Goal: Task Accomplishment & Management: Manage account settings

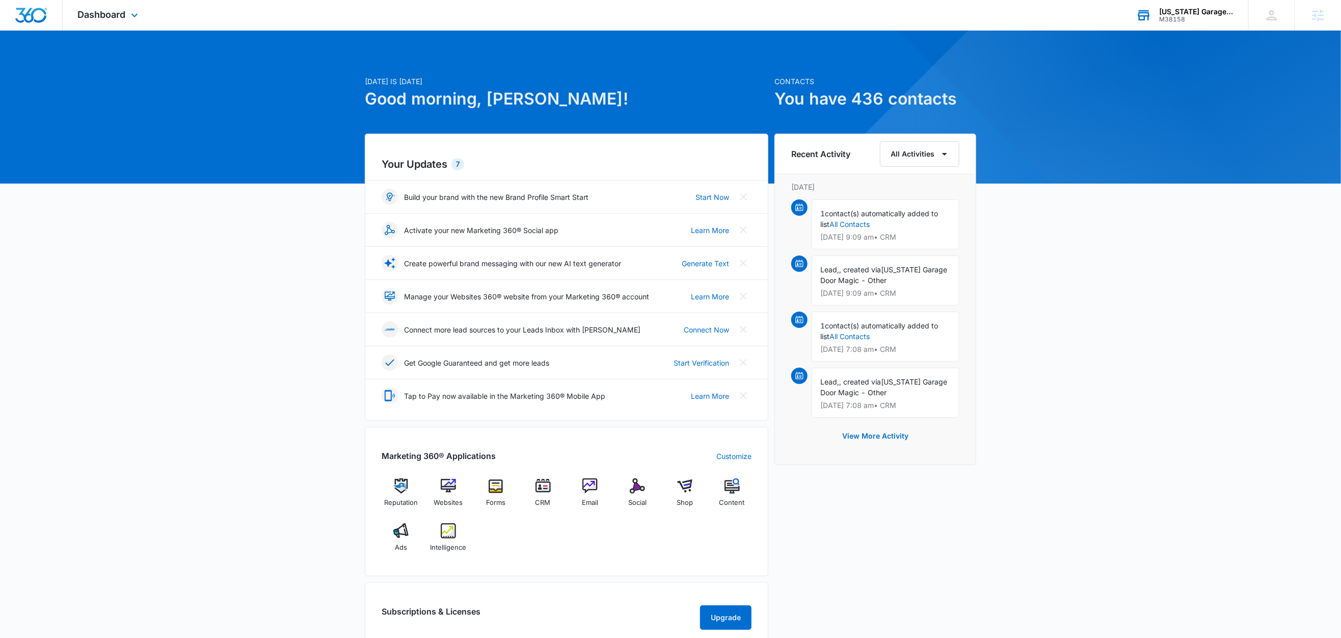
click at [1201, 14] on div "Texas Garage Door Magic" at bounding box center [1196, 12] width 74 height 8
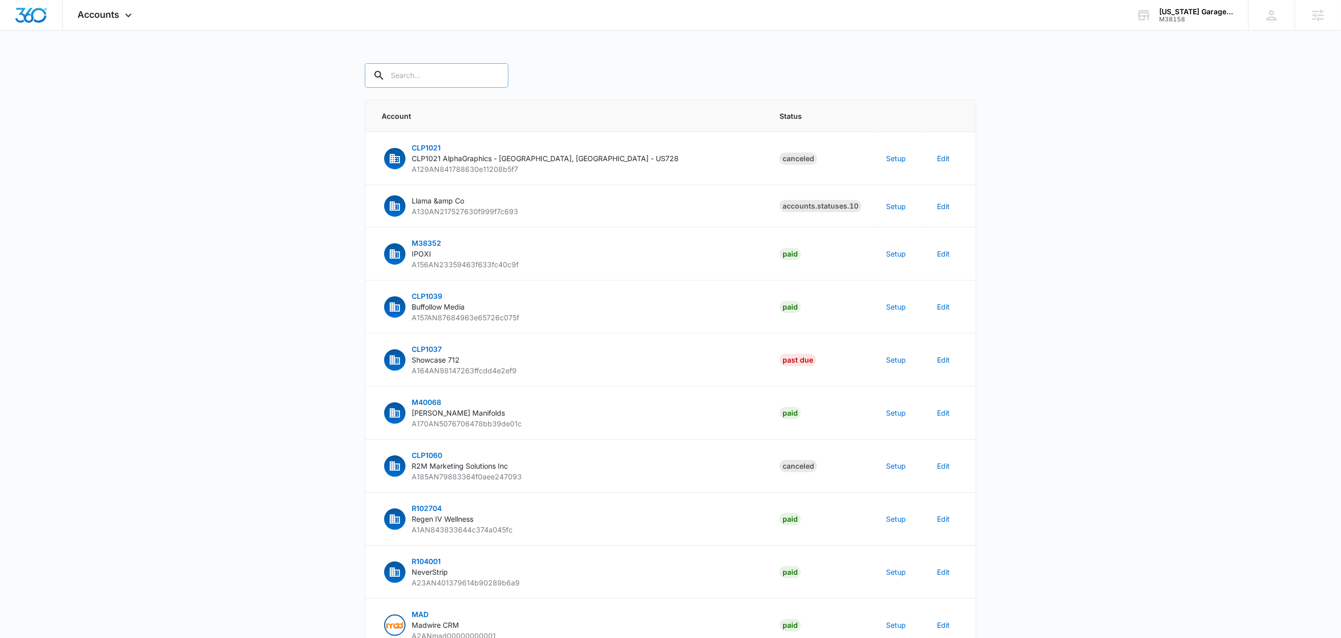
click at [436, 76] on input "text" at bounding box center [437, 75] width 144 height 24
paste input "M38158"
type input "M38158"
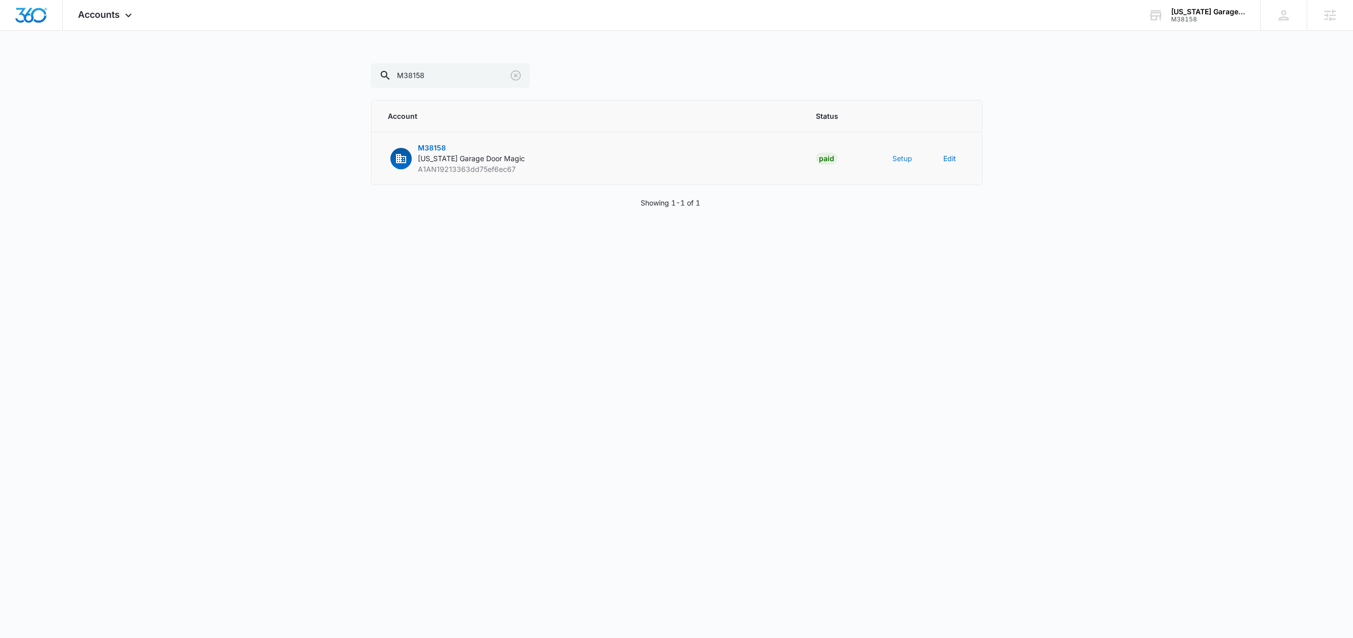
click at [897, 159] on button "Setup" at bounding box center [902, 158] width 20 height 11
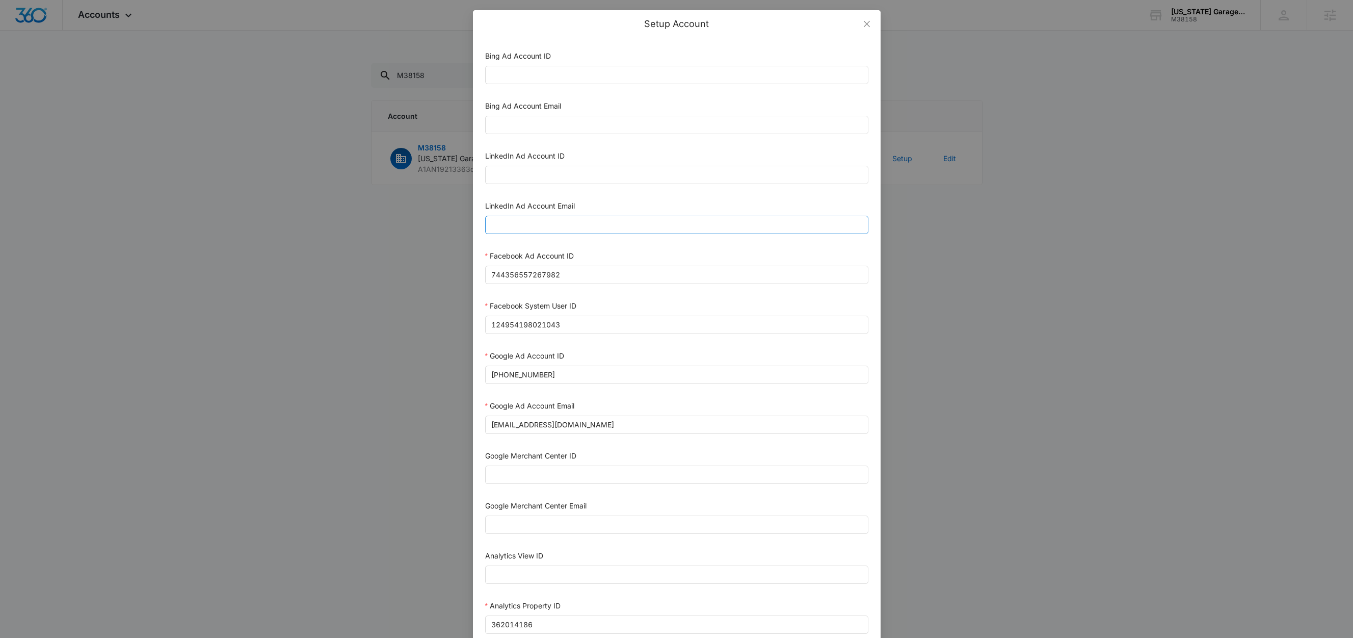
scroll to position [3, 0]
click at [520, 75] on input "Bing Ad Account ID" at bounding box center [676, 72] width 383 height 18
paste input "136017403"
type input "136017403"
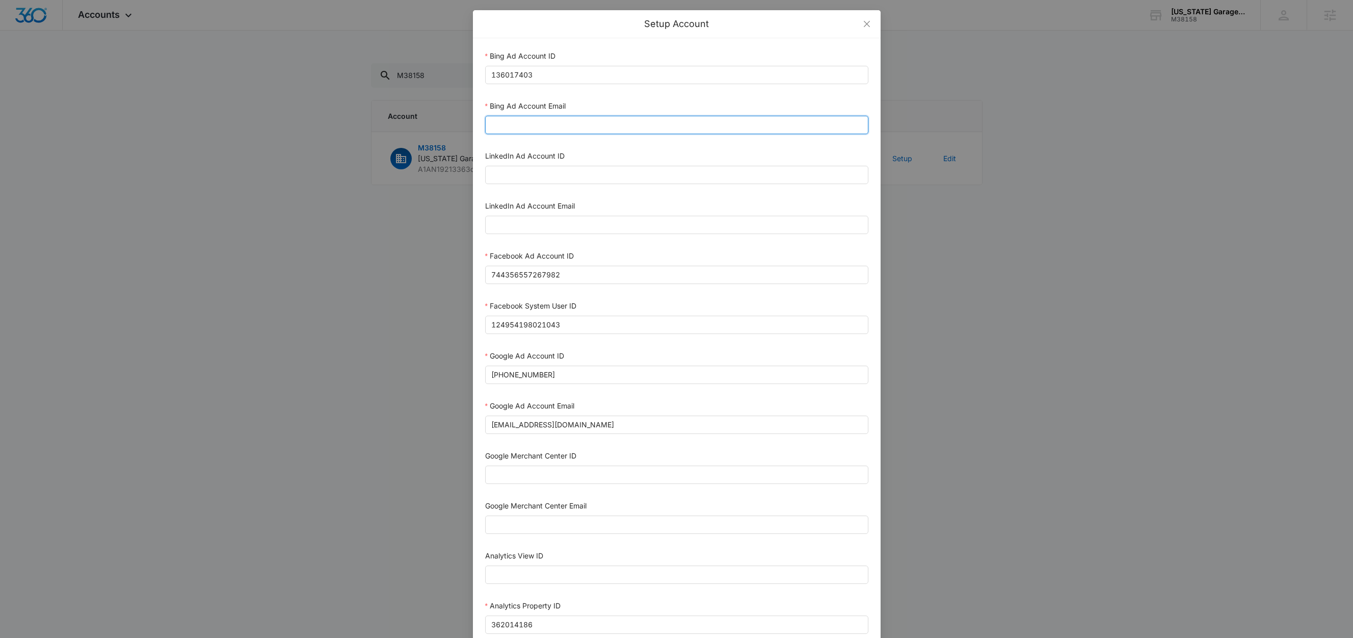
click at [550, 118] on input "Bing Ad Account Email" at bounding box center [676, 125] width 383 height 18
paste input "bing_reseller_api@madwiremedia.com"
type input "bing_reseller_api@madwiremedia.com"
click at [597, 106] on div "Bing Ad Account Email" at bounding box center [676, 107] width 383 height 15
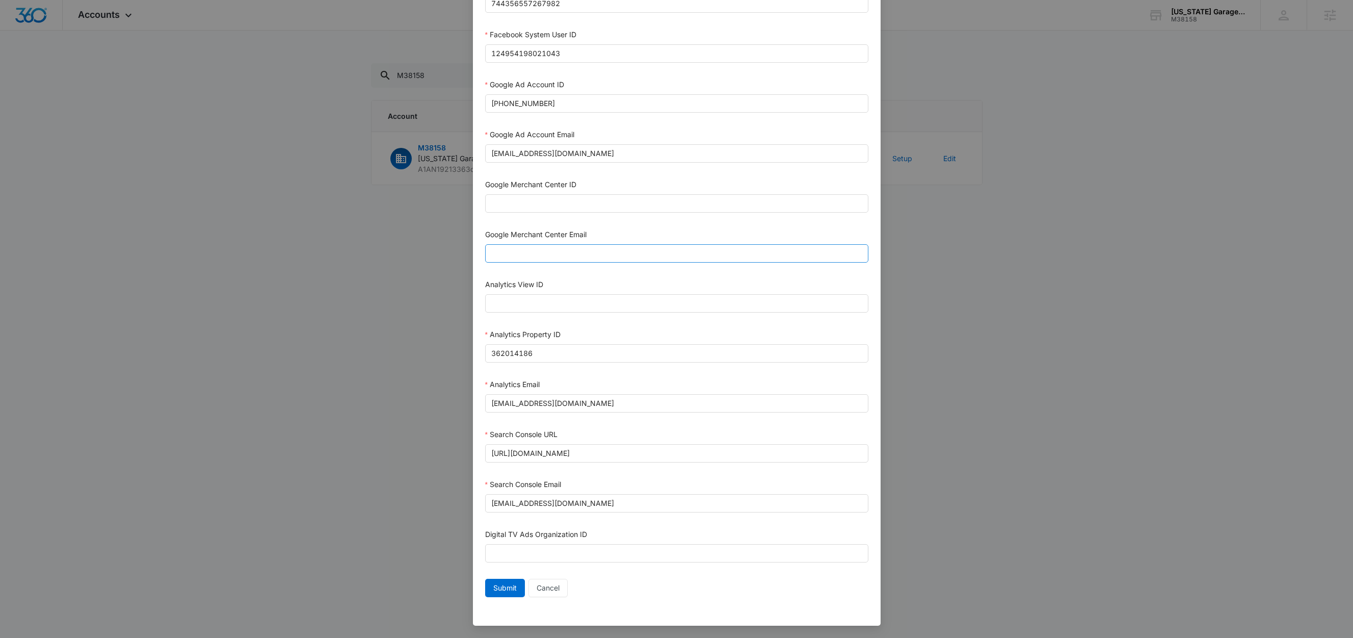
scroll to position [279, 0]
click at [495, 583] on span "Submit" at bounding box center [504, 587] width 23 height 11
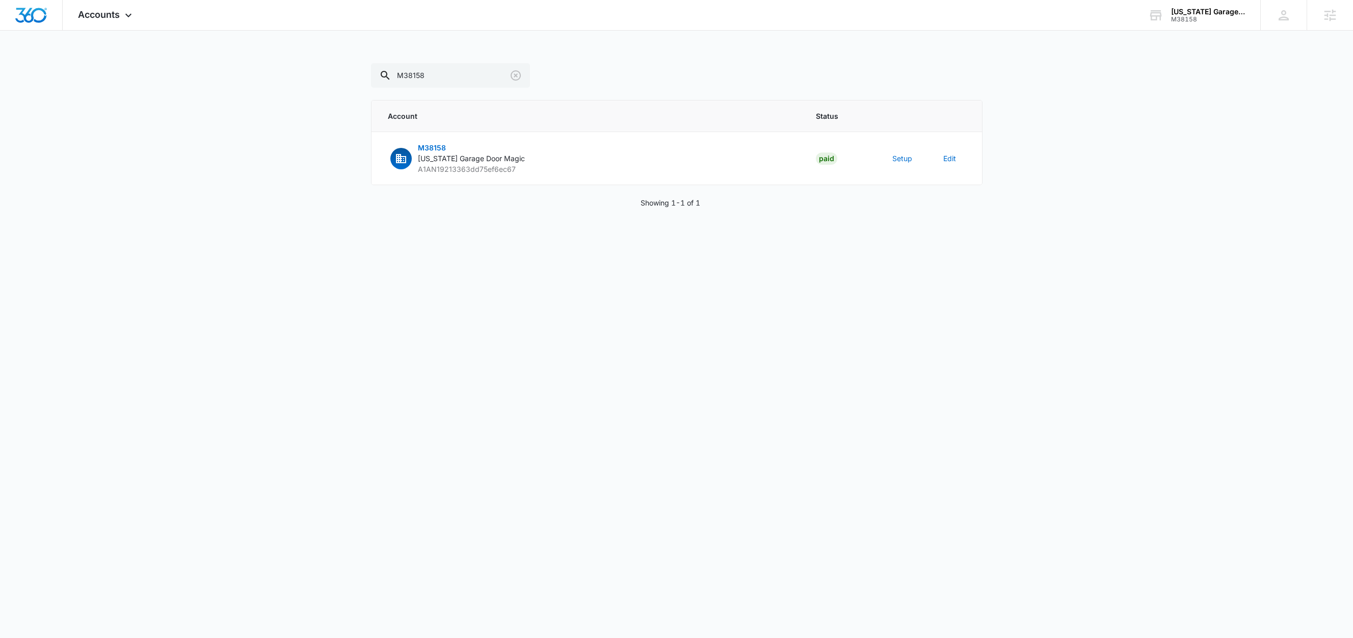
scroll to position [269, 0]
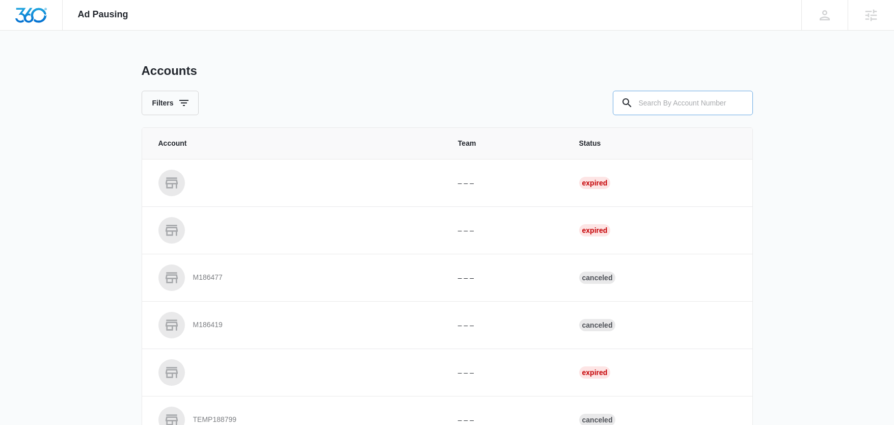
click at [655, 110] on input "text" at bounding box center [683, 103] width 140 height 24
paste input "M38158"
type input "M38158"
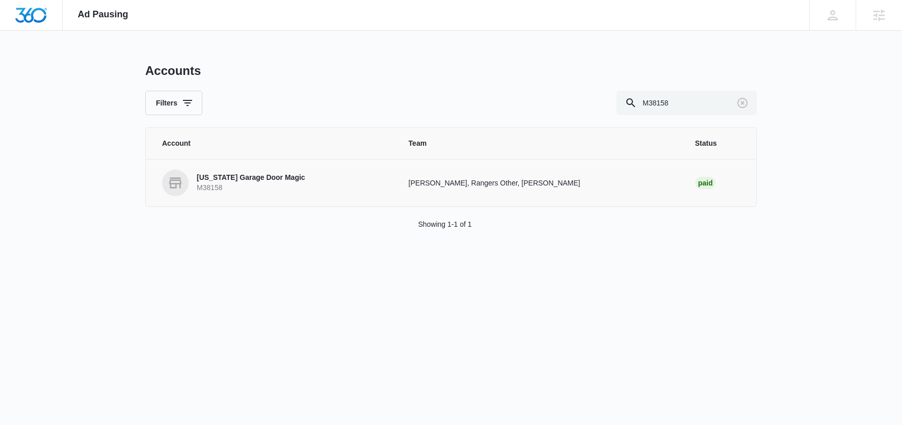
click at [271, 179] on p "Texas Garage Door Magic" at bounding box center [251, 178] width 109 height 10
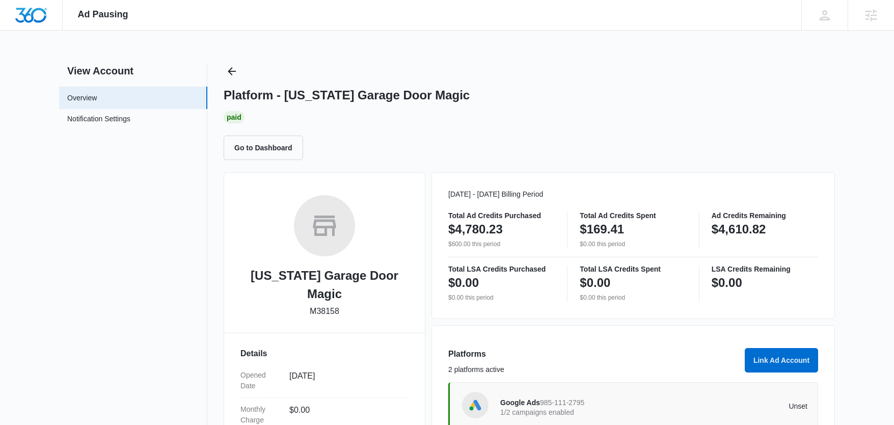
scroll to position [189, 0]
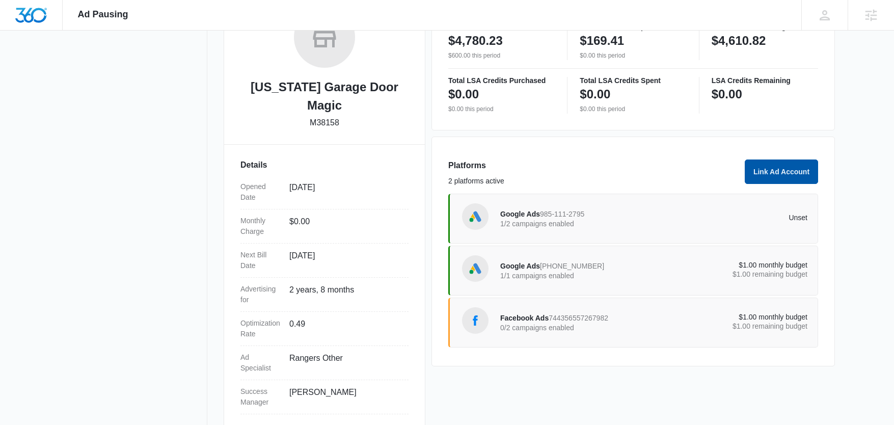
click at [775, 171] on button "Link Ad Account" at bounding box center [781, 172] width 73 height 24
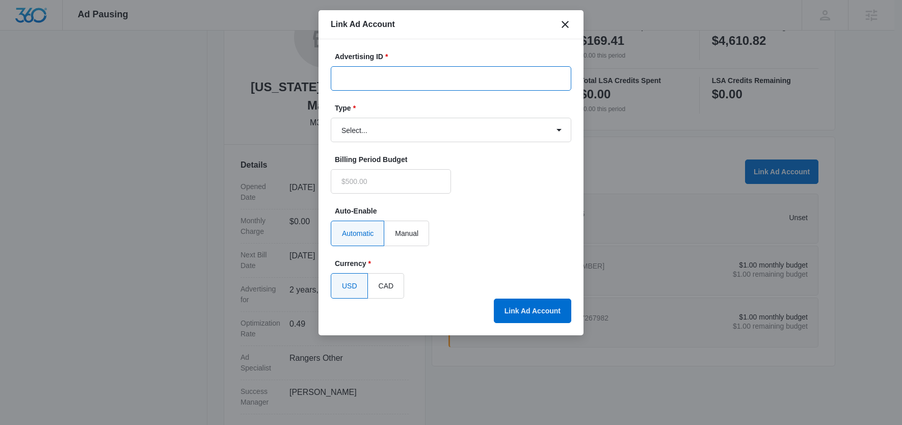
click at [378, 77] on input "Advertising ID *" at bounding box center [451, 78] width 241 height 24
type input "$0.00"
paste input "136017403"
type input "136017403"
click at [366, 130] on select "Select... Bing Ads Facebook Ads Google Ads" at bounding box center [451, 130] width 241 height 24
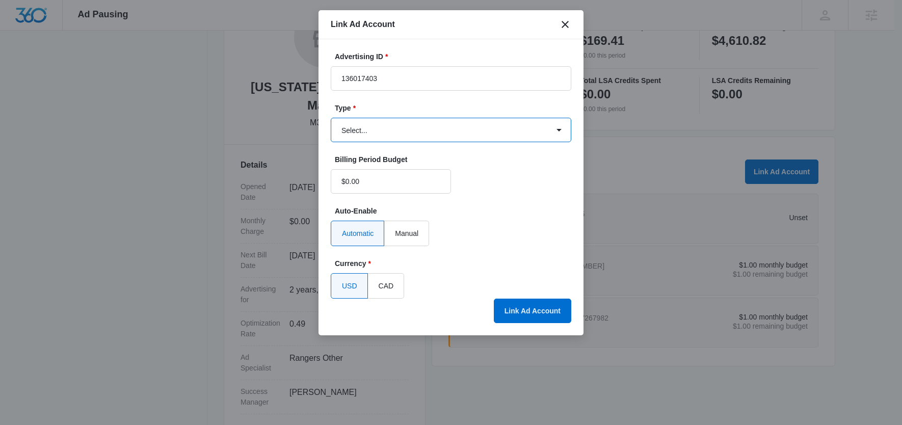
select select "bing"
click at [331, 118] on select "Select... Bing Ads Facebook Ads Google Ads" at bounding box center [451, 130] width 241 height 24
click at [558, 308] on button "Link Ad Account" at bounding box center [532, 311] width 77 height 24
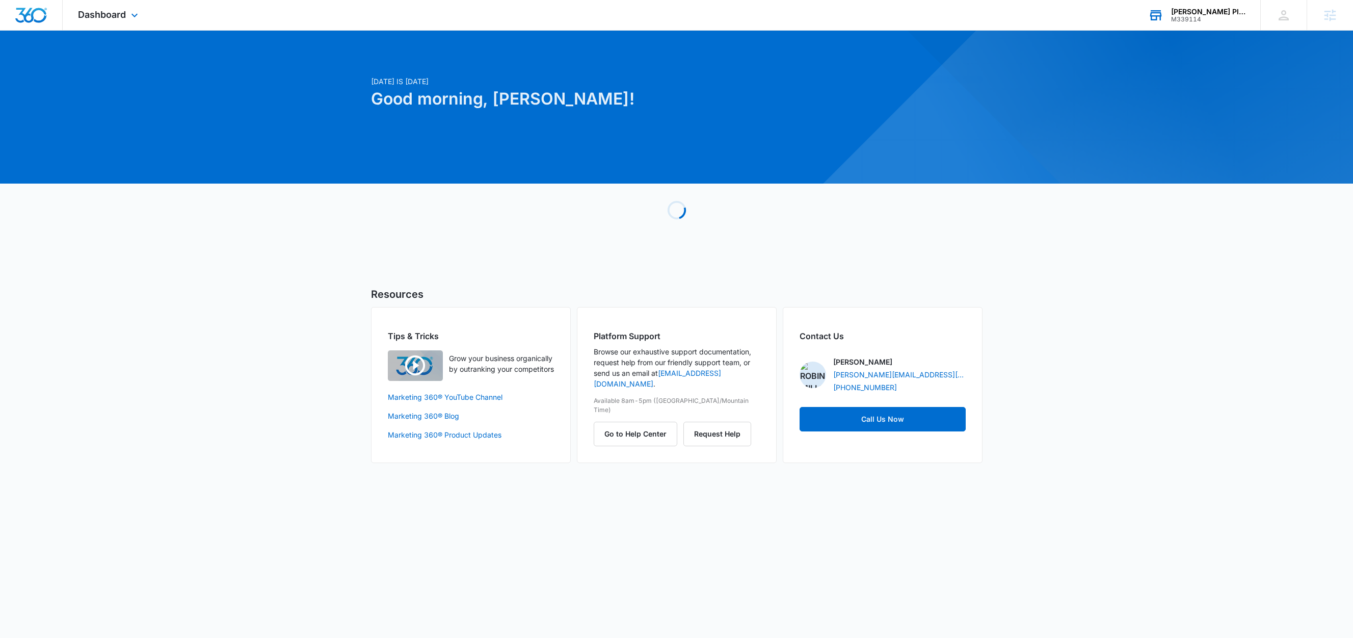
click at [1224, 8] on div "[PERSON_NAME] Plumbing" at bounding box center [1208, 12] width 74 height 8
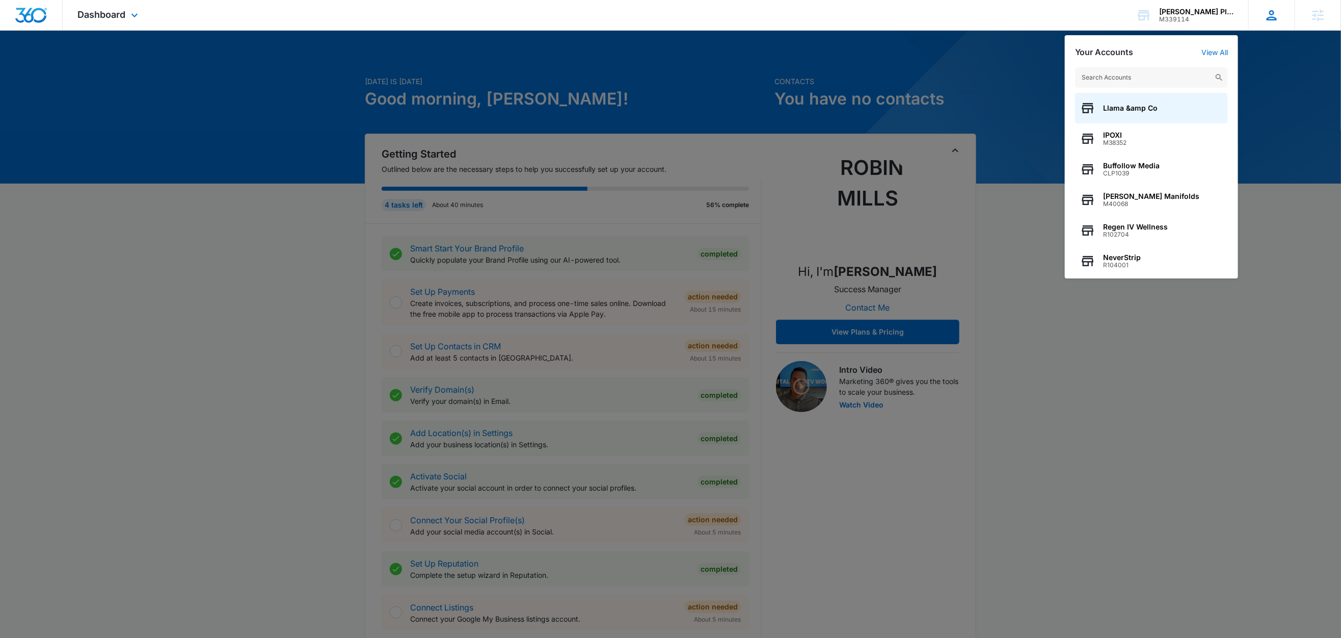
click at [1270, 28] on div "KA Kailey Almanza kailey.almanza@madwire.com My Profile Notifications Support L…" at bounding box center [1272, 15] width 46 height 30
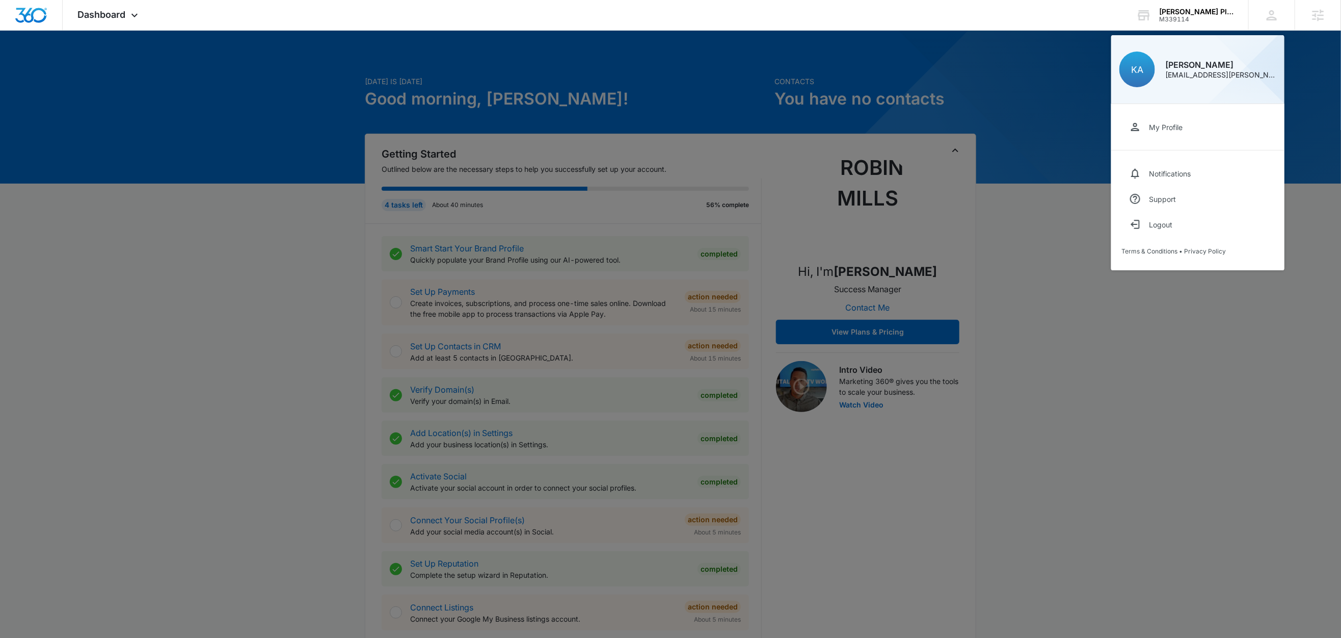
click at [1064, 98] on div at bounding box center [670, 319] width 1341 height 638
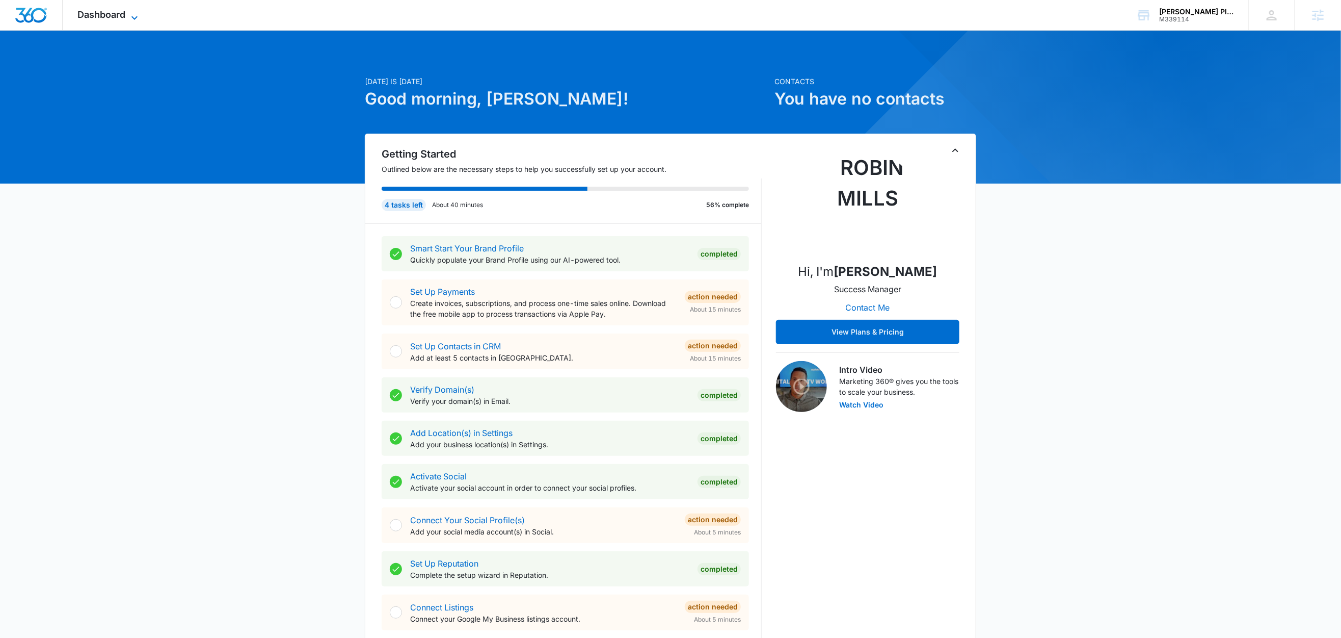
click at [116, 13] on span "Dashboard" at bounding box center [102, 14] width 48 height 11
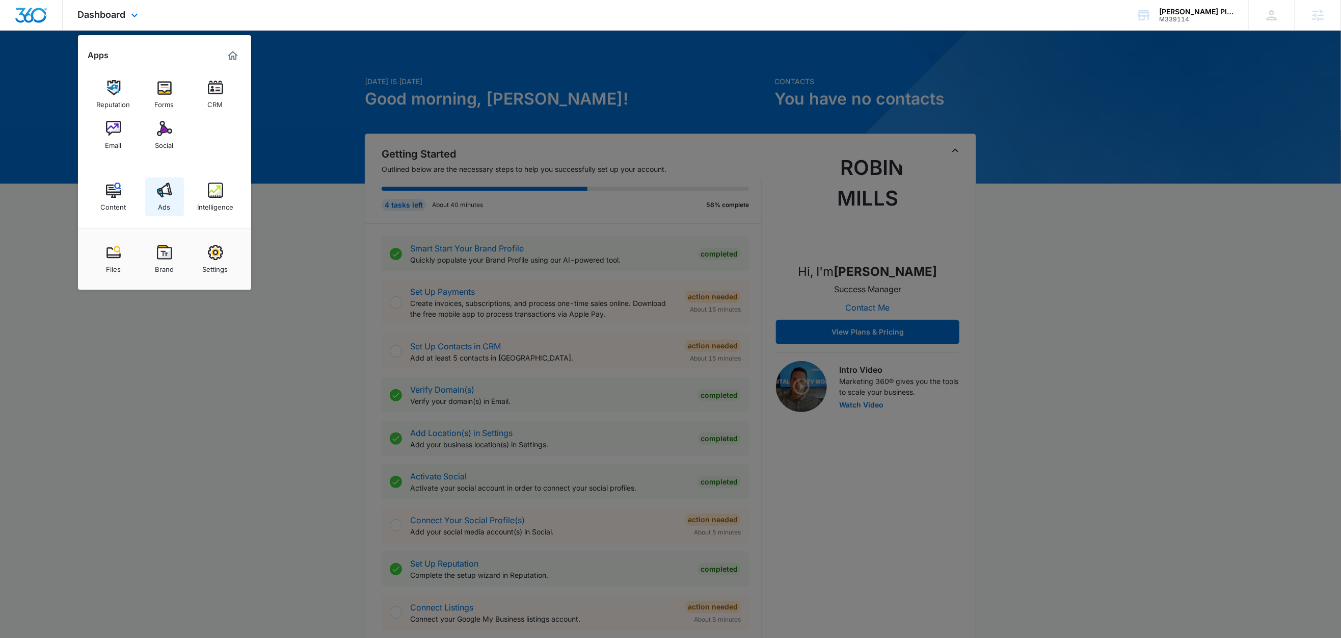
click at [167, 202] on div "Ads" at bounding box center [164, 204] width 12 height 13
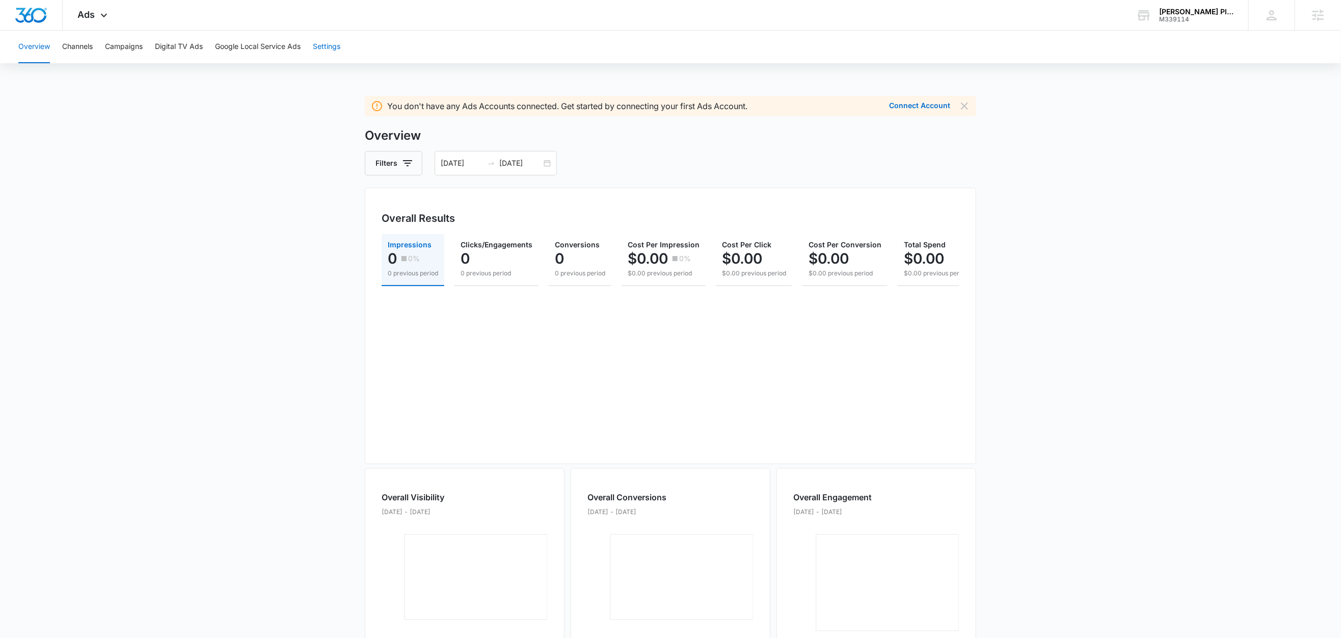
click at [334, 44] on button "Settings" at bounding box center [327, 47] width 28 height 33
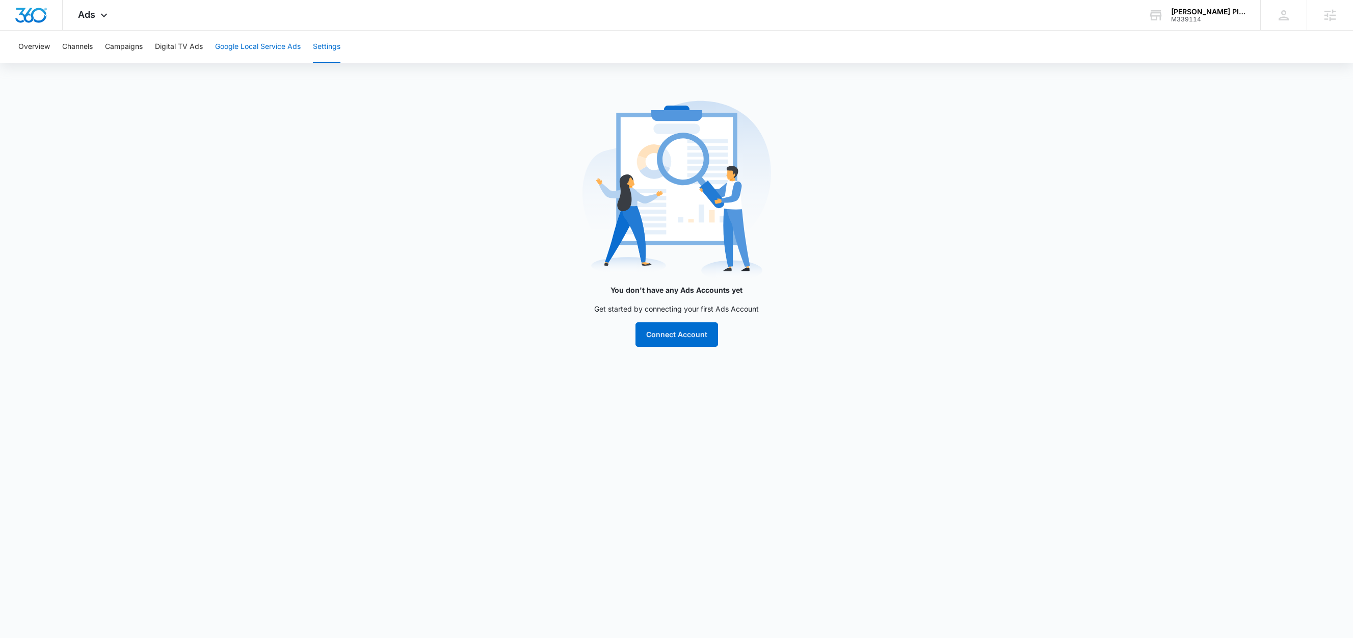
click at [247, 47] on button "Google Local Service Ads" at bounding box center [258, 47] width 86 height 33
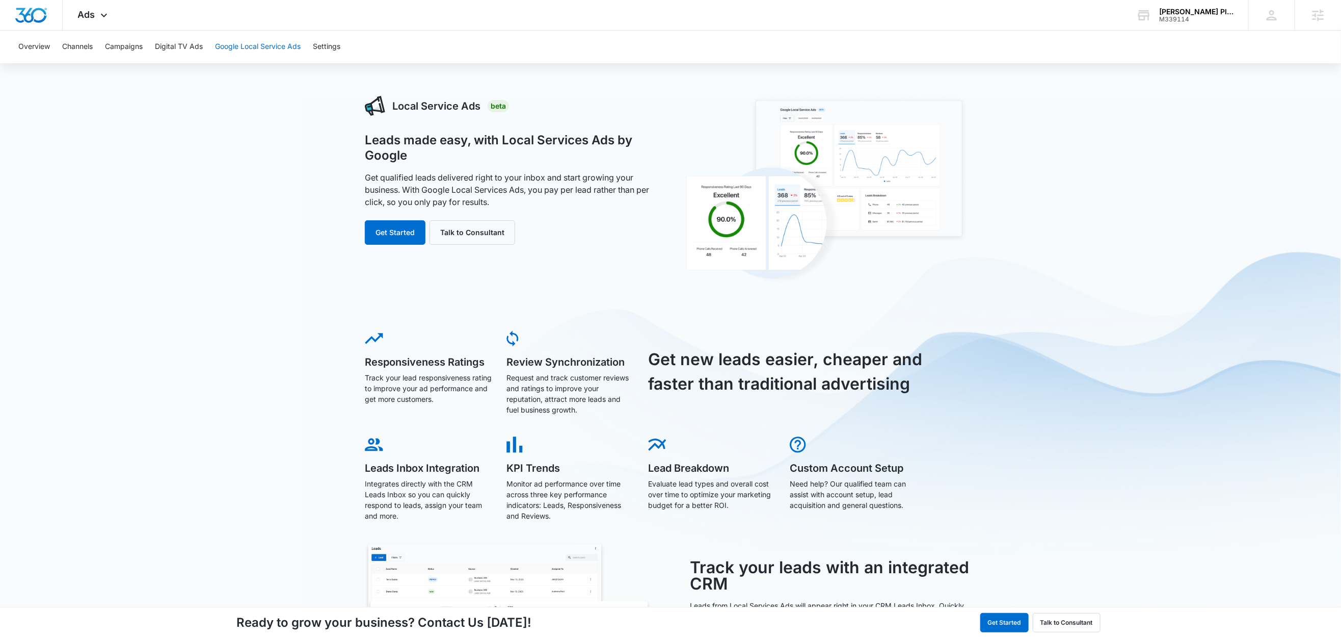
click at [277, 49] on button "Google Local Service Ads" at bounding box center [258, 47] width 86 height 33
click at [337, 49] on button "Settings" at bounding box center [327, 47] width 28 height 33
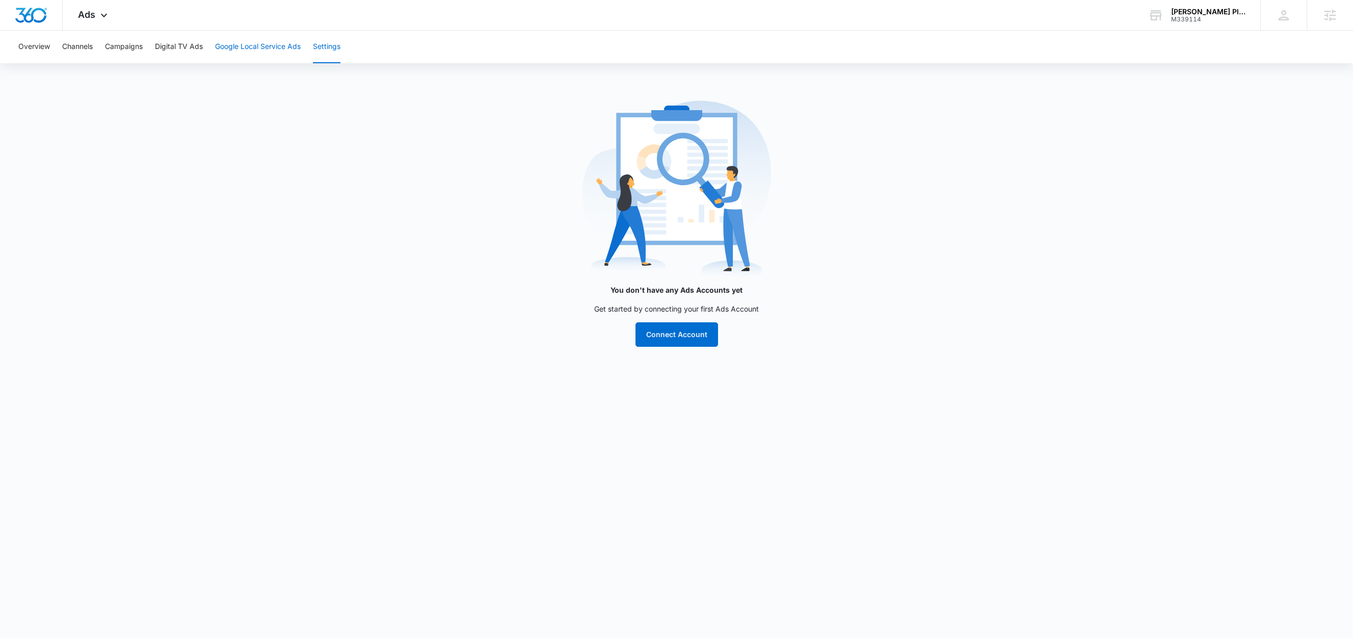
click at [271, 42] on button "Google Local Service Ads" at bounding box center [258, 47] width 86 height 33
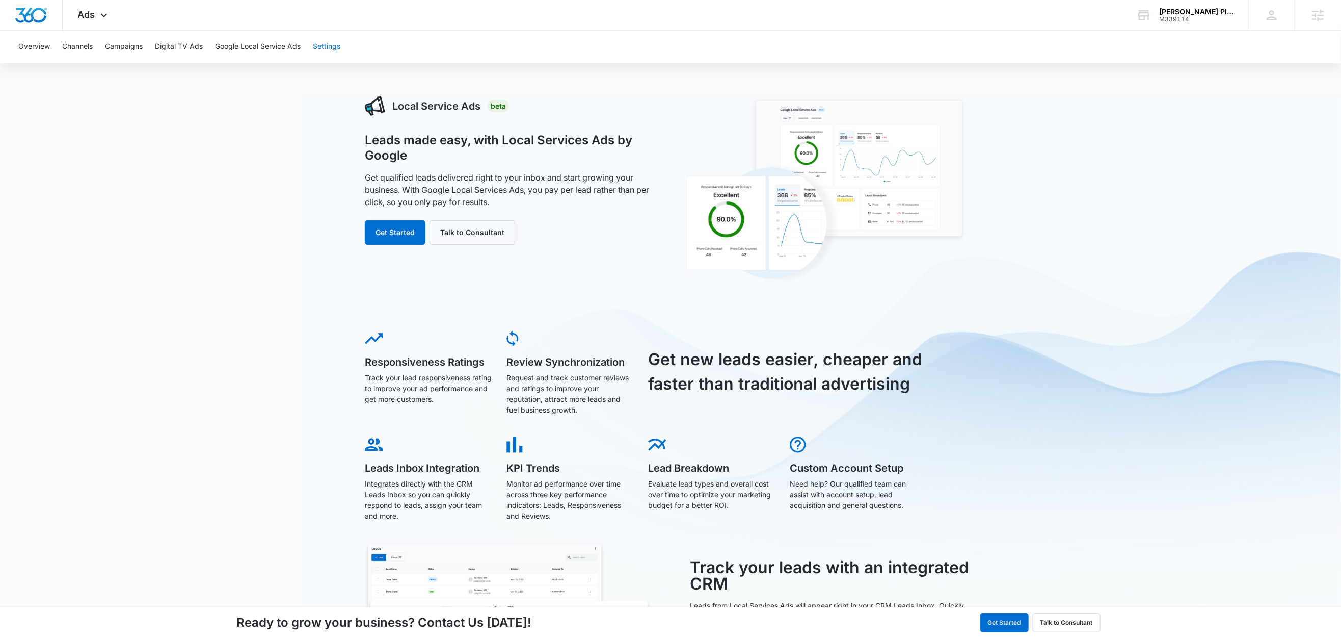
click at [327, 48] on button "Settings" at bounding box center [327, 47] width 28 height 33
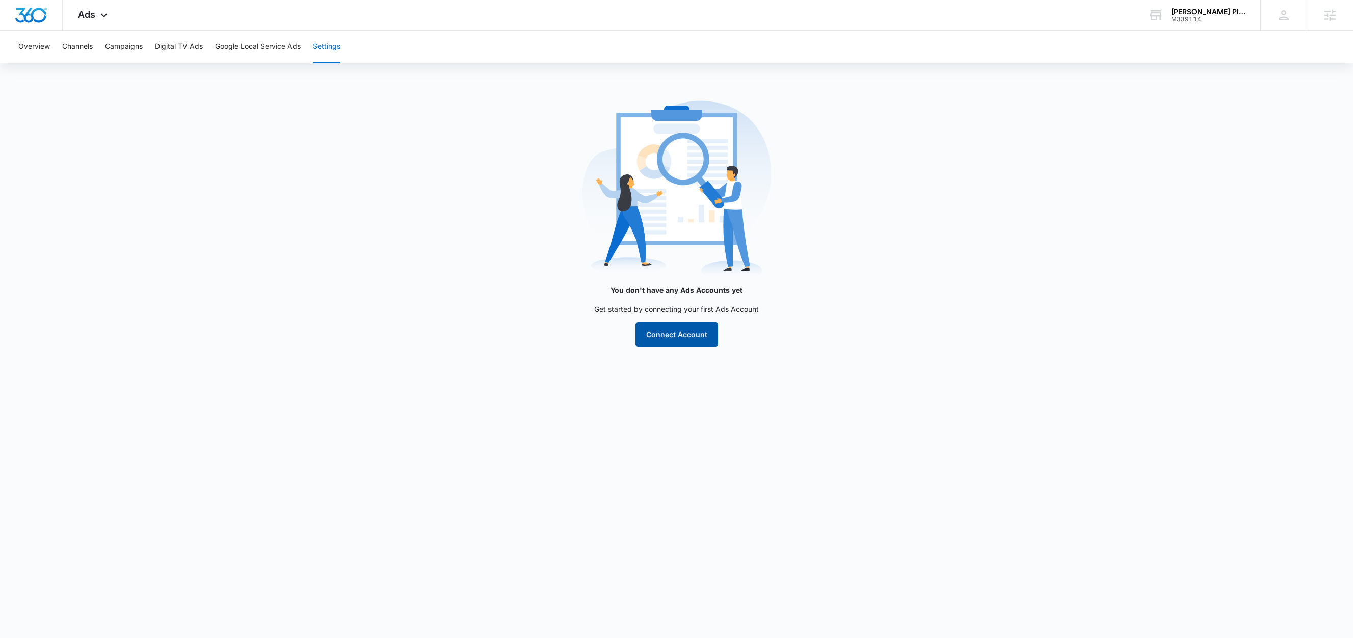
click at [681, 328] on button "Connect Account" at bounding box center [677, 334] width 83 height 24
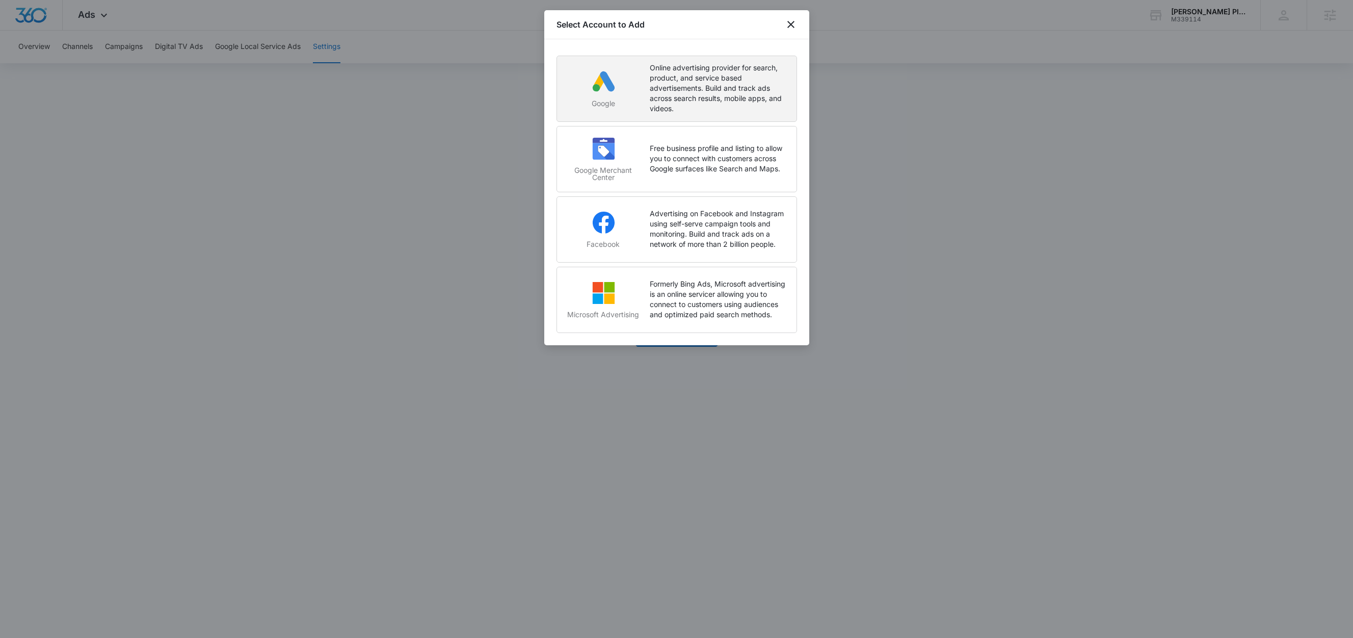
click at [731, 73] on p "Online advertising provider for search, product, and service based advertisemen…" at bounding box center [718, 88] width 137 height 51
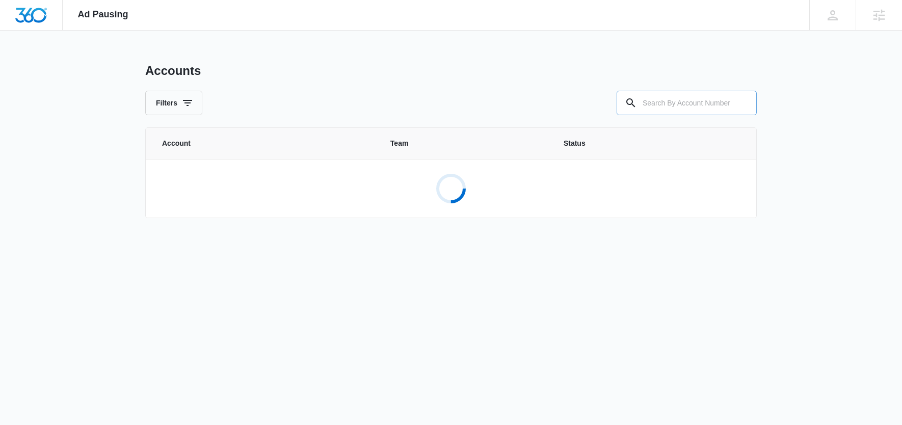
click at [666, 101] on input "text" at bounding box center [687, 103] width 140 height 24
paste input "M339114"
type input "M339114"
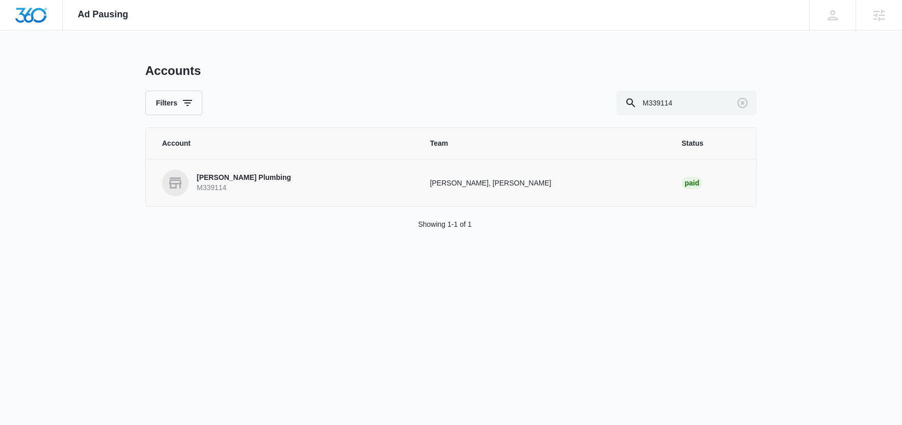
click at [227, 178] on p "[PERSON_NAME] Plumbing" at bounding box center [244, 178] width 94 height 10
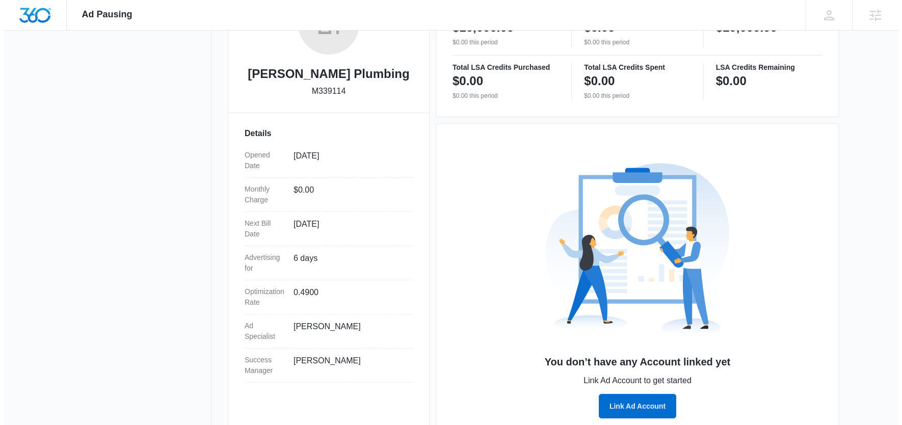
scroll to position [224, 0]
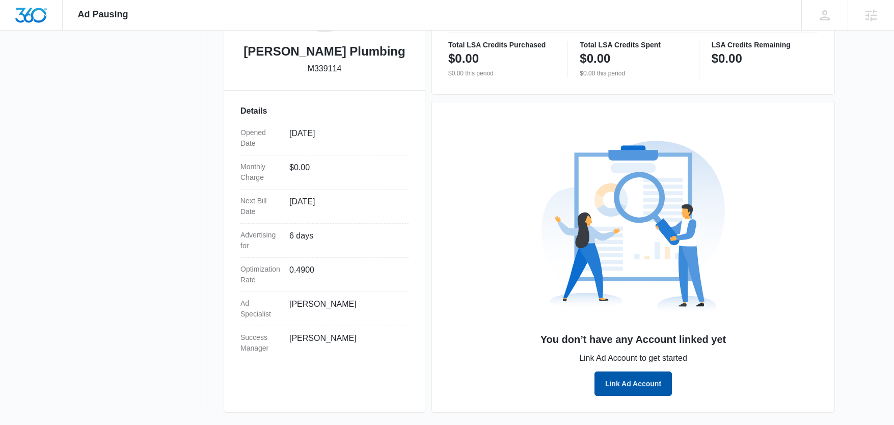
click at [620, 383] on button "Link Ad Account" at bounding box center [633, 384] width 77 height 24
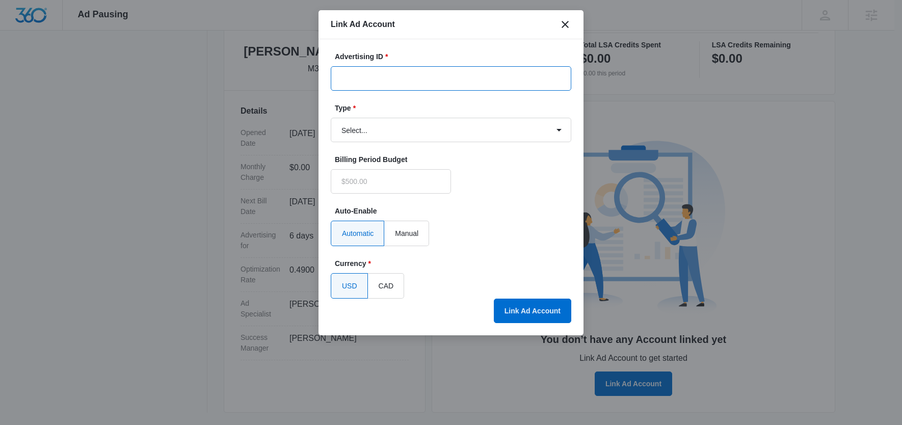
click at [346, 76] on input "Advertising ID *" at bounding box center [451, 78] width 241 height 24
type input "$0.00"
paste input "534-854-9964"
type input "534-854-9964"
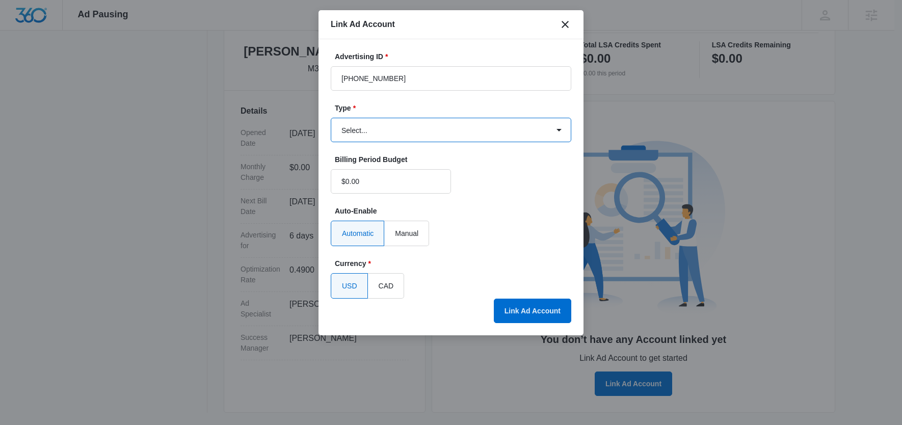
click at [373, 129] on select "Select... Bing Ads Facebook Ads Google Ads" at bounding box center [451, 130] width 241 height 24
select select "google"
click at [331, 118] on select "Select... Bing Ads Facebook Ads Google Ads" at bounding box center [451, 130] width 241 height 24
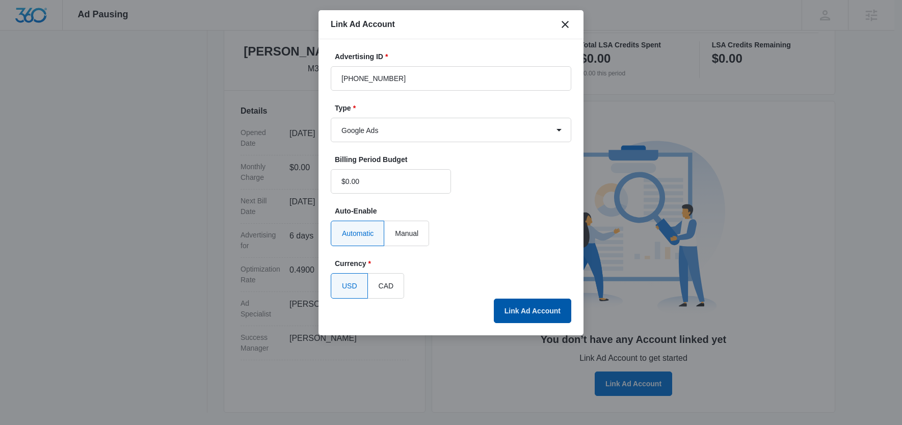
click at [556, 308] on button "Link Ad Account" at bounding box center [532, 311] width 77 height 24
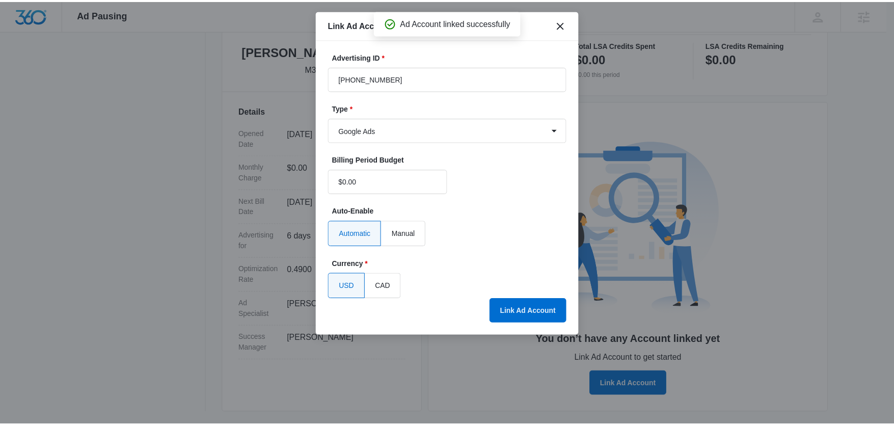
scroll to position [189, 0]
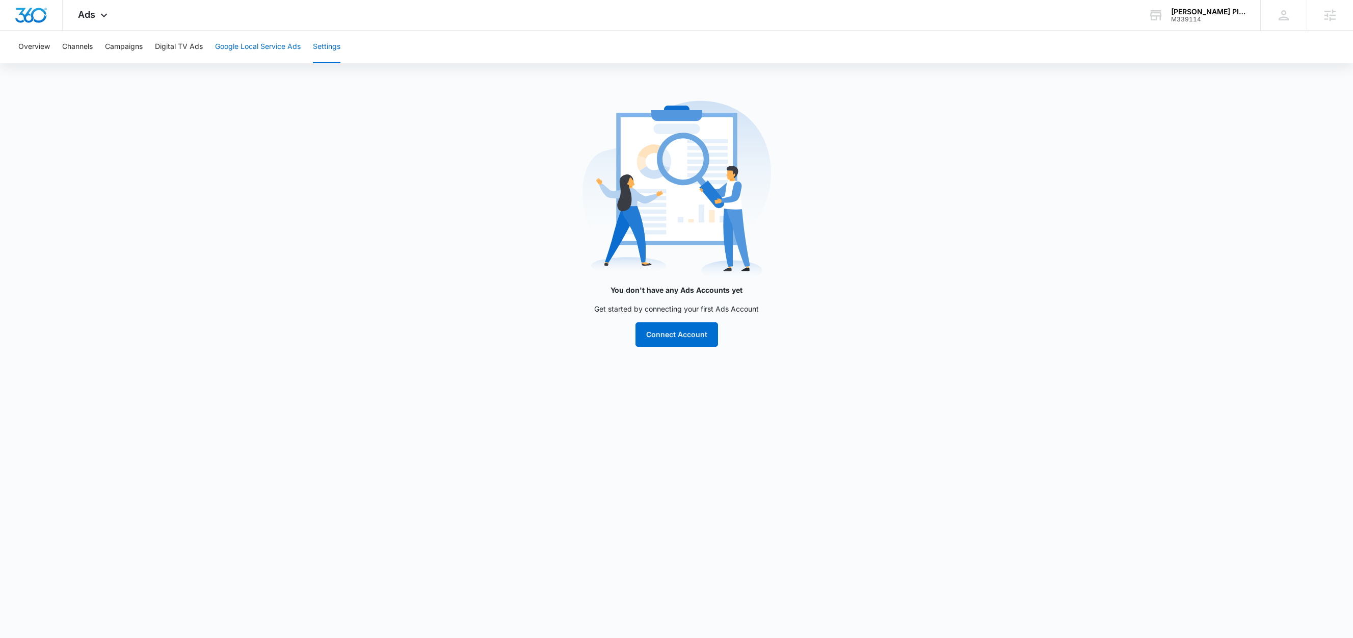
click at [258, 40] on button "Google Local Service Ads" at bounding box center [258, 47] width 86 height 33
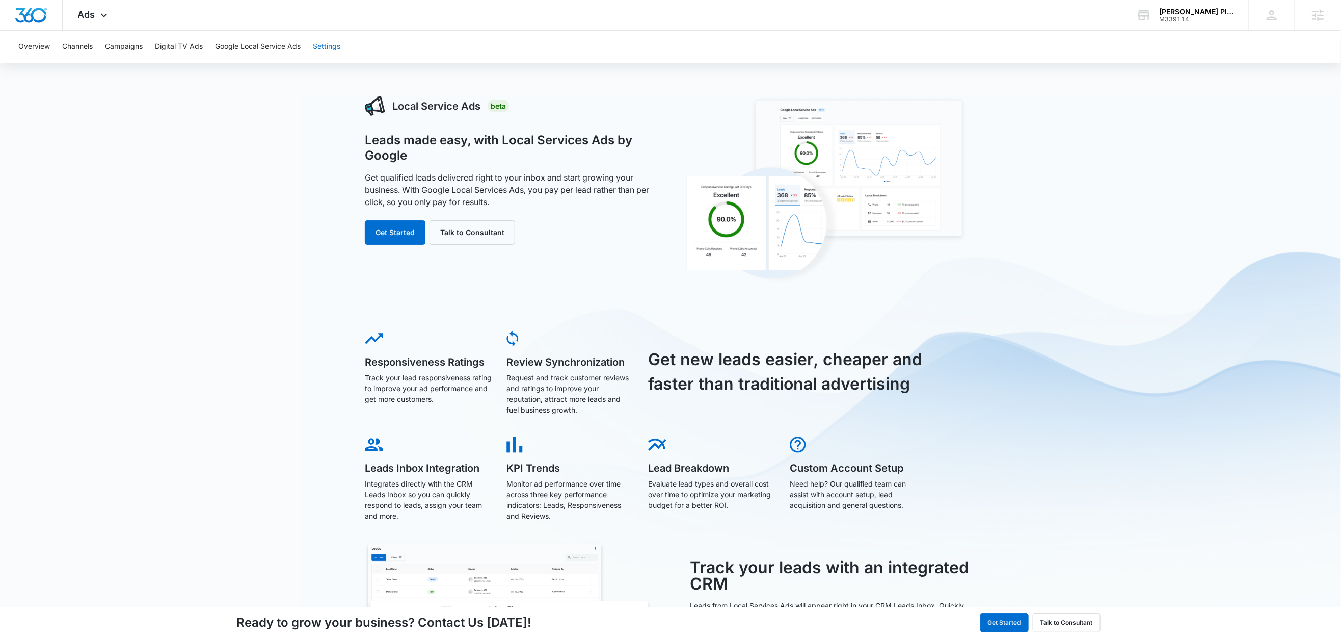
click at [335, 47] on button "Settings" at bounding box center [327, 47] width 28 height 33
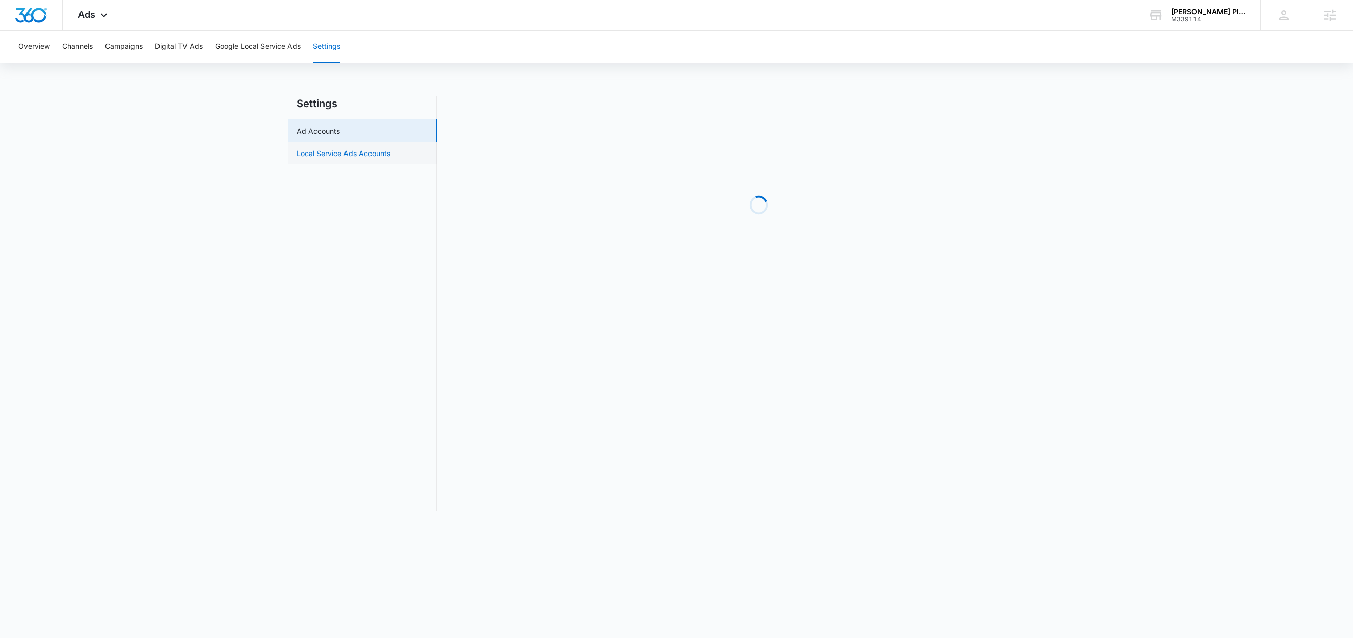
click at [368, 153] on main "Settings Ad Accounts Local Service Ads Accounts Loading" at bounding box center [676, 309] width 1353 height 427
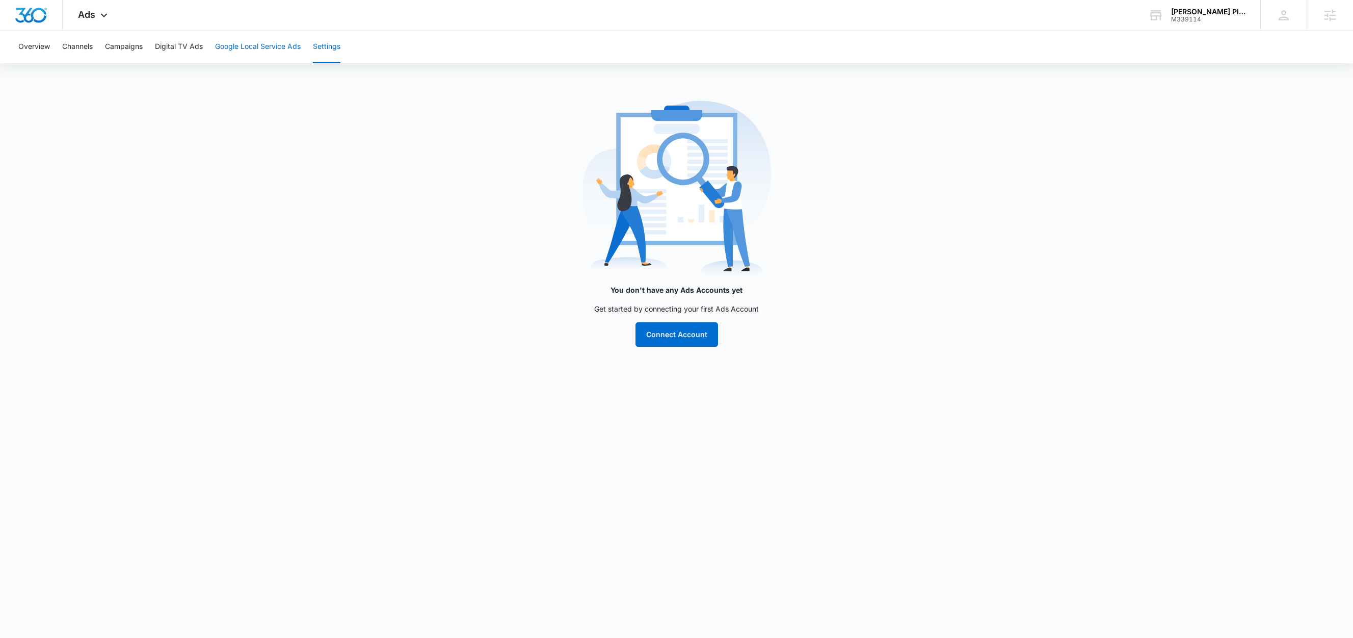
click at [253, 45] on button "Google Local Service Ads" at bounding box center [258, 47] width 86 height 33
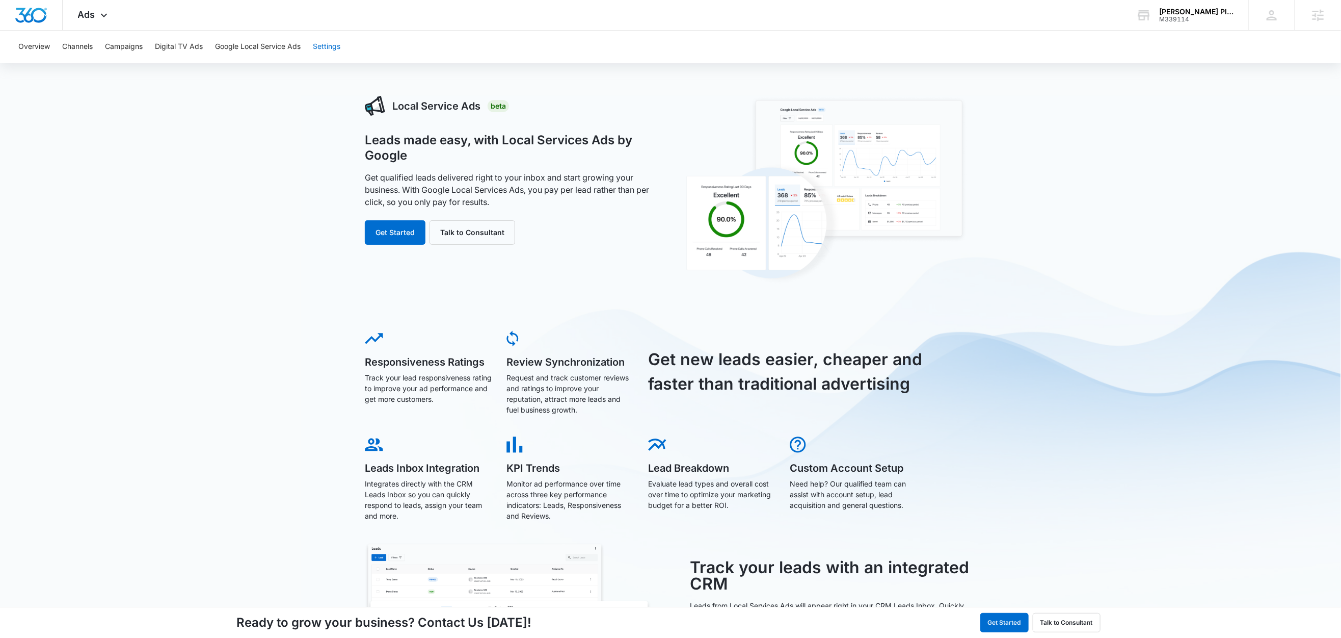
click at [327, 47] on button "Settings" at bounding box center [327, 47] width 28 height 33
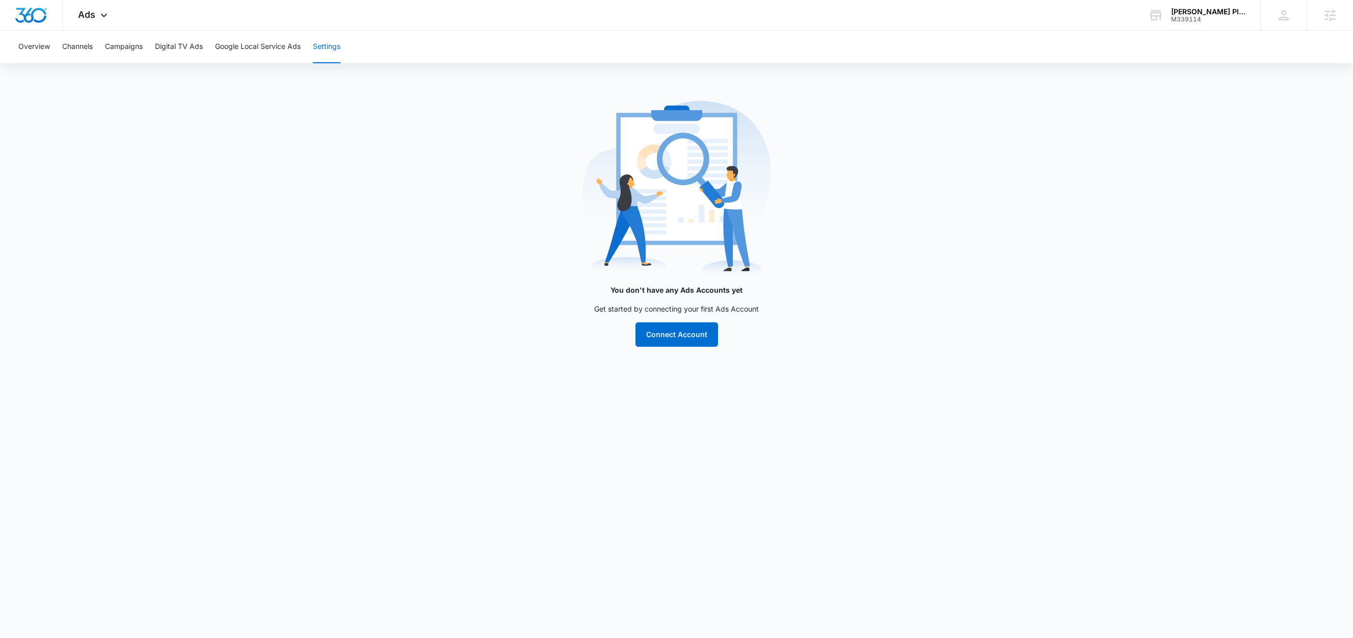
click at [383, 149] on main "You don't have any Ads Accounts yet Get started by connecting your first Ads Ac…" at bounding box center [676, 227] width 1353 height 263
click at [259, 46] on button "Google Local Service Ads" at bounding box center [258, 47] width 86 height 33
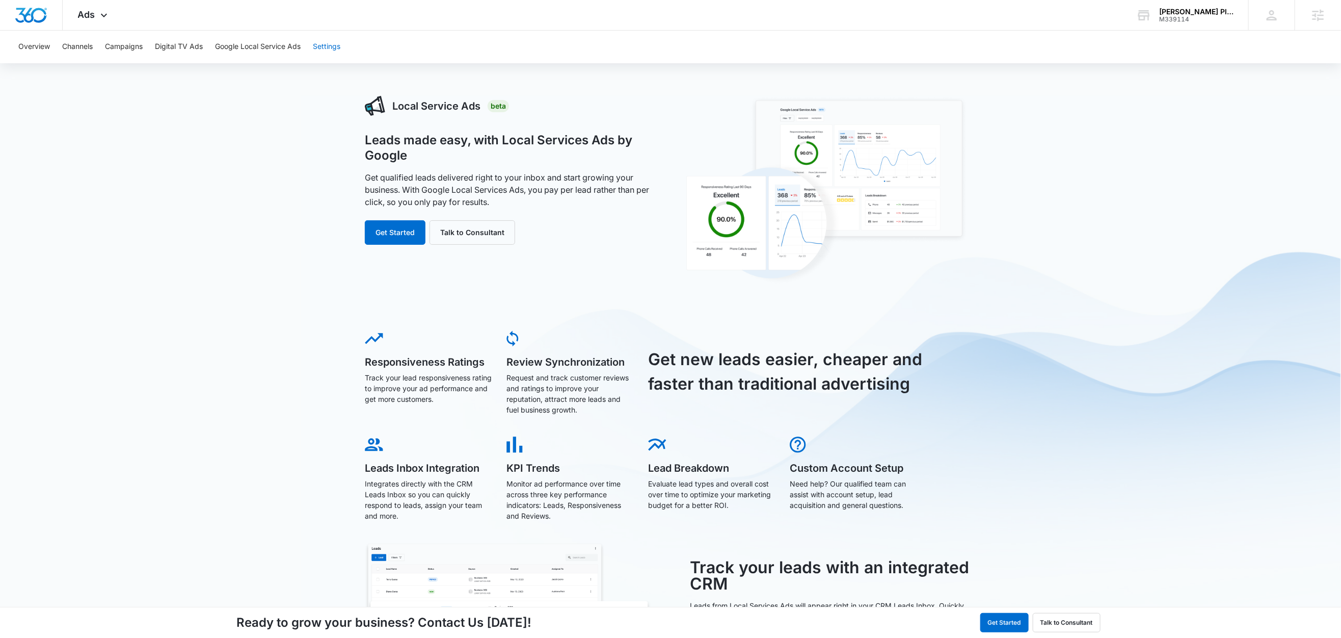
click at [336, 52] on button "Settings" at bounding box center [327, 47] width 28 height 33
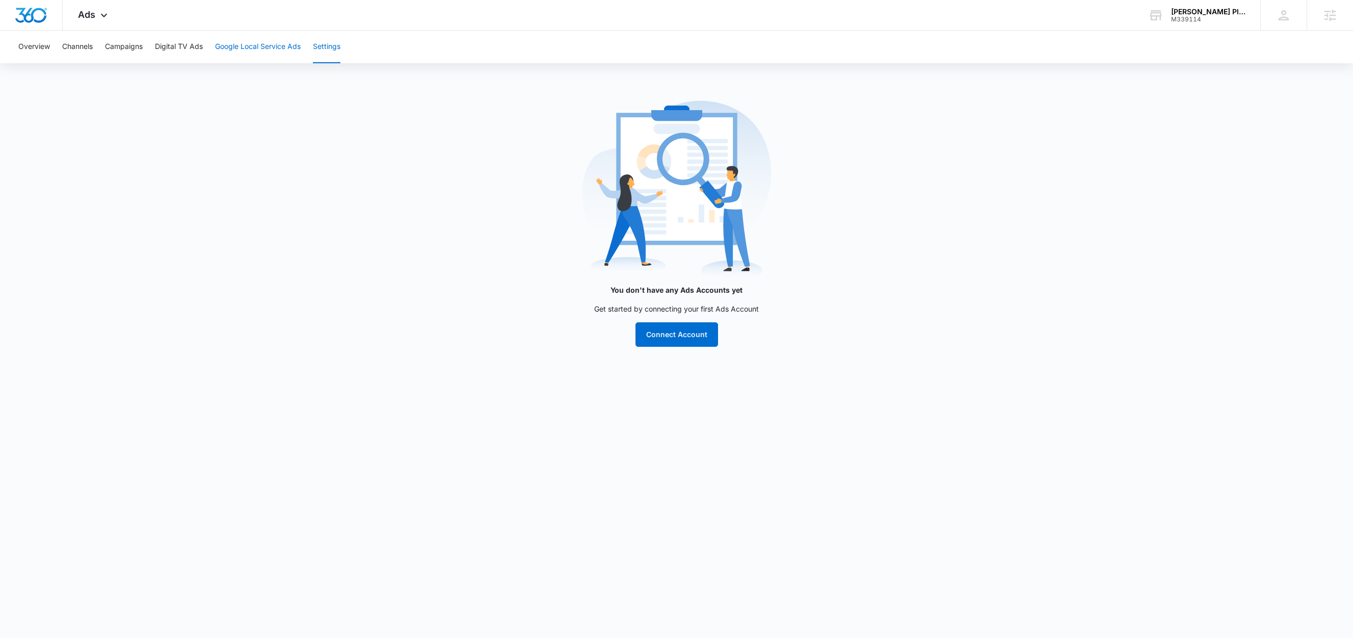
click at [234, 44] on button "Google Local Service Ads" at bounding box center [258, 47] width 86 height 33
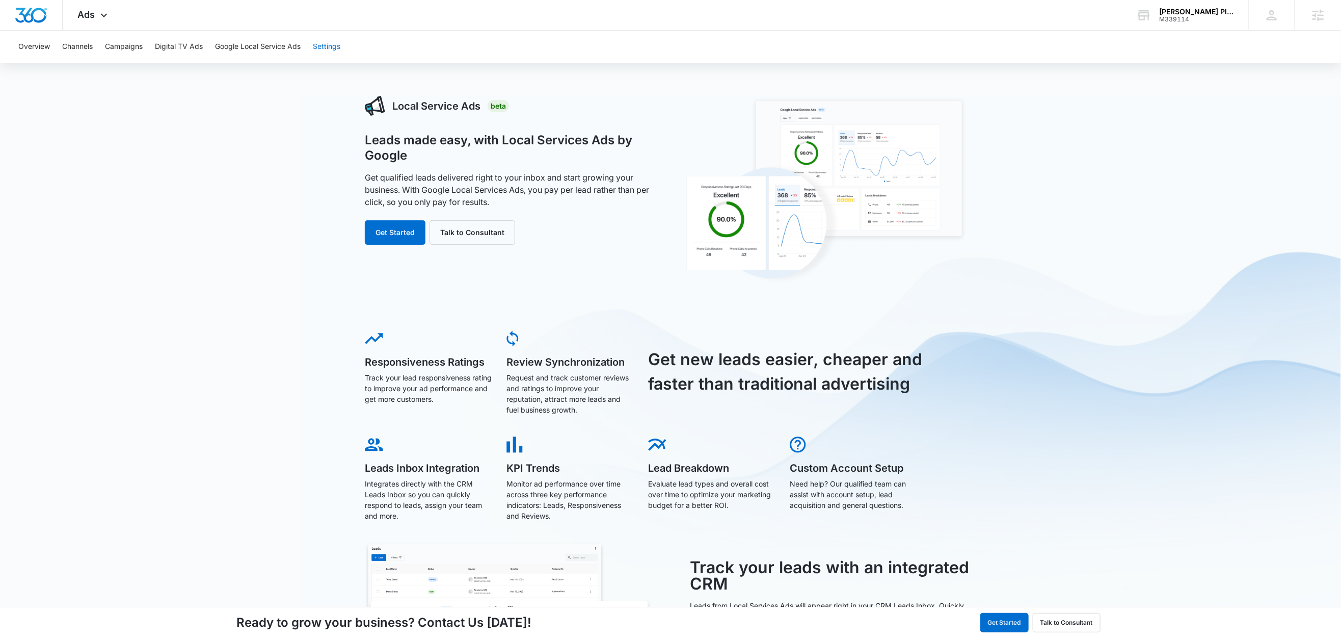
click at [335, 46] on button "Settings" at bounding box center [327, 47] width 28 height 33
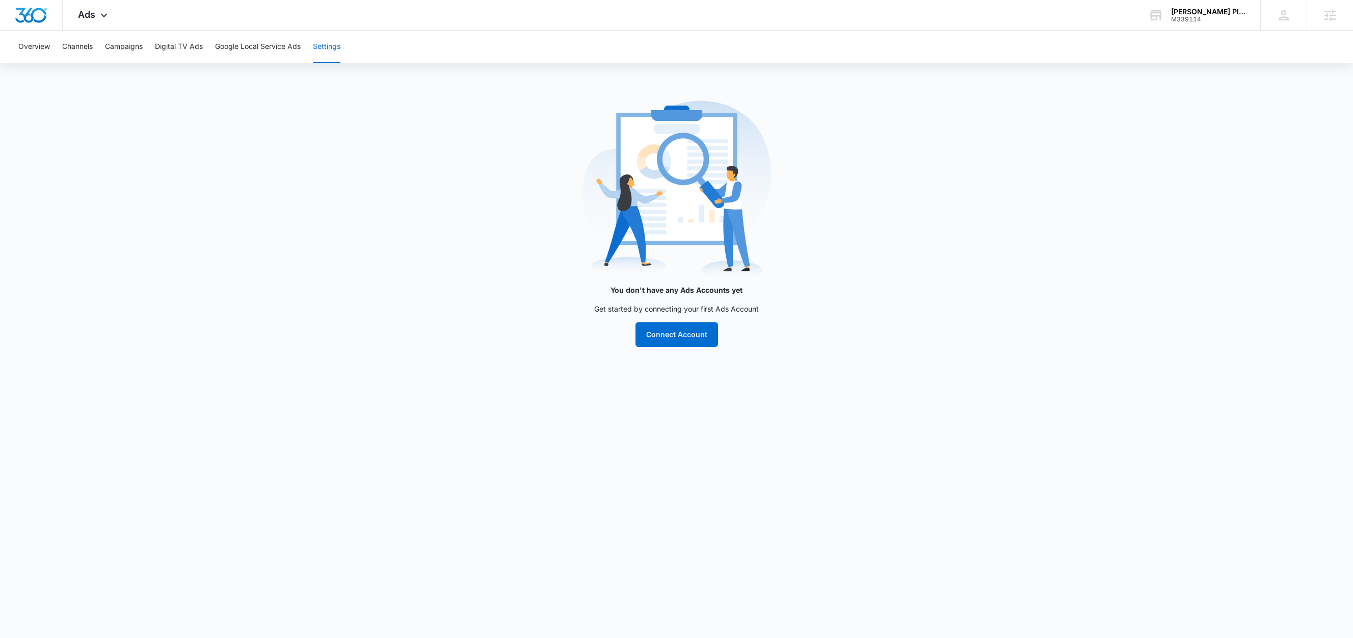
click at [345, 171] on main "You don't have any Ads Accounts yet Get started by connecting your first Ads Ac…" at bounding box center [676, 227] width 1353 height 263
click at [268, 49] on button "Google Local Service Ads" at bounding box center [258, 47] width 86 height 33
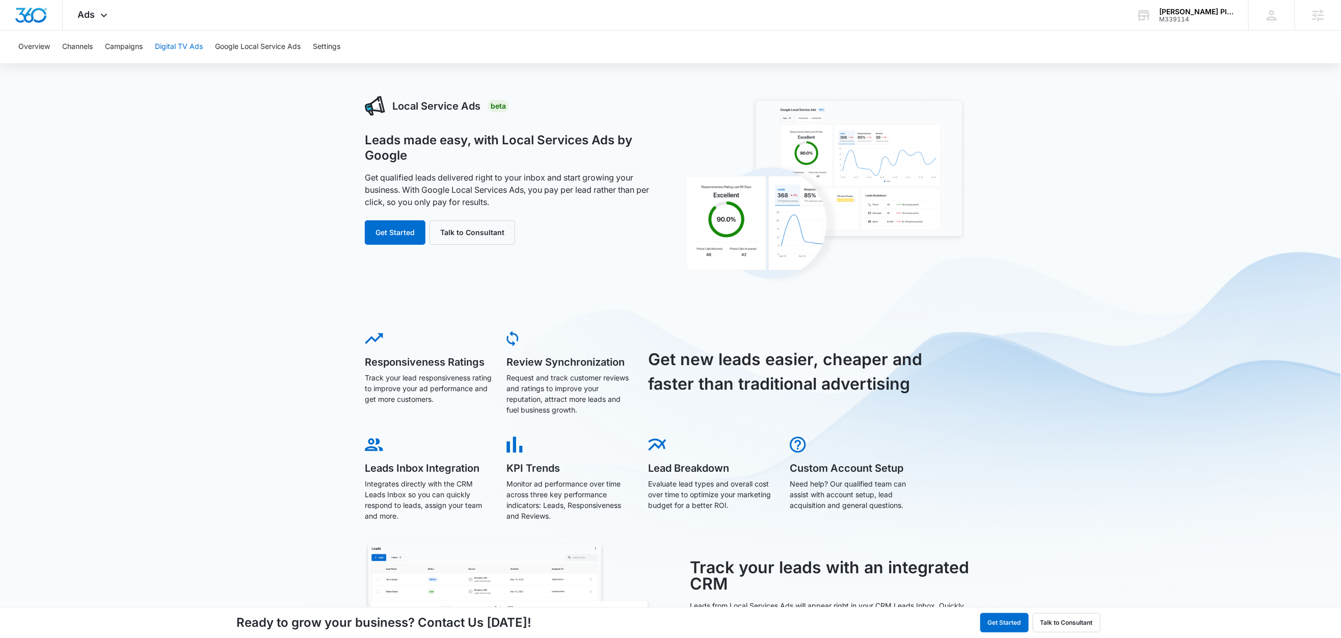
click at [164, 47] on button "Digital TV Ads" at bounding box center [179, 47] width 48 height 33
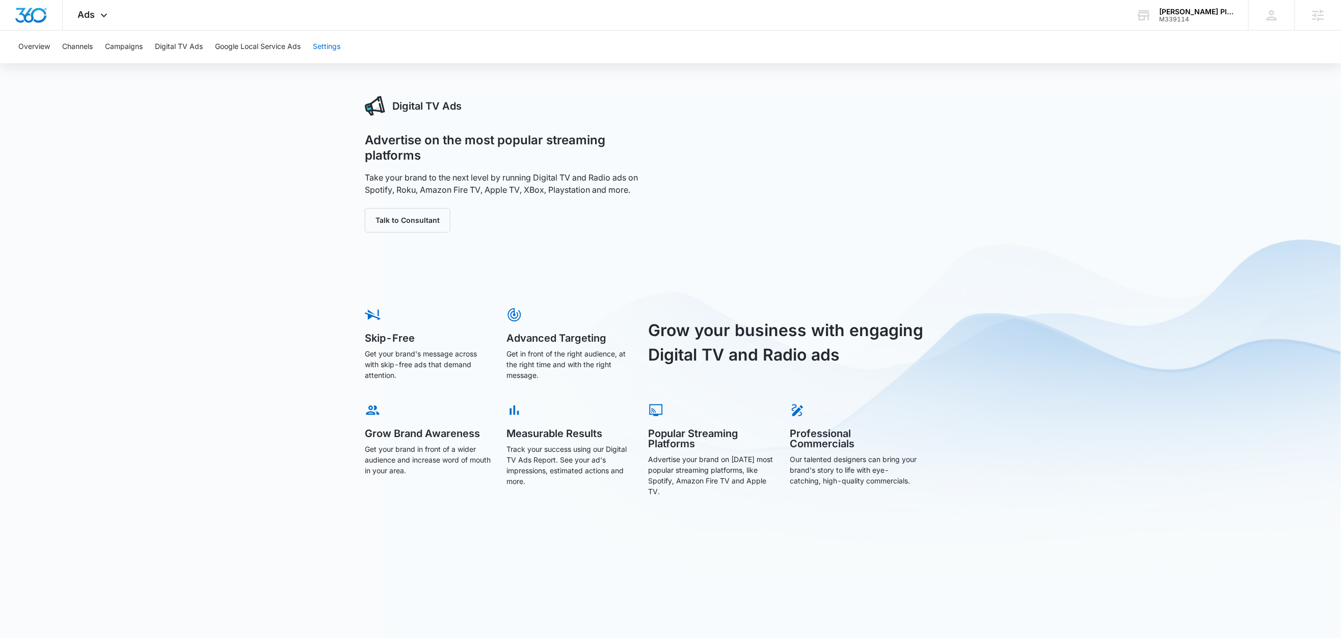
click at [326, 48] on button "Settings" at bounding box center [327, 47] width 28 height 33
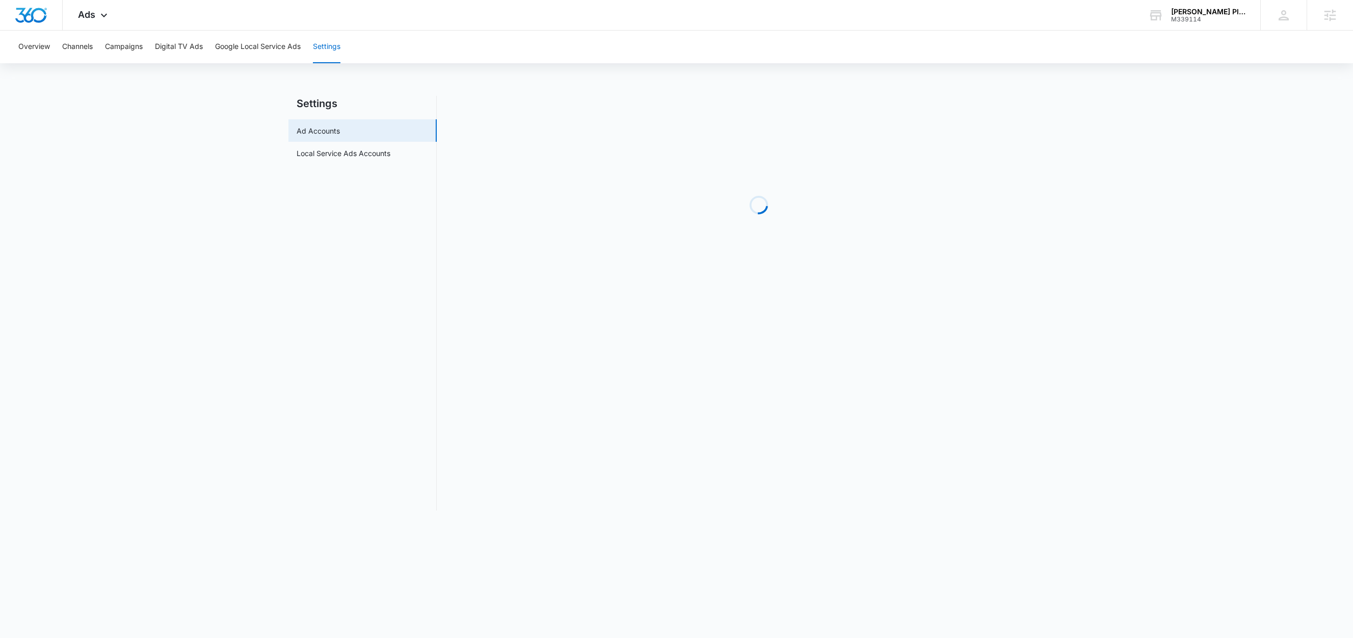
click at [343, 142] on main "Settings Ad Accounts Local Service Ads Accounts Loading" at bounding box center [676, 309] width 1353 height 427
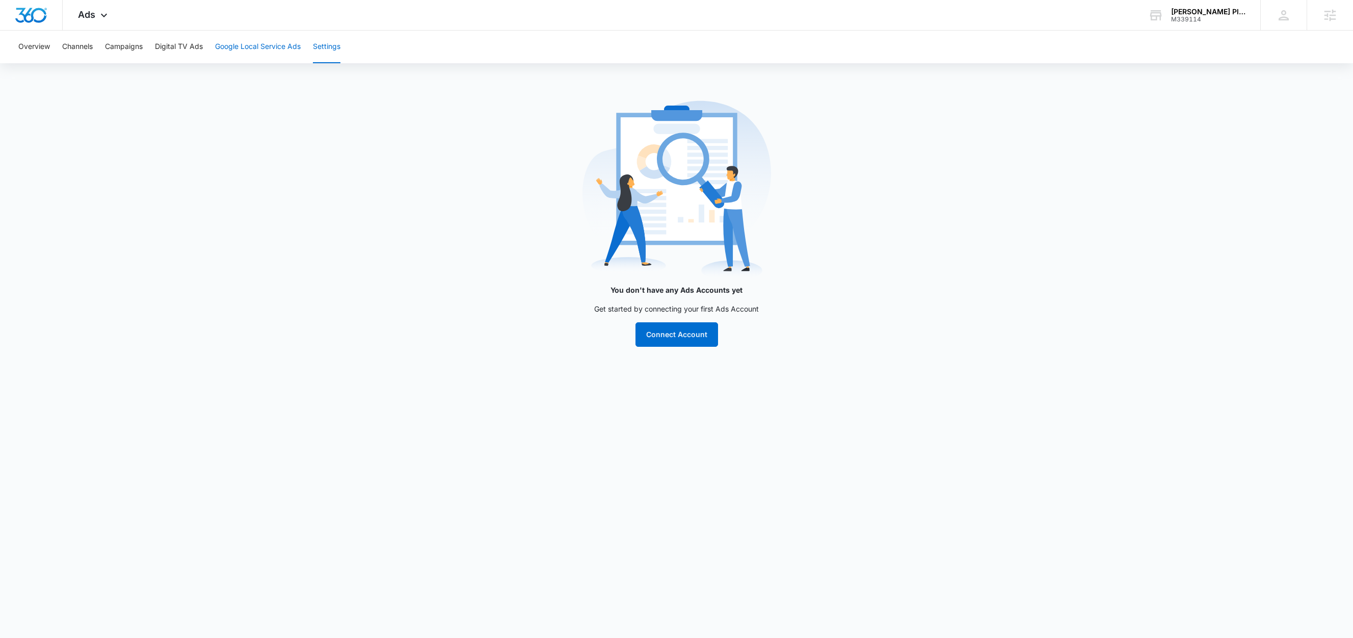
click at [268, 37] on button "Google Local Service Ads" at bounding box center [258, 47] width 86 height 33
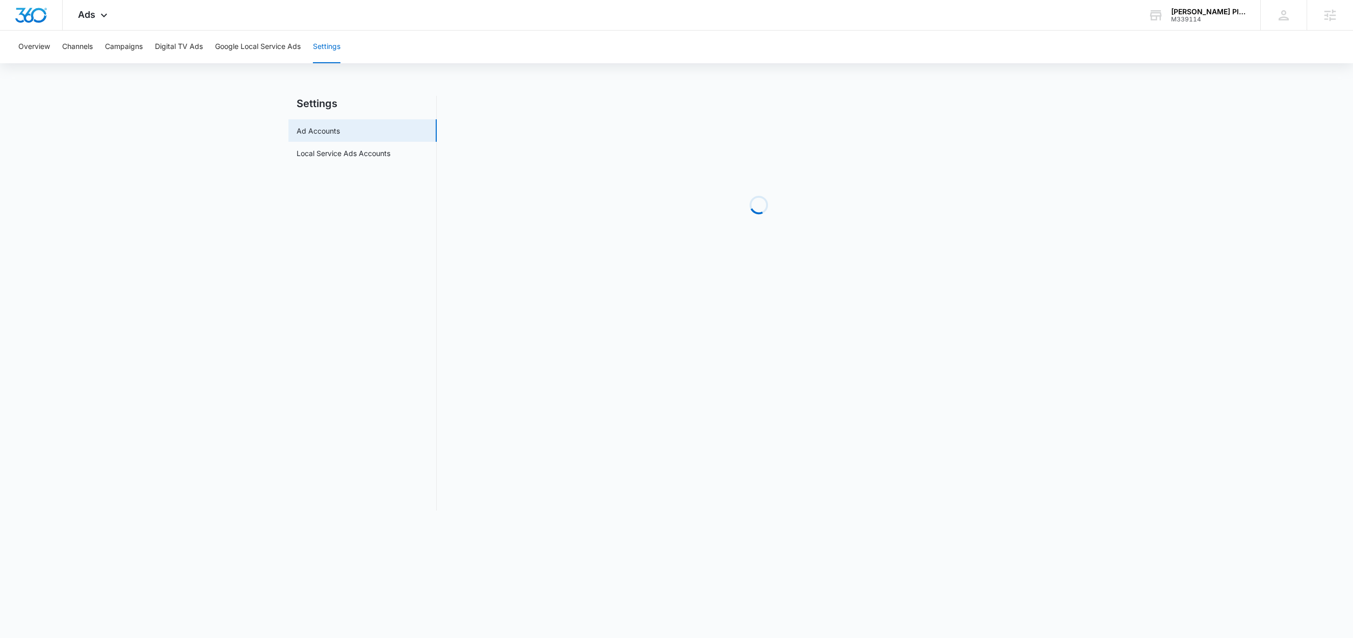
click at [380, 184] on main "Settings Ad Accounts Local Service Ads Accounts Loading" at bounding box center [676, 309] width 1353 height 427
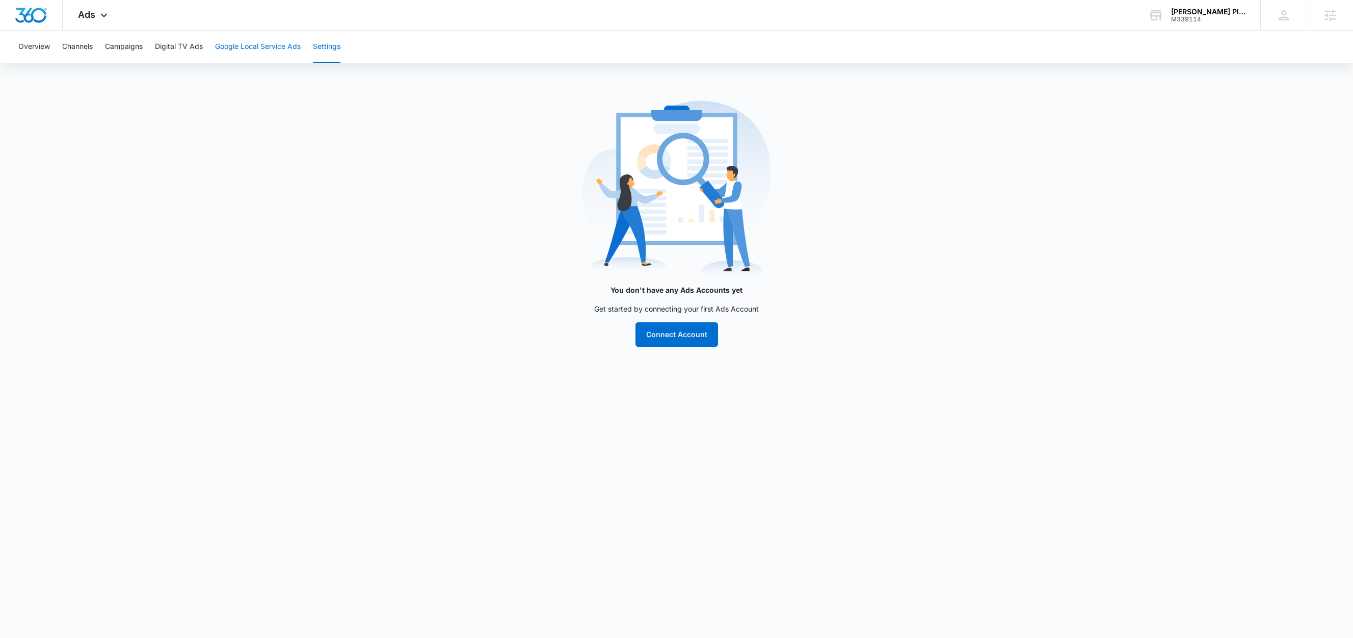
click at [263, 47] on button "Google Local Service Ads" at bounding box center [258, 47] width 86 height 33
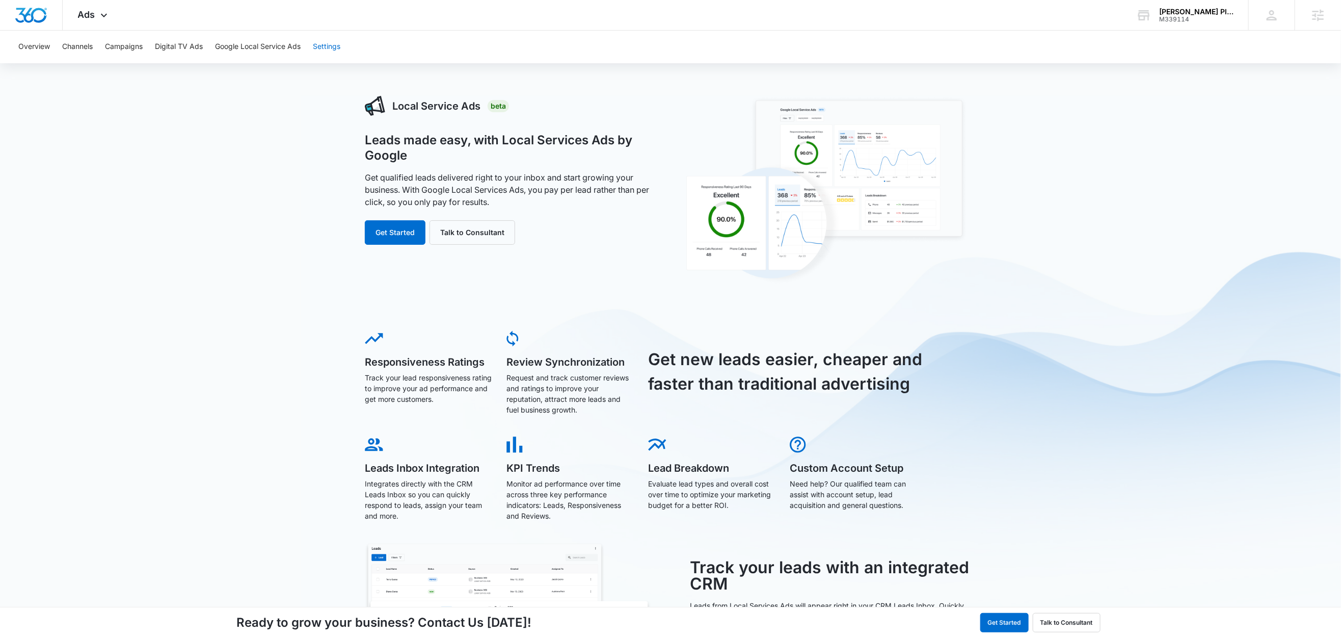
click at [331, 50] on button "Settings" at bounding box center [327, 47] width 28 height 33
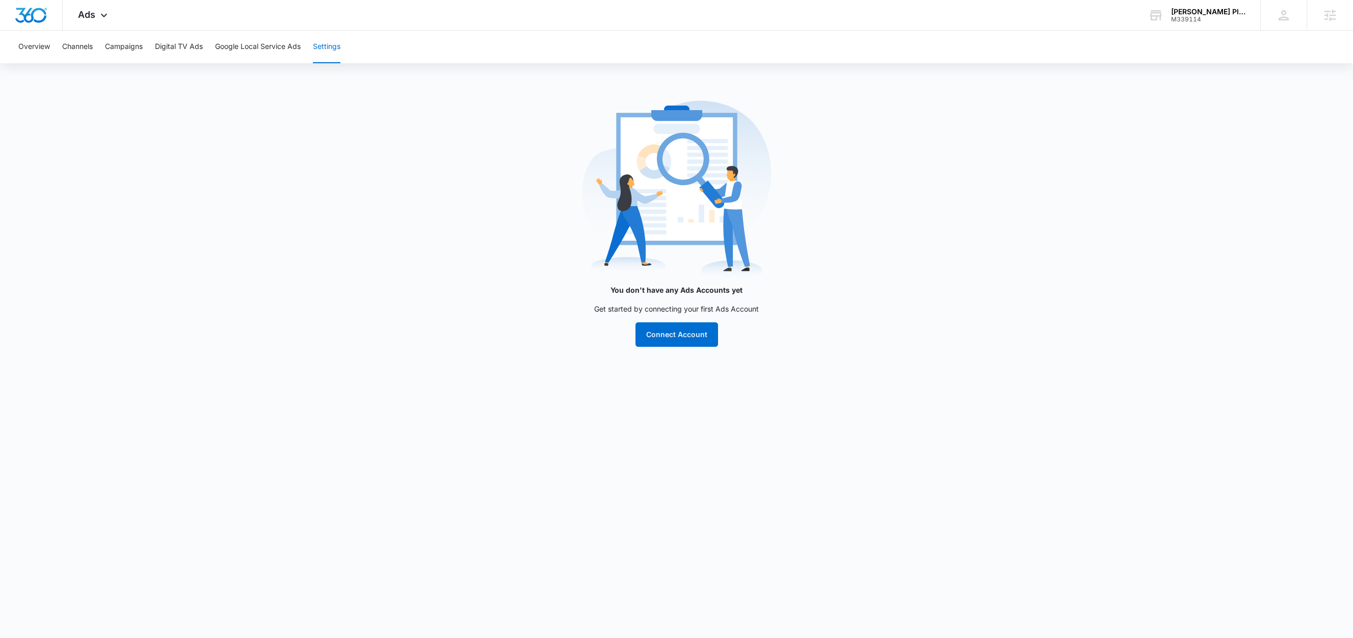
click at [333, 150] on main "You don't have any Ads Accounts yet Get started by connecting your first Ads Ac…" at bounding box center [676, 227] width 1353 height 263
click at [288, 55] on button "Google Local Service Ads" at bounding box center [258, 47] width 86 height 33
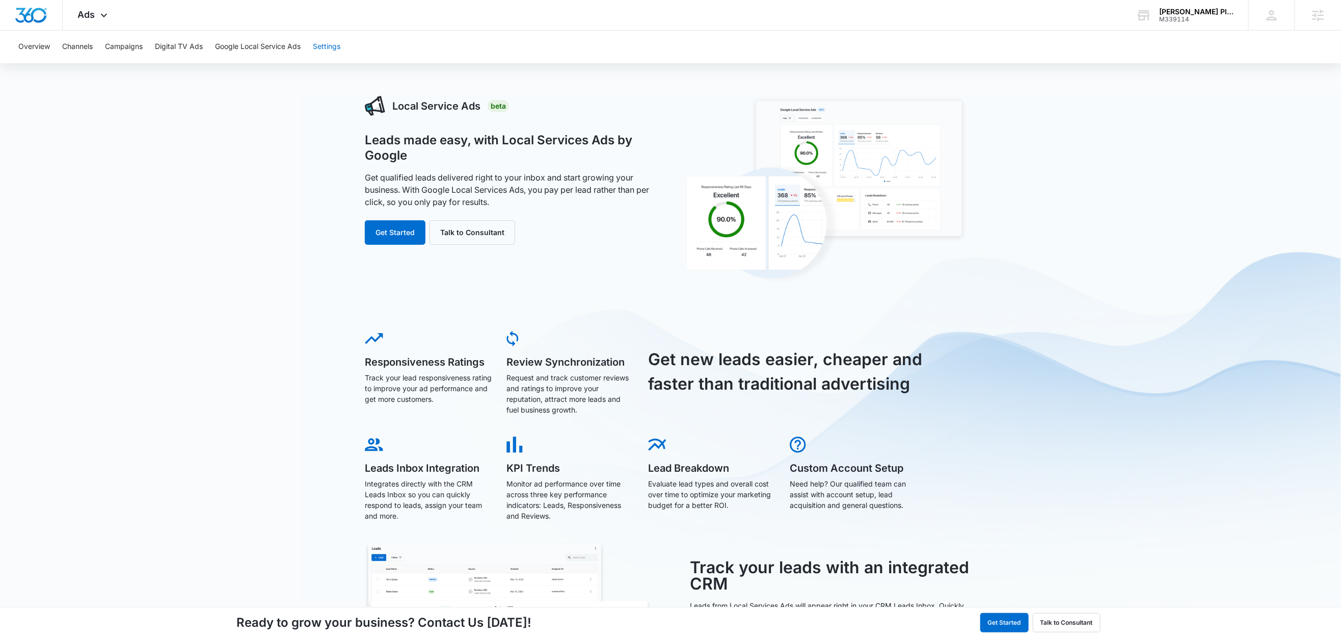
click at [334, 44] on button "Settings" at bounding box center [327, 47] width 28 height 33
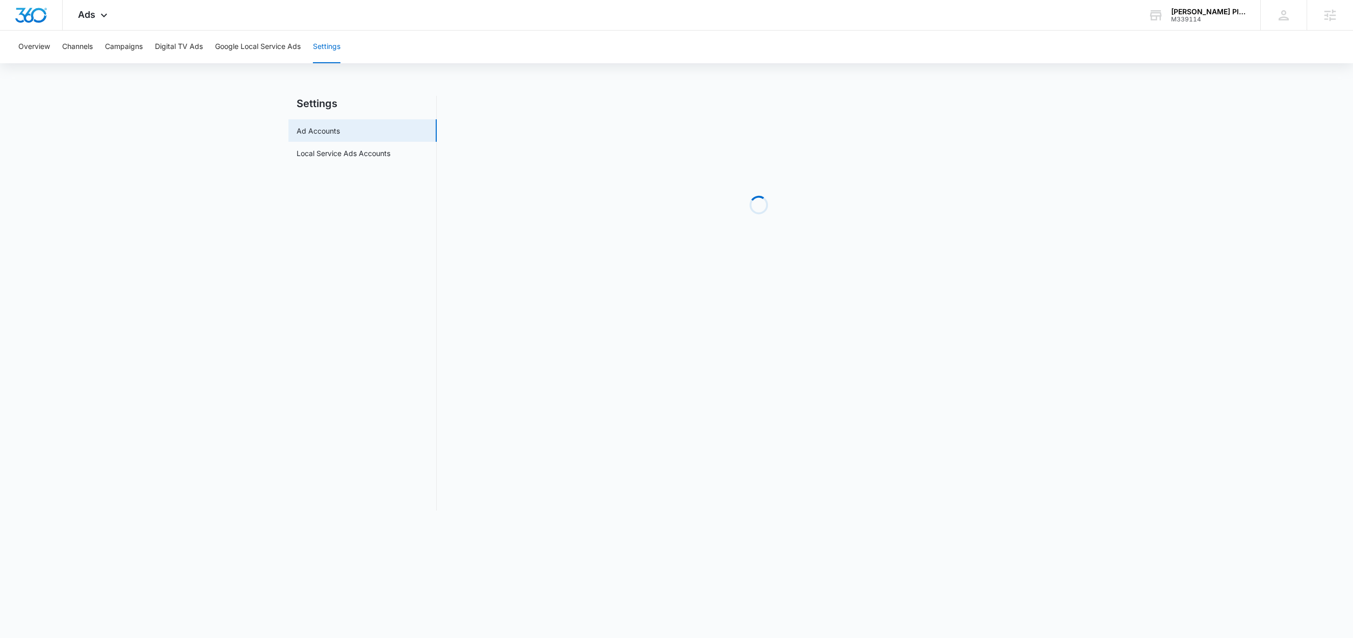
drag, startPoint x: 364, startPoint y: 169, endPoint x: 366, endPoint y: 164, distance: 5.3
click at [364, 169] on main "Settings Ad Accounts Local Service Ads Accounts Loading" at bounding box center [676, 309] width 1353 height 427
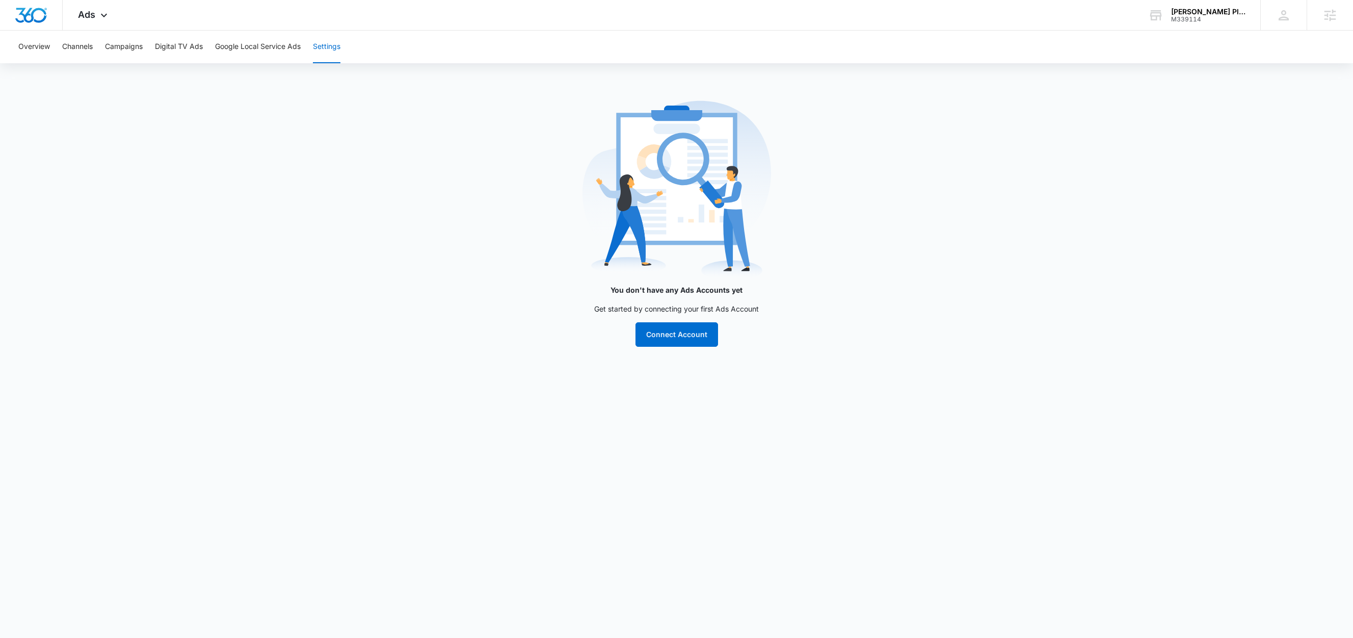
click at [368, 152] on main "You don't have any Ads Accounts yet Get started by connecting your first Ads Ac…" at bounding box center [676, 227] width 1353 height 263
click at [261, 46] on button "Google Local Service Ads" at bounding box center [258, 47] width 86 height 33
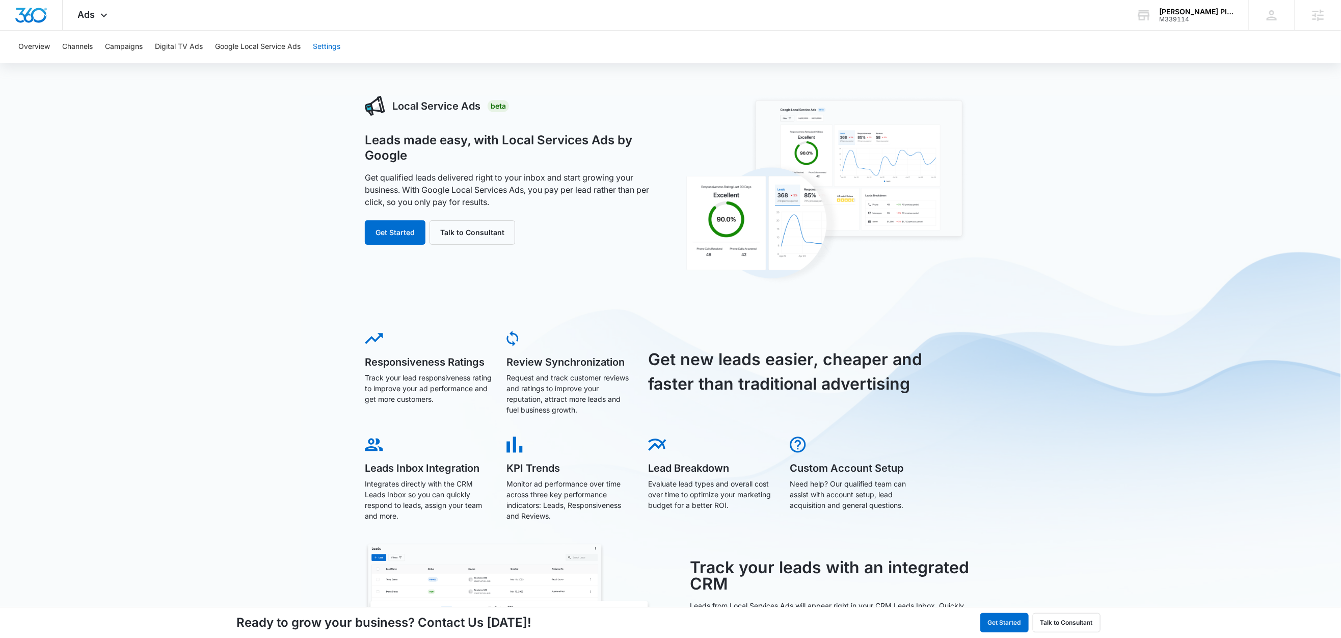
click at [333, 52] on button "Settings" at bounding box center [327, 47] width 28 height 33
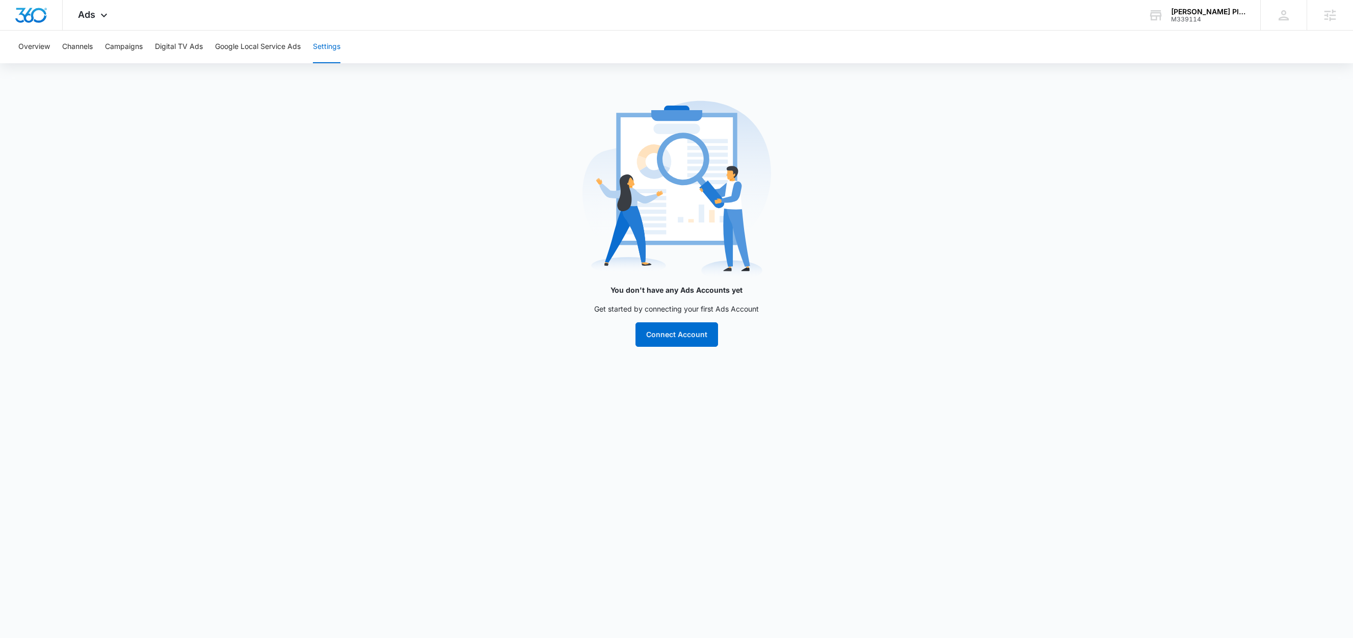
click at [354, 158] on main "You don't have any Ads Accounts yet Get started by connecting your first Ads Ac…" at bounding box center [676, 227] width 1353 height 263
click at [281, 46] on button "Google Local Service Ads" at bounding box center [258, 47] width 86 height 33
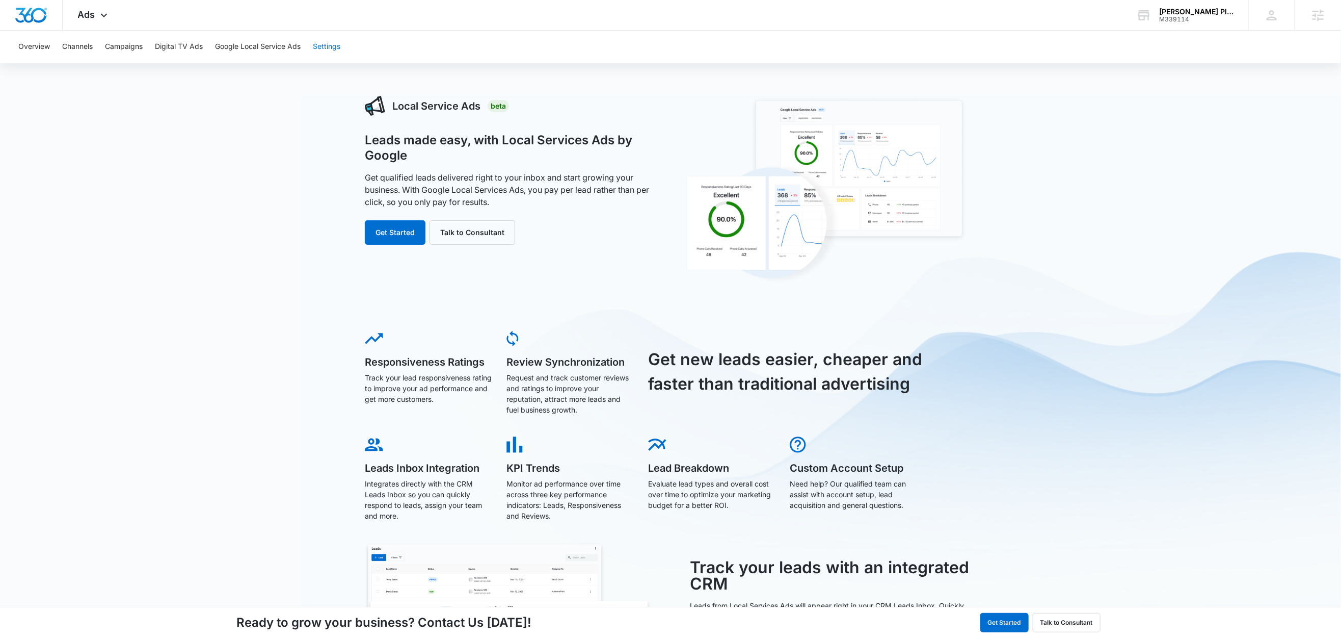
click at [330, 57] on button "Settings" at bounding box center [327, 47] width 28 height 33
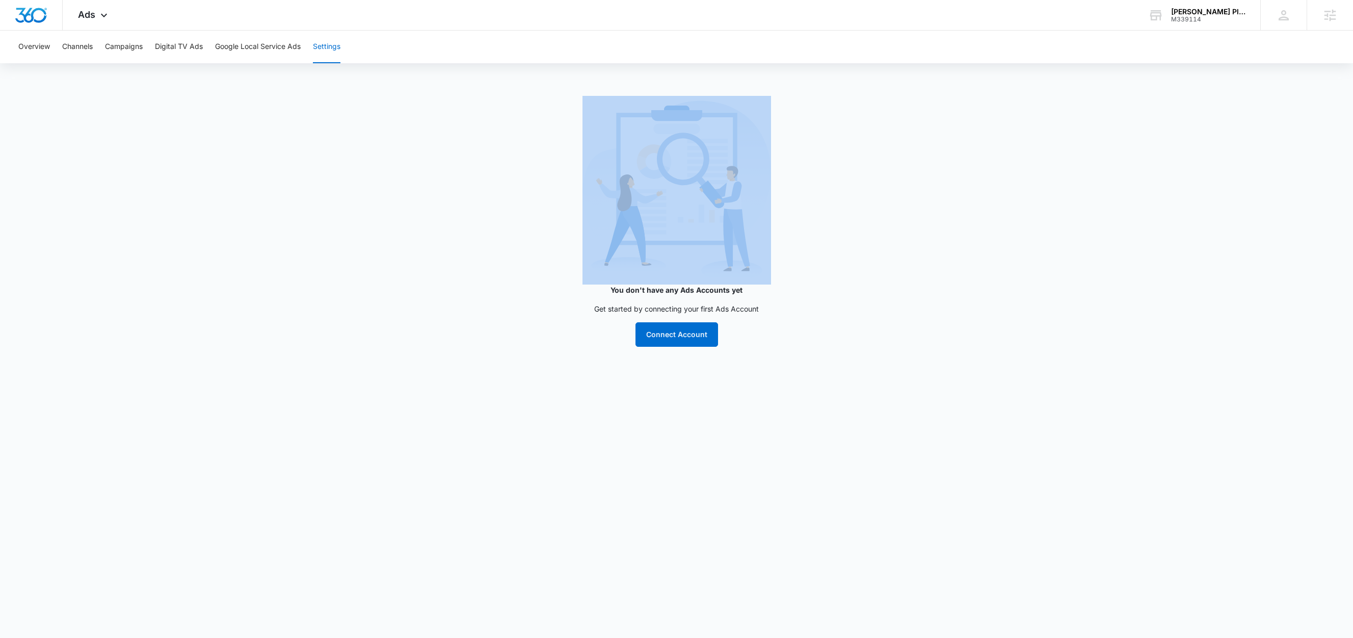
click at [351, 151] on main "You don't have any Ads Accounts yet Get started by connecting your first Ads Ac…" at bounding box center [676, 227] width 1353 height 263
click at [268, 47] on button "Google Local Service Ads" at bounding box center [258, 47] width 86 height 33
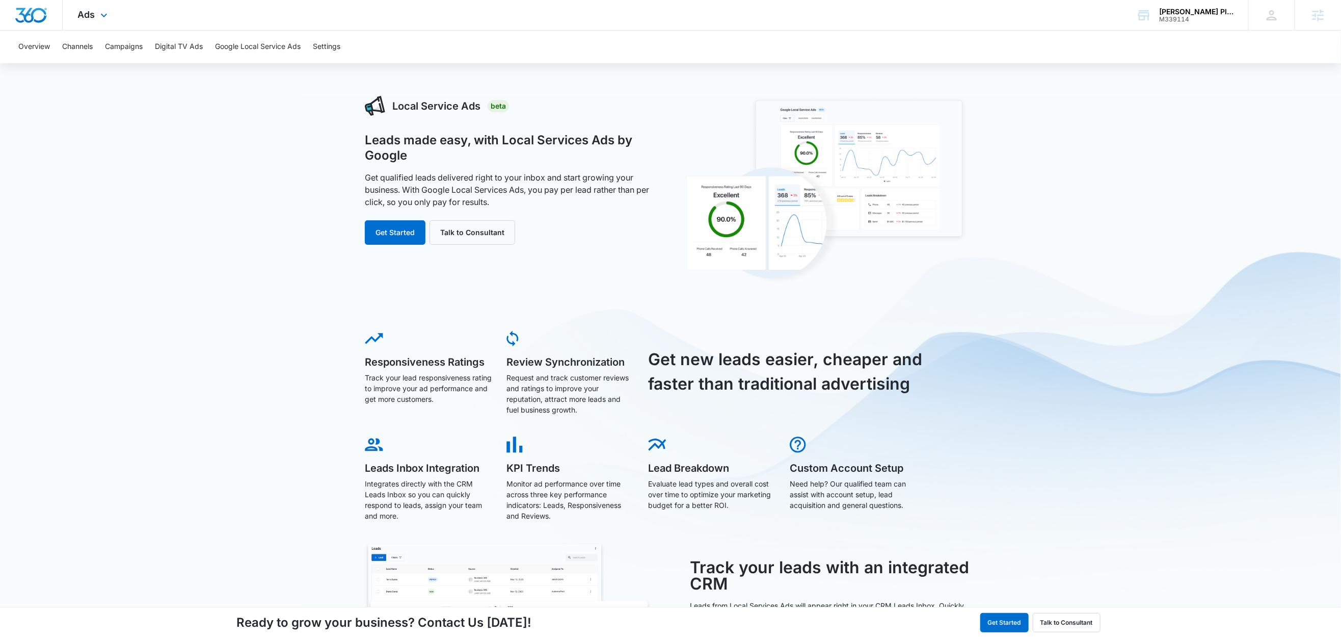
click at [329, 30] on div "Ads Apps Reputation Forms CRM Email Social Content Ads Intelligence Files Brand…" at bounding box center [670, 15] width 1341 height 31
drag, startPoint x: 330, startPoint y: 50, endPoint x: 332, endPoint y: 57, distance: 6.9
click at [331, 57] on button "Settings" at bounding box center [327, 47] width 28 height 33
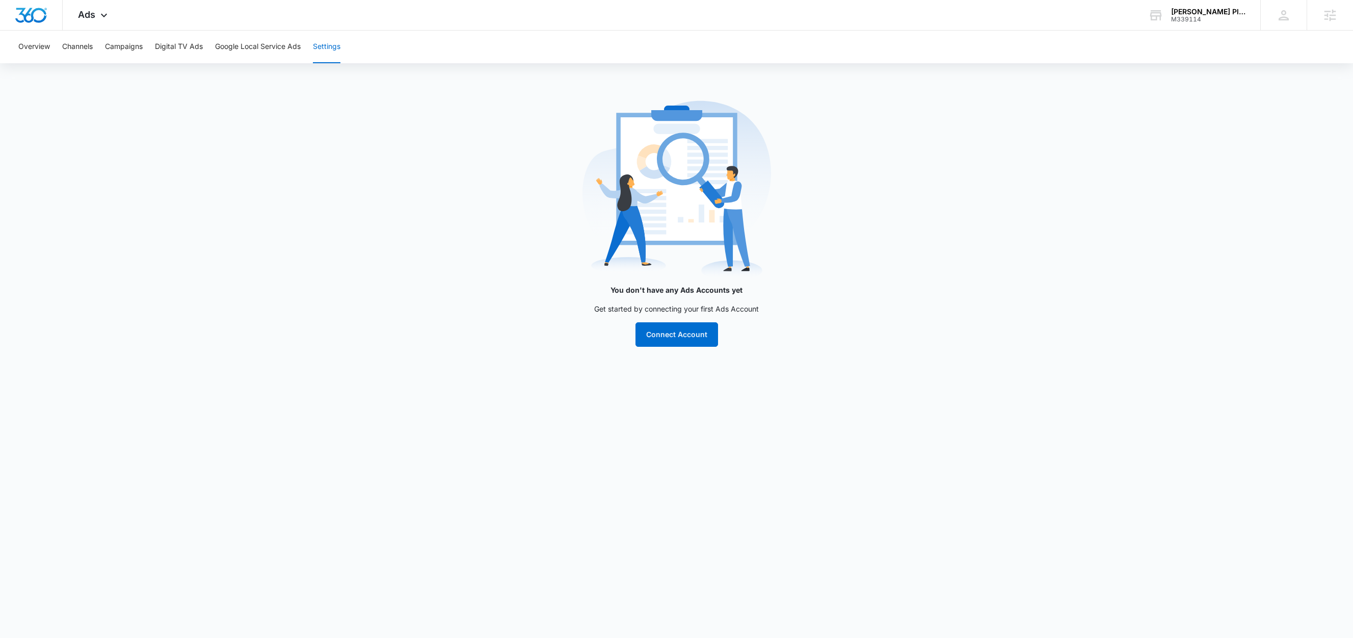
click at [349, 156] on main "You don't have any Ads Accounts yet Get started by connecting your first Ads Ac…" at bounding box center [676, 227] width 1353 height 263
click at [284, 40] on button "Google Local Service Ads" at bounding box center [258, 47] width 86 height 33
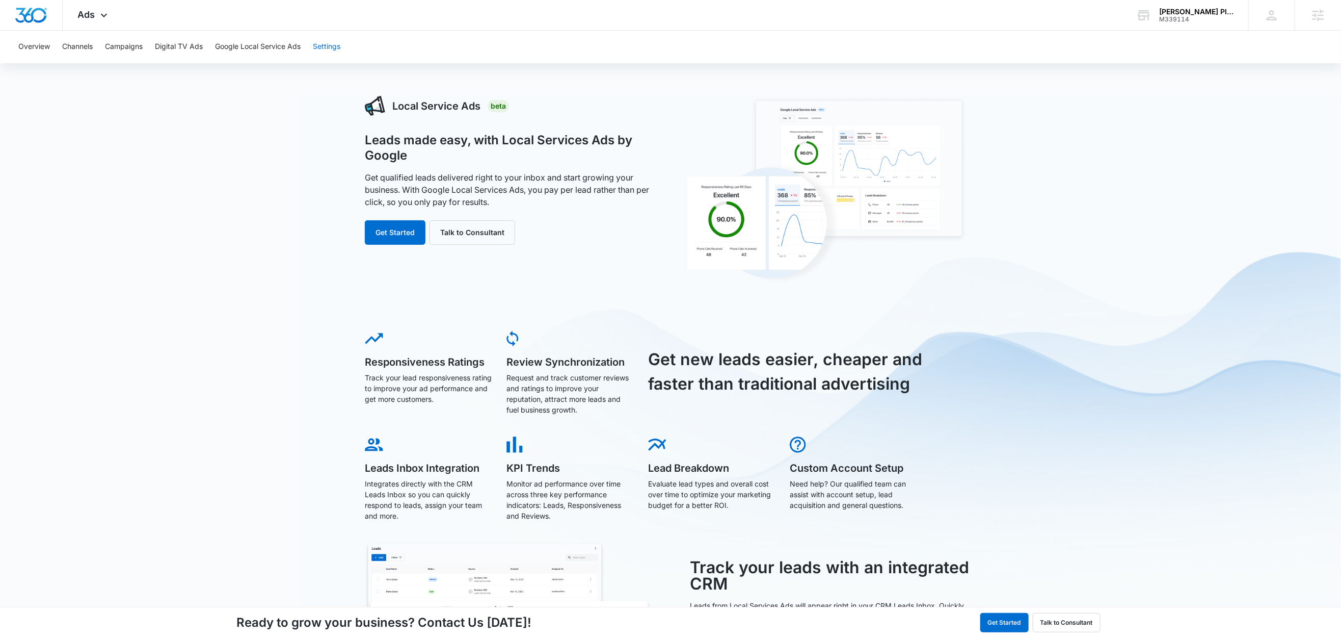
click at [332, 51] on button "Settings" at bounding box center [327, 47] width 28 height 33
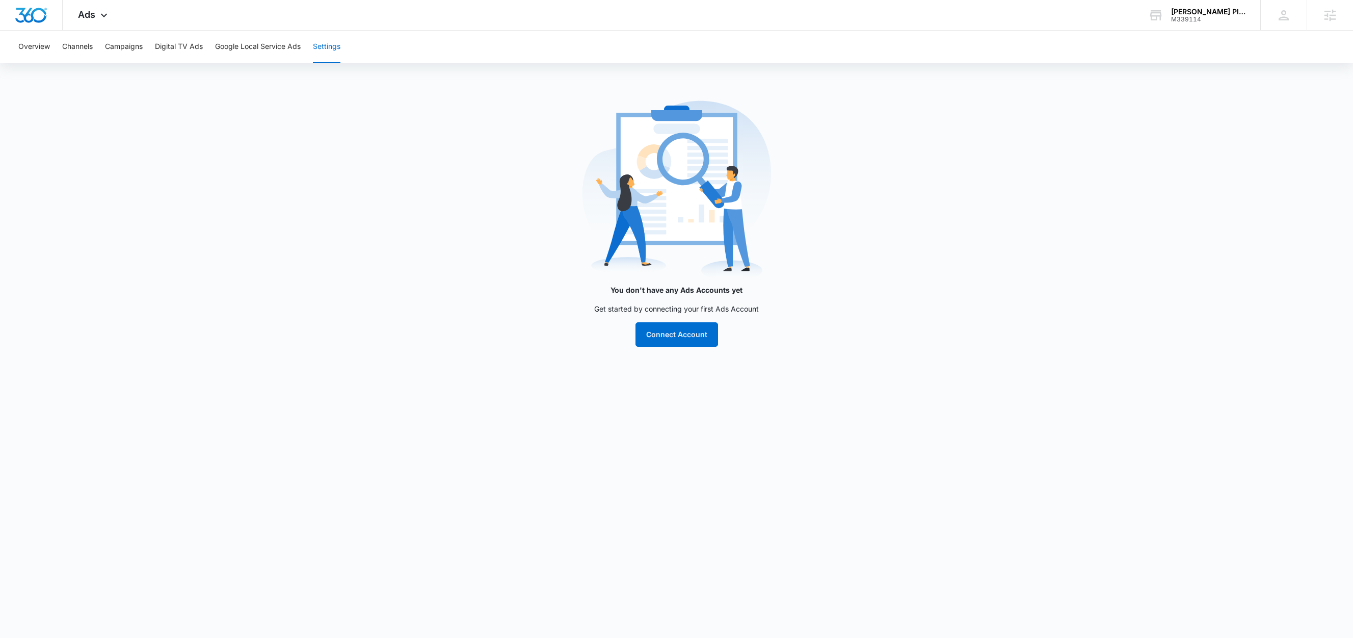
click at [351, 152] on main "You don't have any Ads Accounts yet Get started by connecting your first Ads Ac…" at bounding box center [676, 227] width 1353 height 263
click at [268, 40] on button "Google Local Service Ads" at bounding box center [258, 47] width 86 height 33
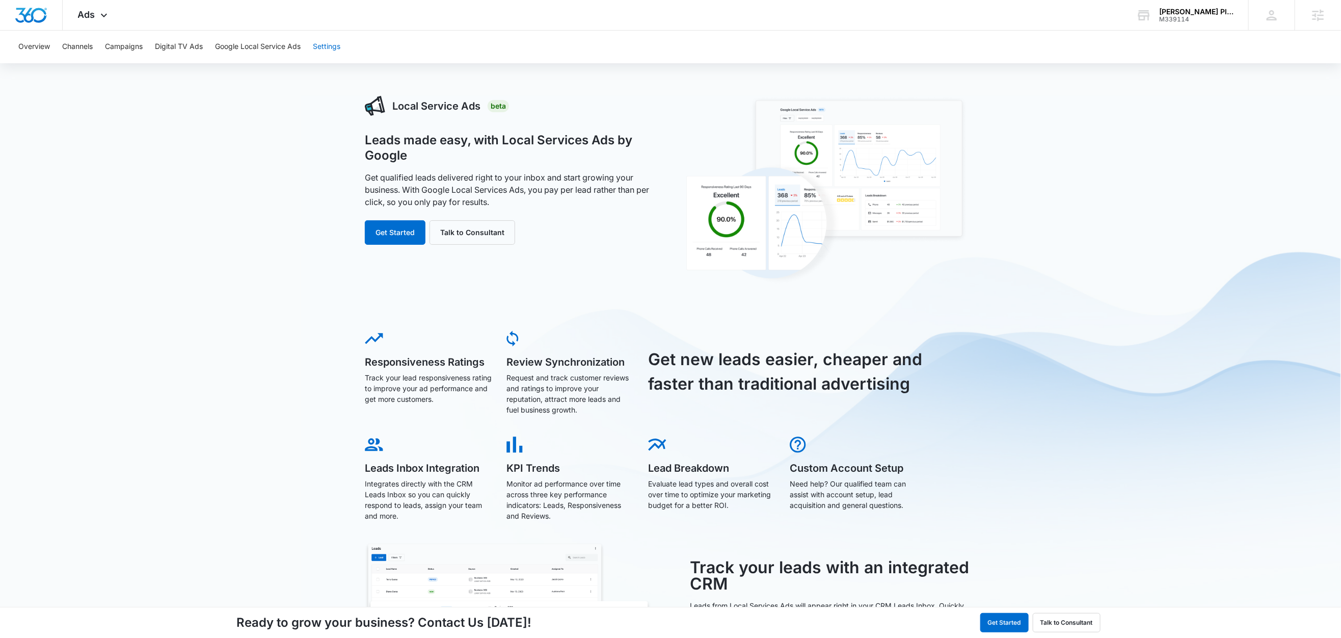
click at [325, 45] on button "Settings" at bounding box center [327, 47] width 28 height 33
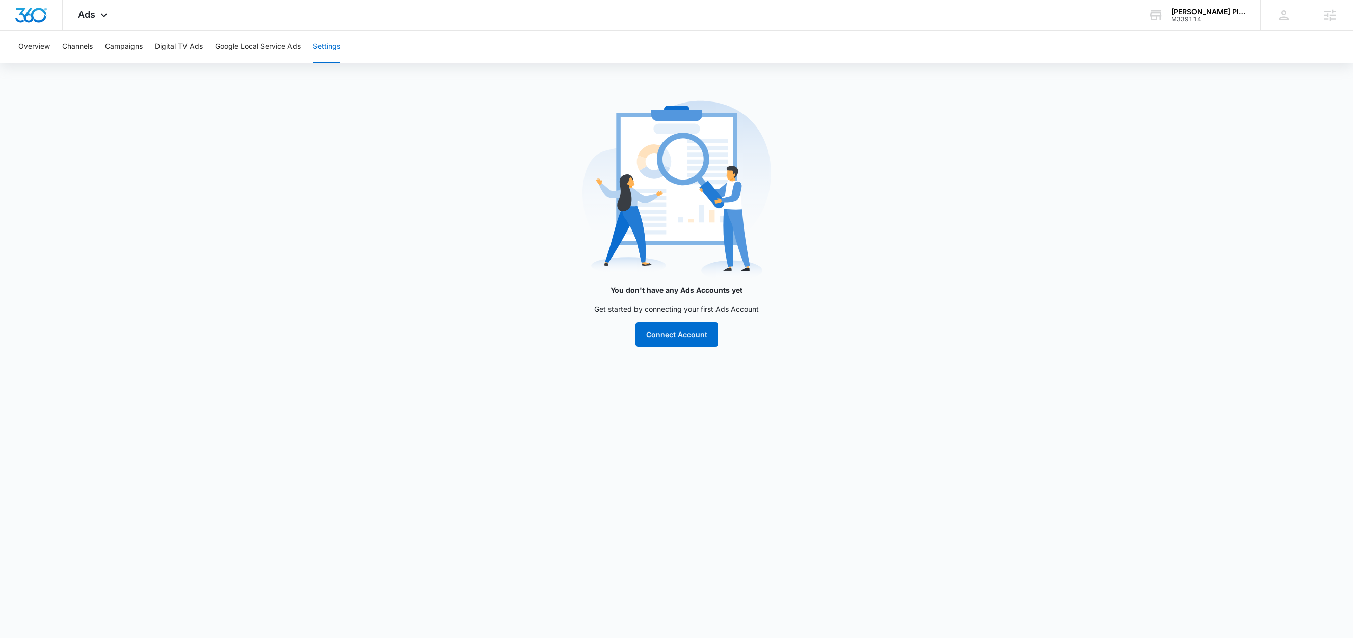
click at [357, 149] on main "You don't have any Ads Accounts yet Get started by connecting your first Ads Ac…" at bounding box center [676, 227] width 1353 height 263
click at [433, 161] on main "You don't have any Ads Accounts yet Get started by connecting your first Ads Ac…" at bounding box center [676, 227] width 1353 height 263
click at [1199, 104] on main "You don't have any Ads Accounts yet Get started by connecting your first Ads Ac…" at bounding box center [676, 227] width 1353 height 263
click at [1218, 9] on div "Bailey Plumbing" at bounding box center [1208, 12] width 74 height 8
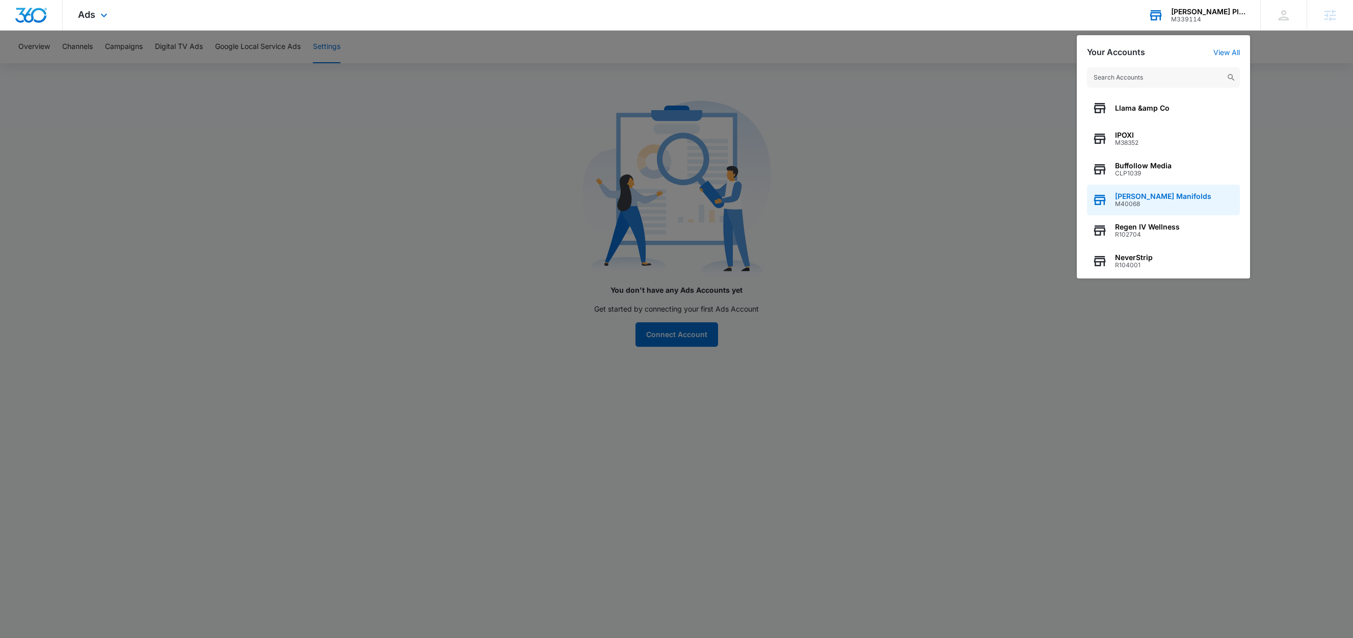
click at [1160, 199] on span "Pierce Manifolds" at bounding box center [1163, 196] width 96 height 8
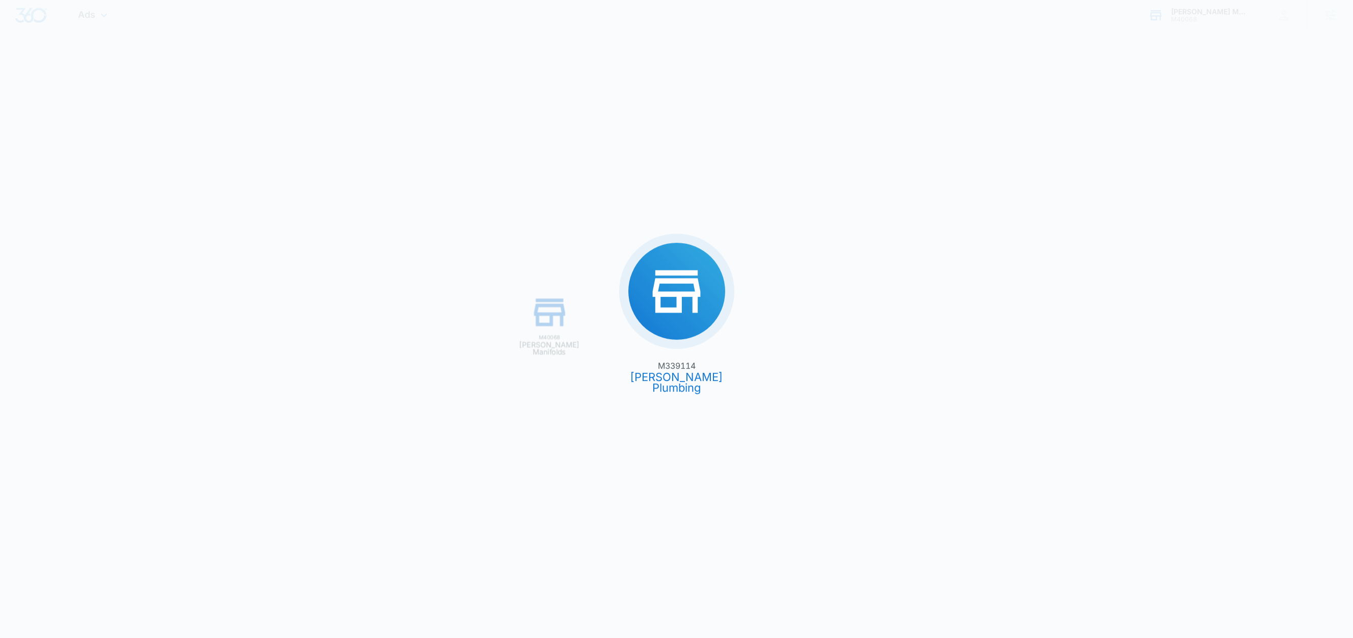
click at [1164, 195] on div "M339114 Bailey Plumbing M40068 Pierce Manifolds" at bounding box center [676, 319] width 1353 height 638
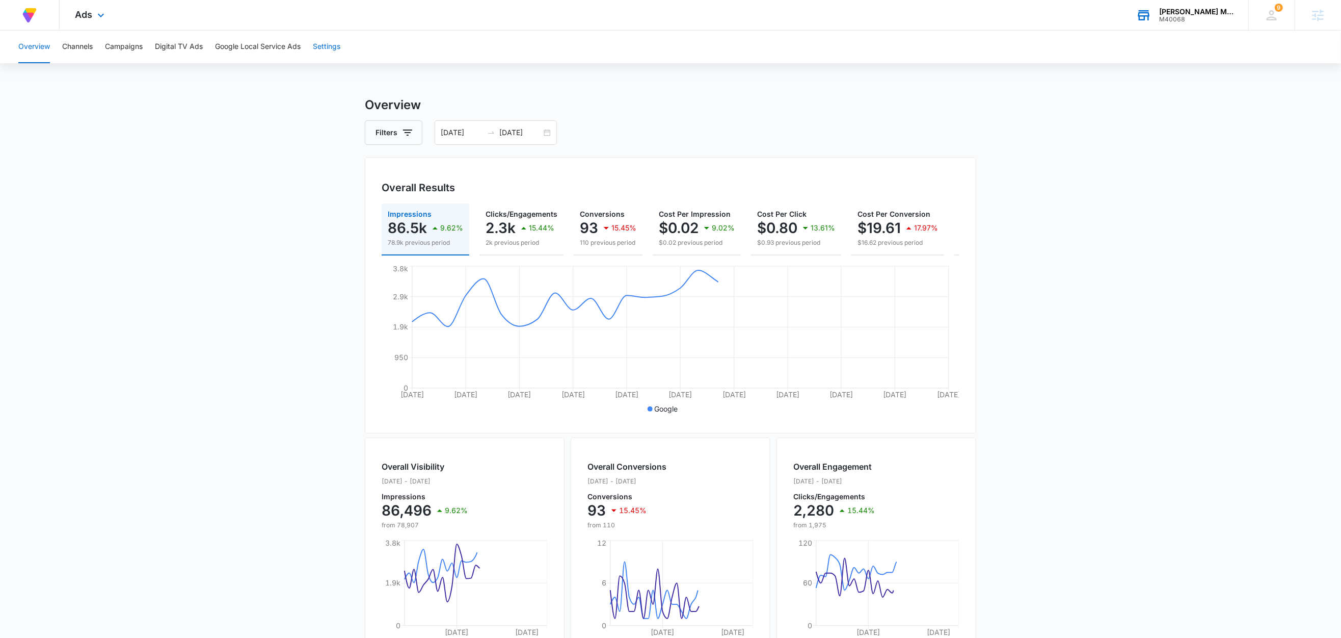
click at [332, 42] on button "Settings" at bounding box center [327, 47] width 28 height 33
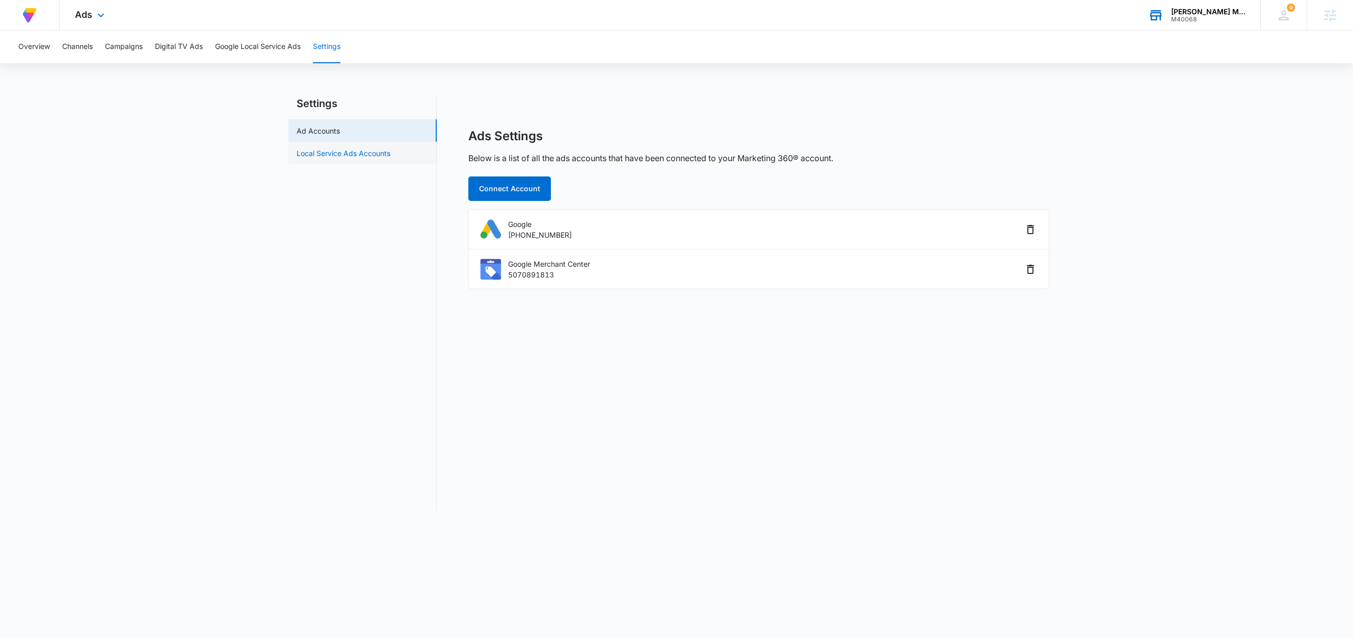
click at [338, 154] on link "Local Service Ads Accounts" at bounding box center [344, 153] width 94 height 11
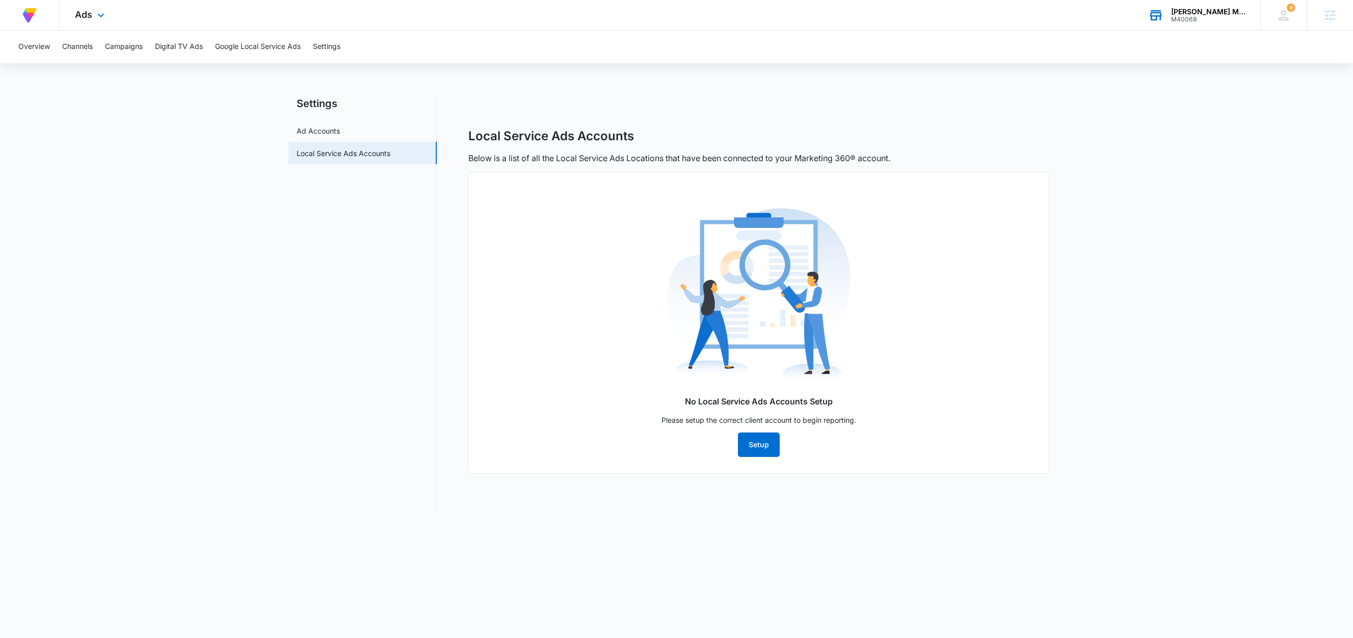
click at [350, 250] on nav "Settings Ad Accounts Local Service Ads Accounts" at bounding box center [362, 303] width 148 height 414
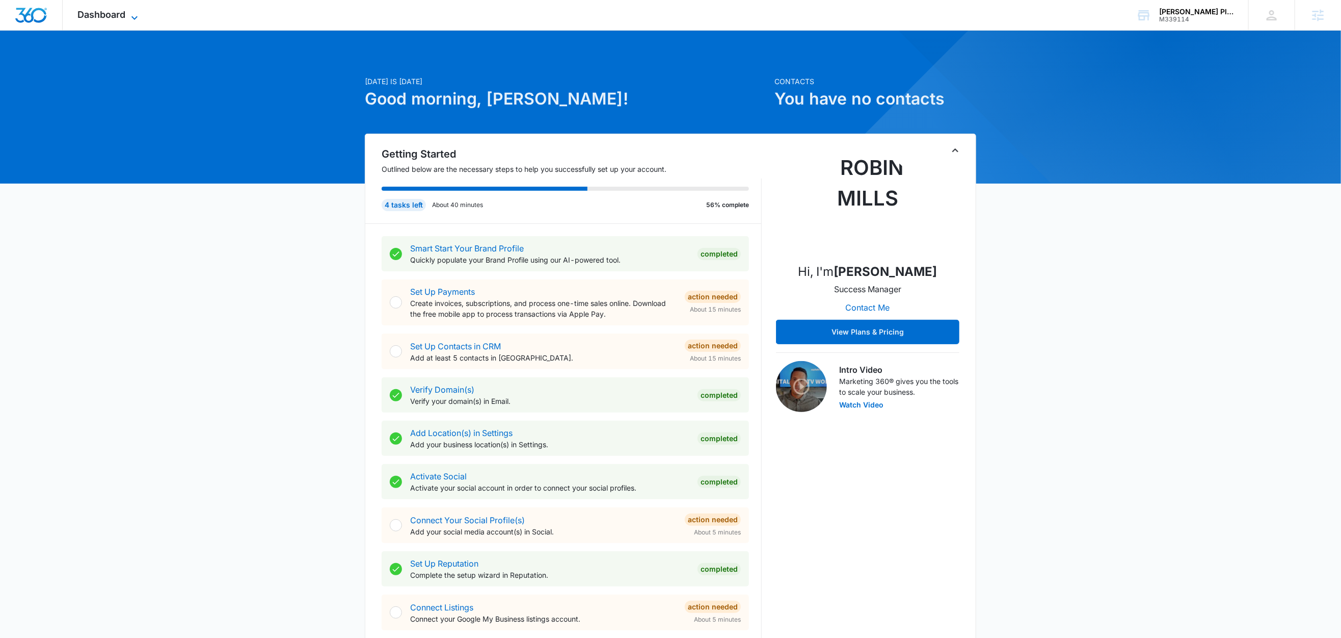
click at [125, 15] on span "Dashboard" at bounding box center [102, 14] width 48 height 11
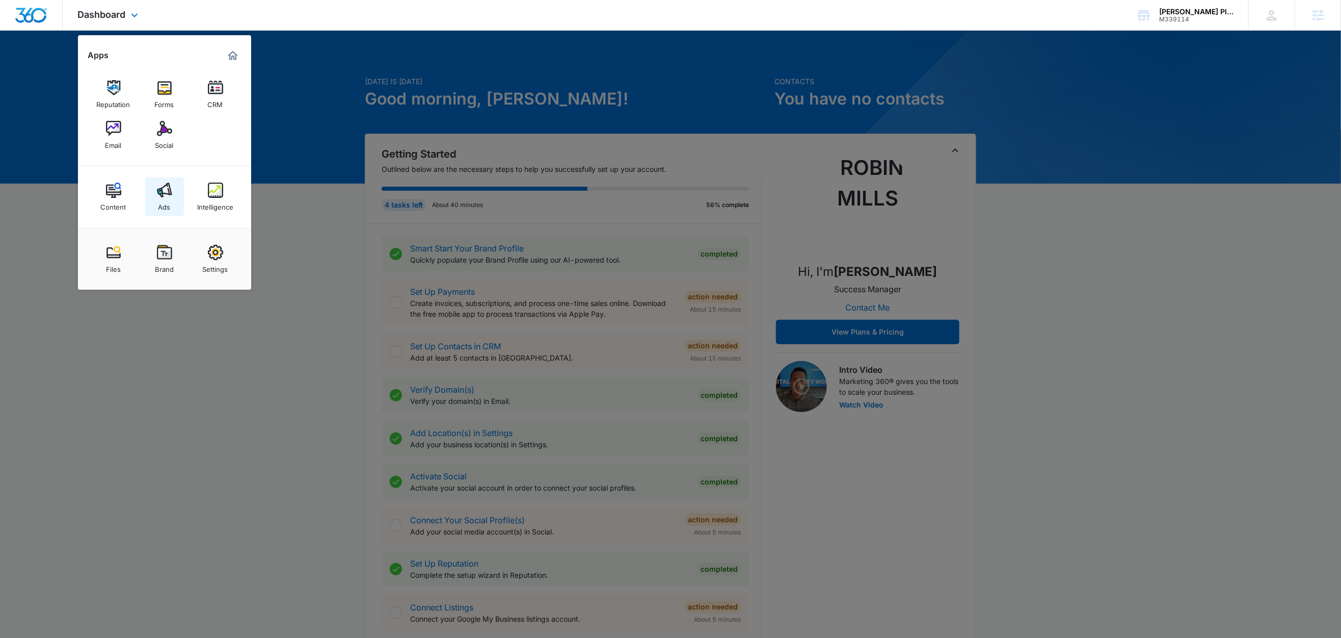
click at [165, 208] on div "Ads" at bounding box center [164, 204] width 12 height 13
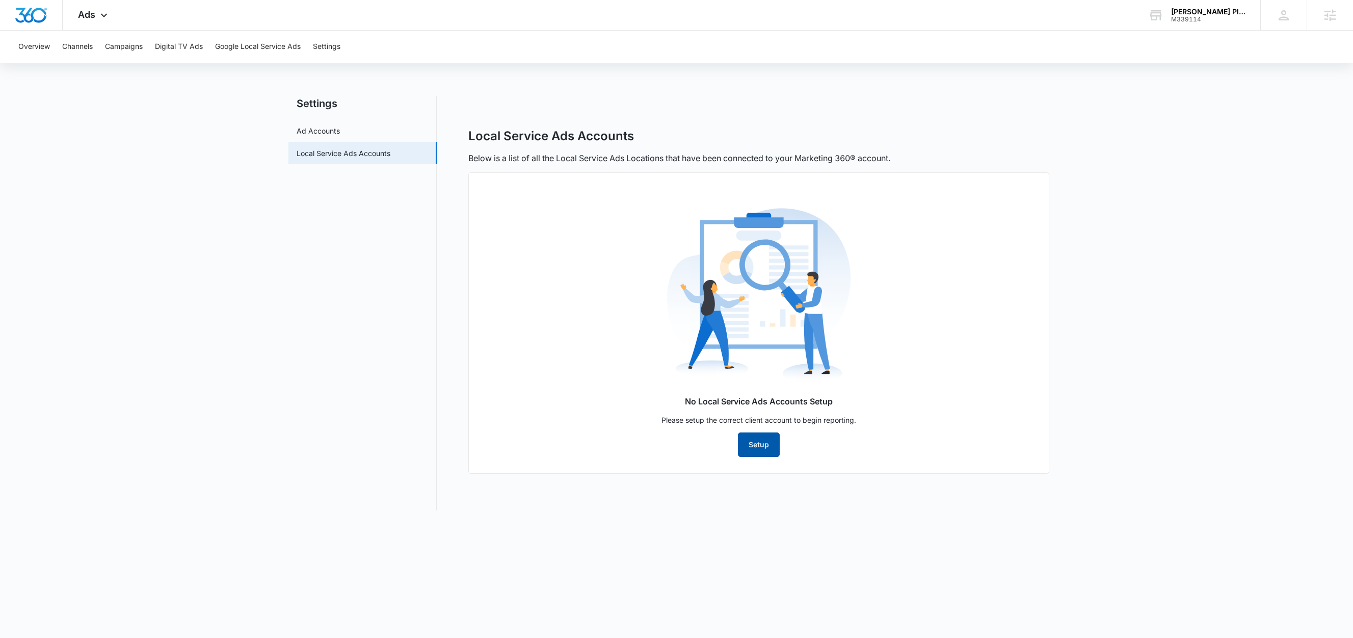
click at [759, 453] on button "Setup" at bounding box center [759, 444] width 42 height 24
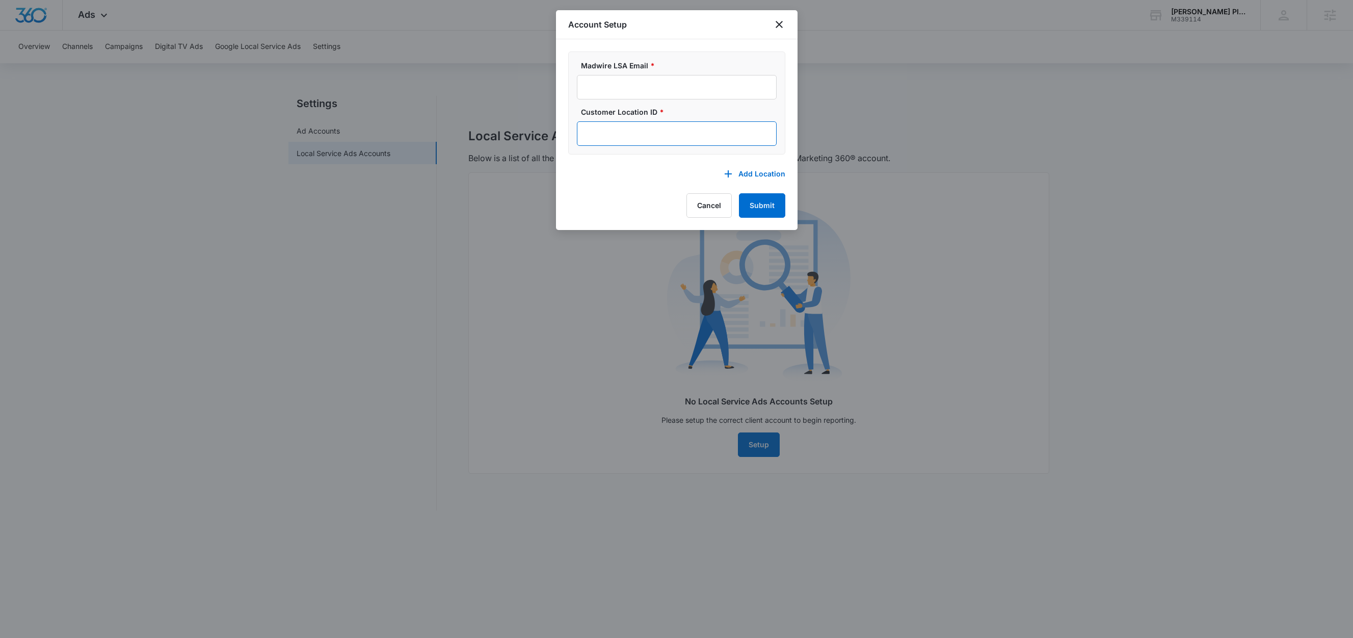
click at [680, 135] on input "Customer Location ID *" at bounding box center [677, 133] width 200 height 24
click at [670, 82] on input "Madwire LSA Email *" at bounding box center [677, 87] width 200 height 24
paste input "[EMAIL_ADDRESS][DOMAIN_NAME]"
type input "[EMAIL_ADDRESS][DOMAIN_NAME]"
click at [623, 138] on input "Customer Location ID *" at bounding box center [677, 133] width 200 height 24
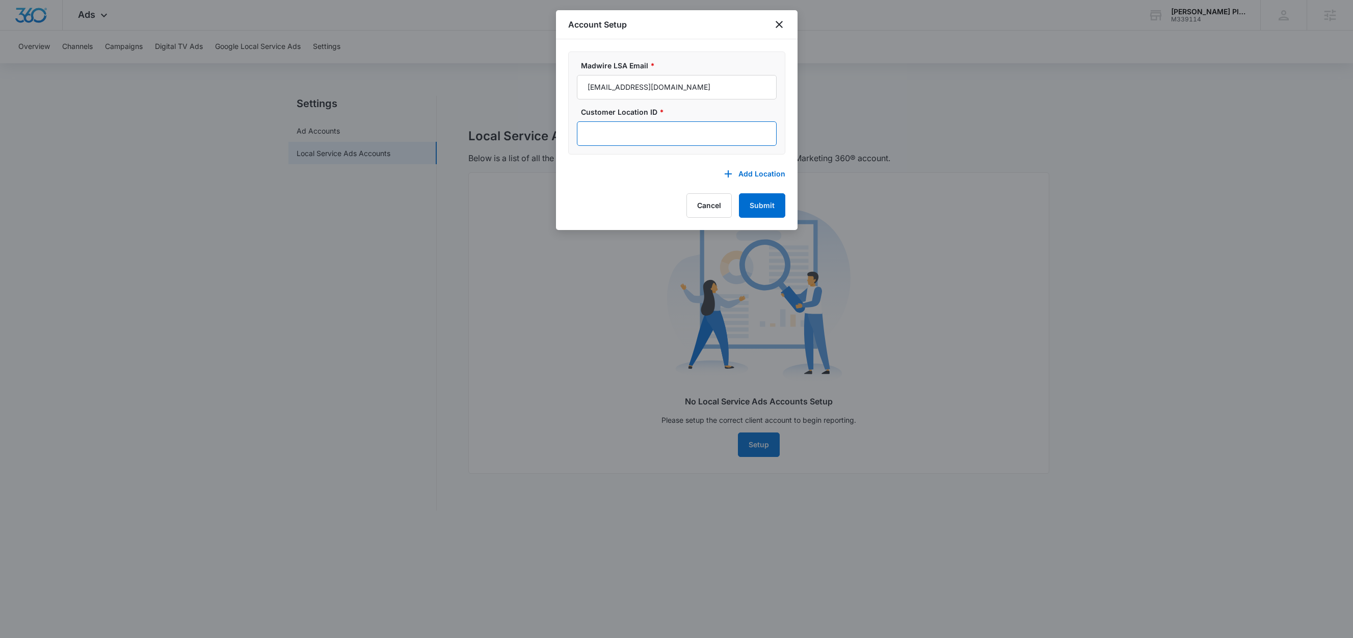
paste input "[PHONE_NUMBER]"
type input "[PHONE_NUMBER]"
click at [750, 208] on button "Submit" at bounding box center [762, 205] width 46 height 24
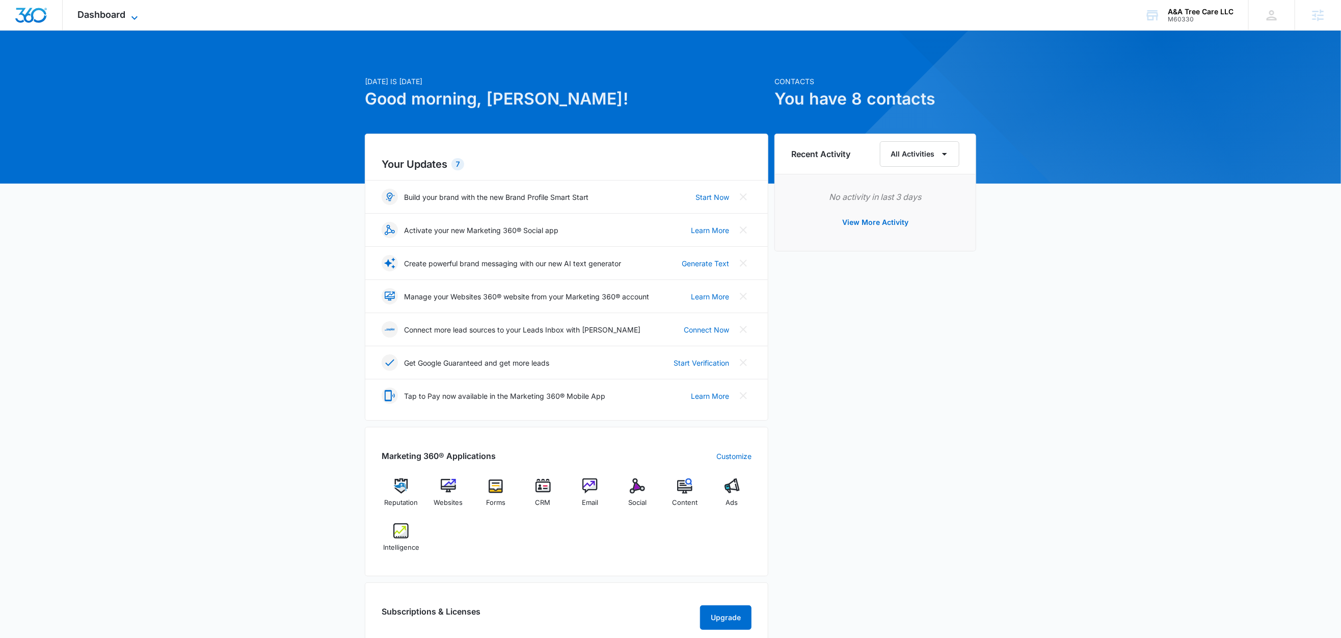
click at [122, 19] on span "Dashboard" at bounding box center [102, 14] width 48 height 11
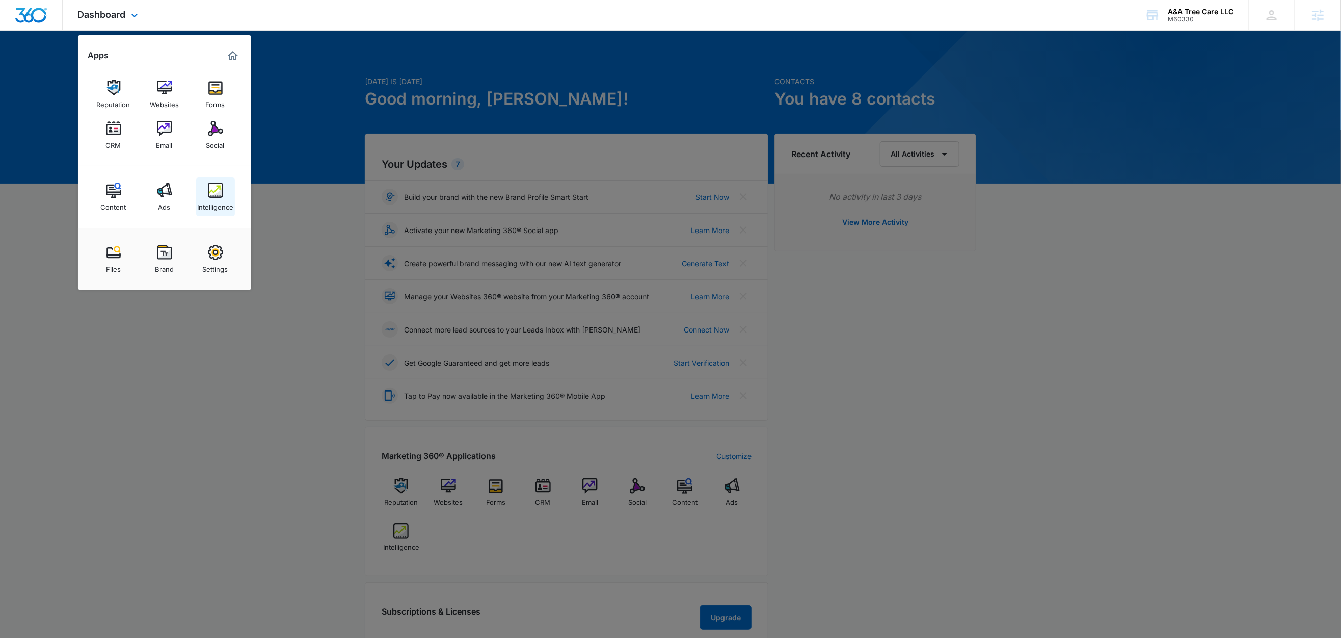
drag, startPoint x: 217, startPoint y: 198, endPoint x: 202, endPoint y: 203, distance: 15.5
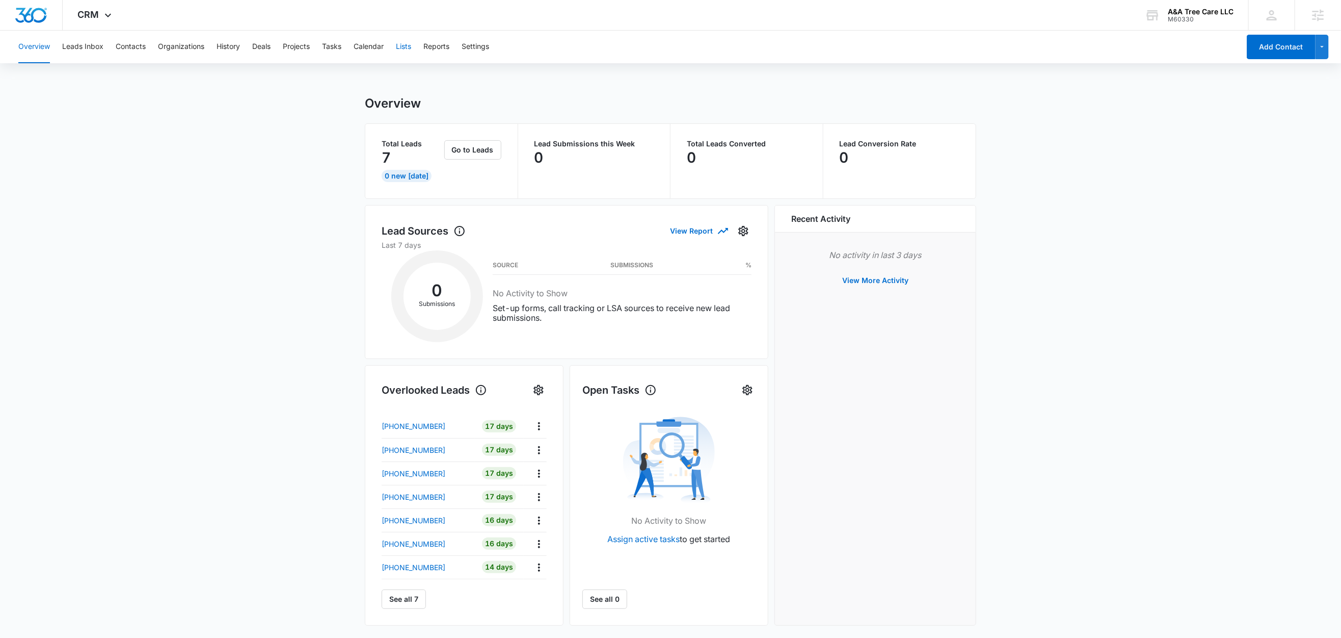
click at [403, 47] on button "Lists" at bounding box center [403, 47] width 15 height 33
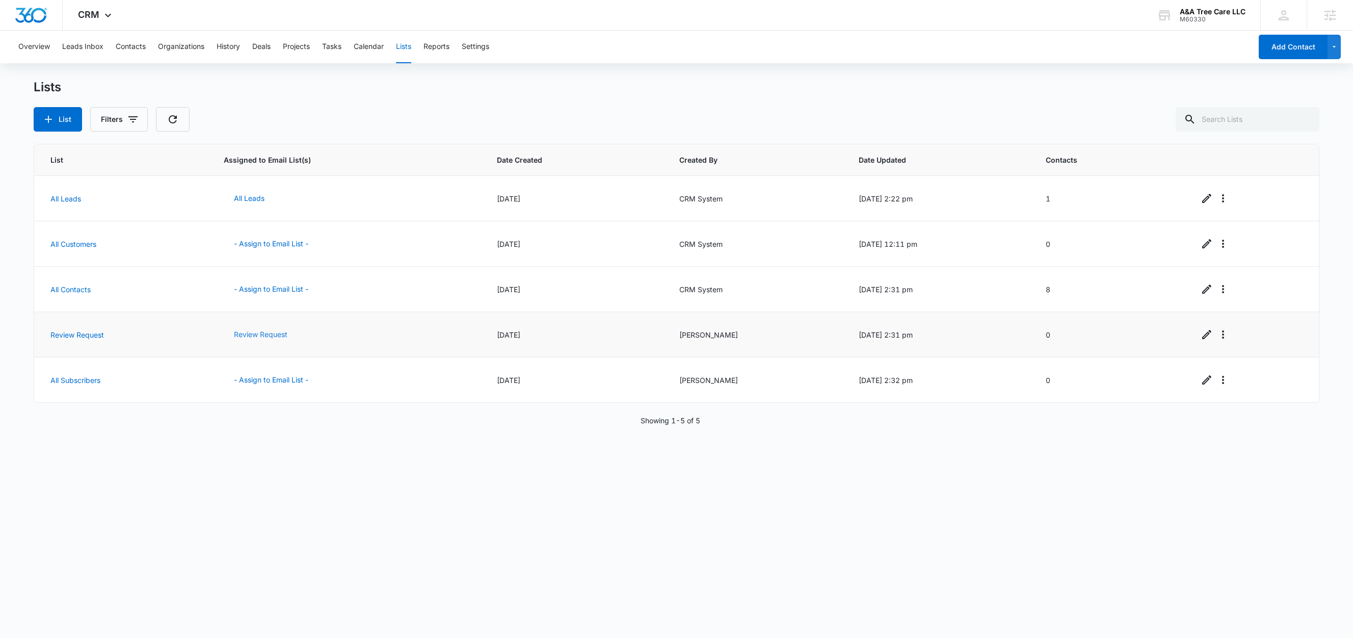
click at [249, 334] on button "Review Request" at bounding box center [261, 334] width 74 height 24
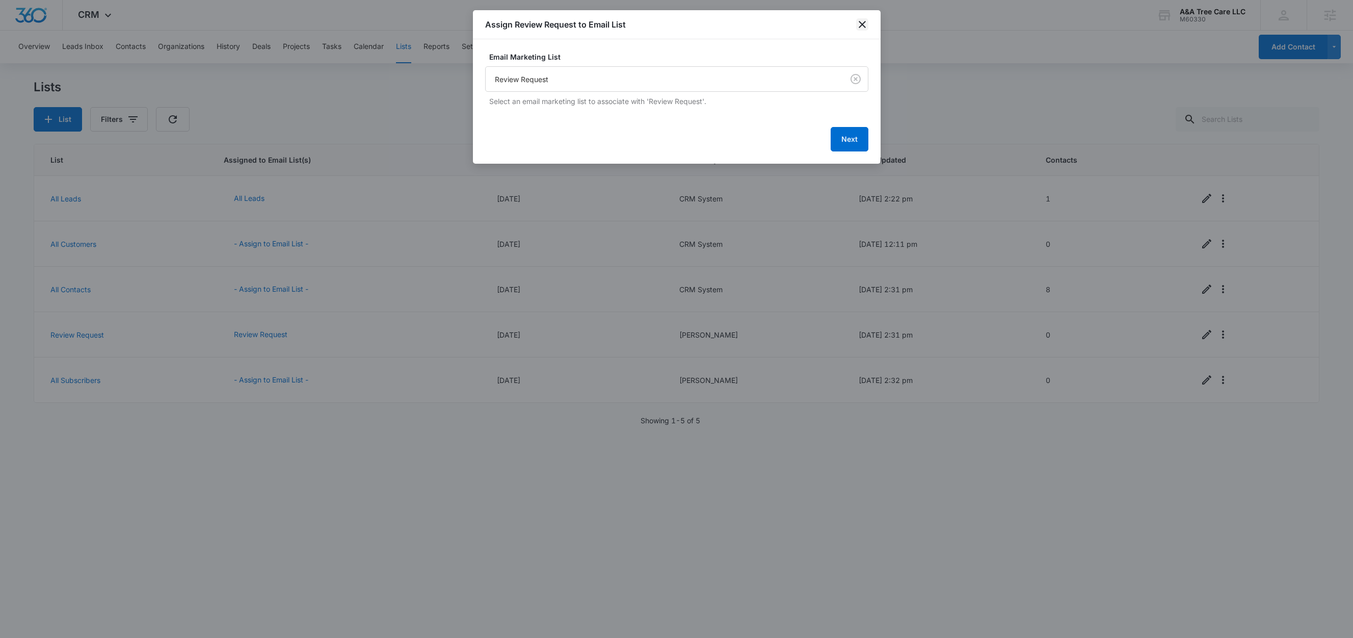
click at [864, 30] on icon "close" at bounding box center [862, 24] width 12 height 12
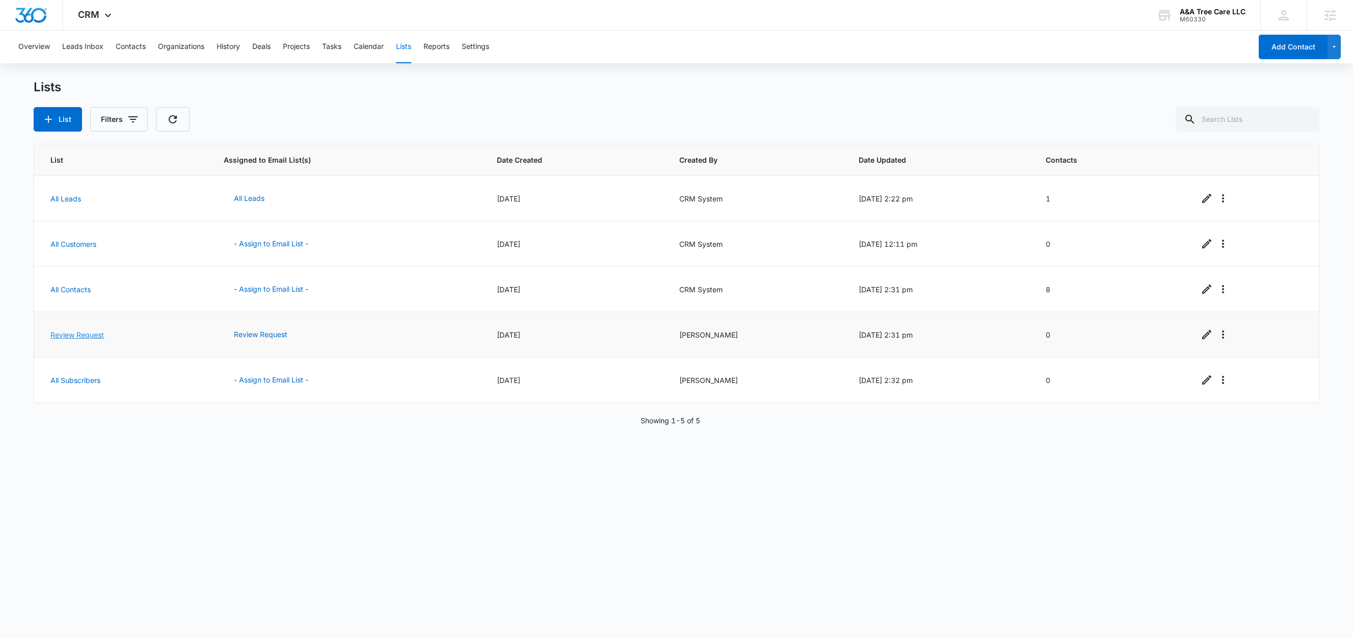
click at [94, 336] on link "Review Request" at bounding box center [77, 334] width 54 height 9
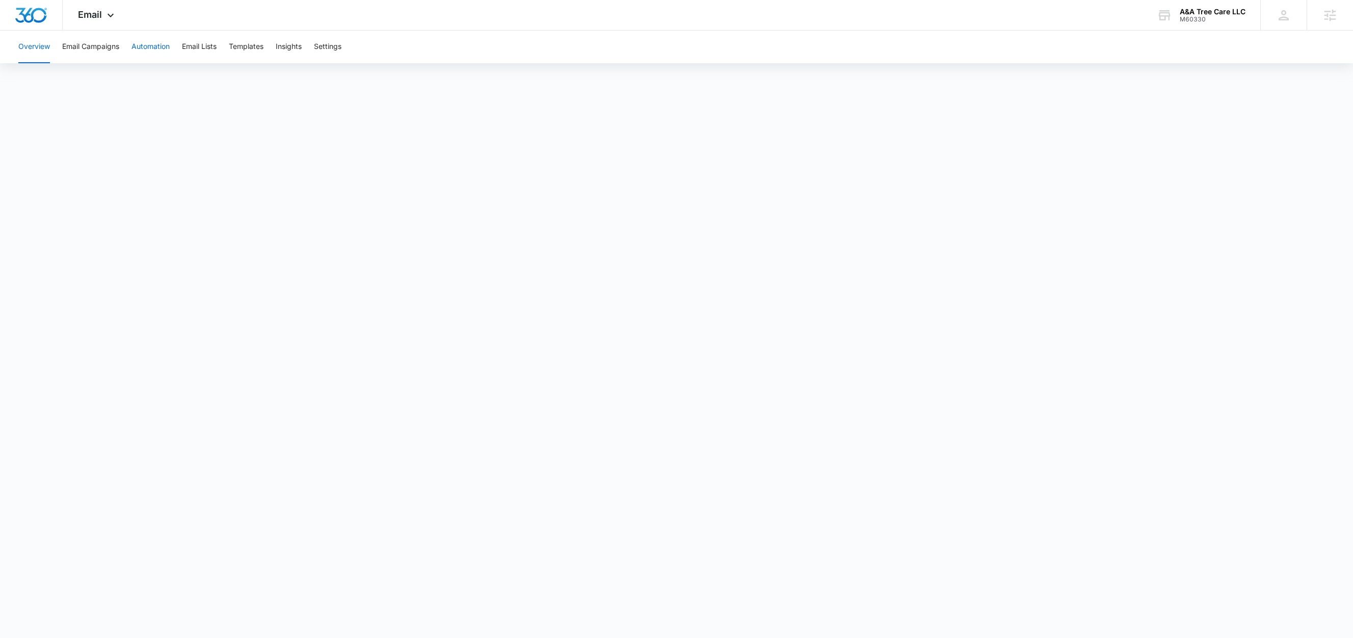
click at [146, 44] on button "Automation" at bounding box center [150, 47] width 38 height 33
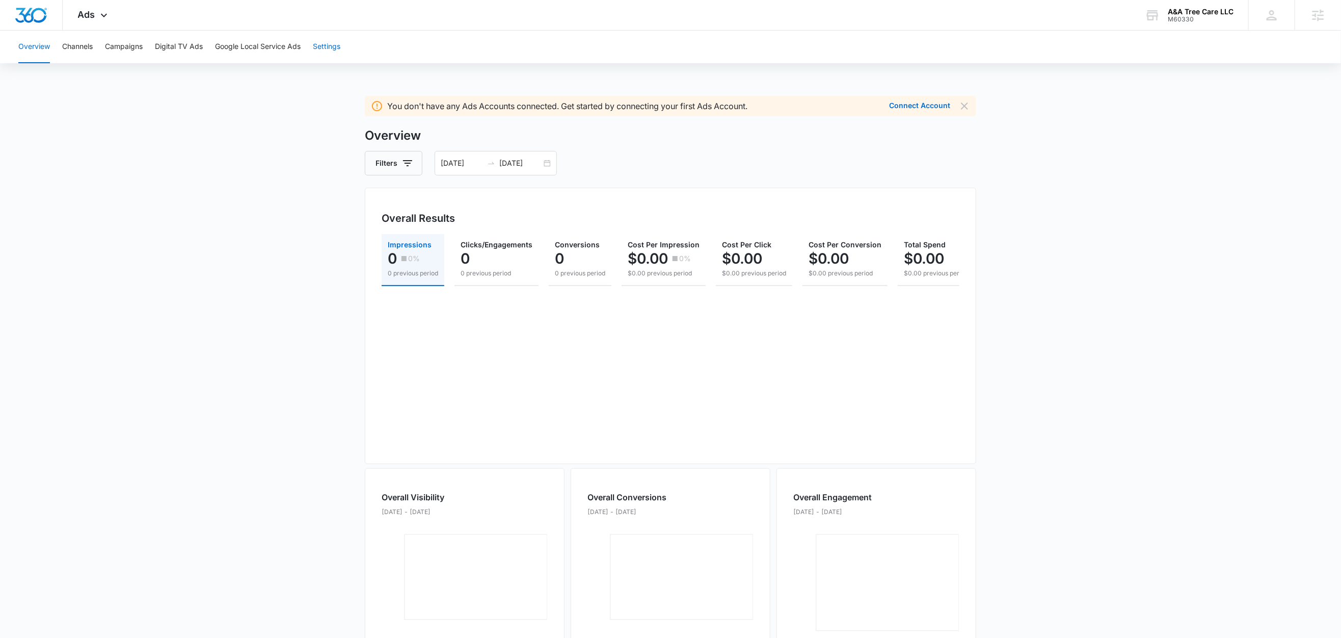
click at [325, 46] on button "Settings" at bounding box center [327, 47] width 28 height 33
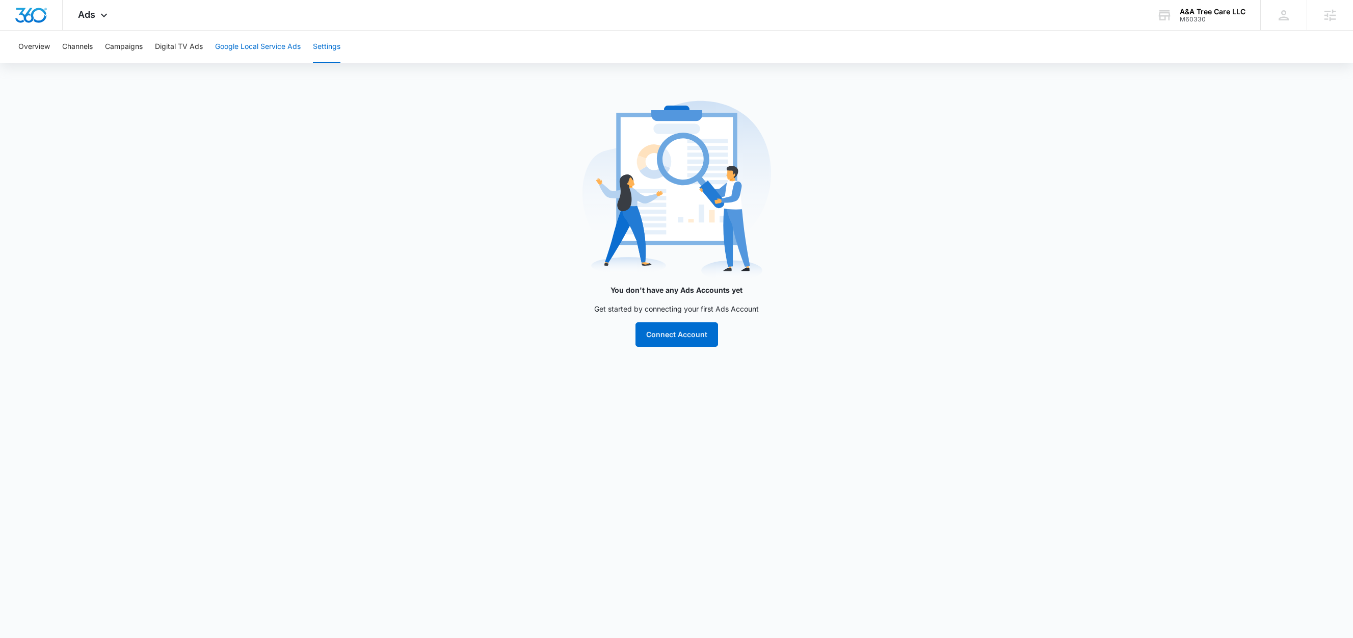
click at [271, 46] on button "Google Local Service Ads" at bounding box center [258, 47] width 86 height 33
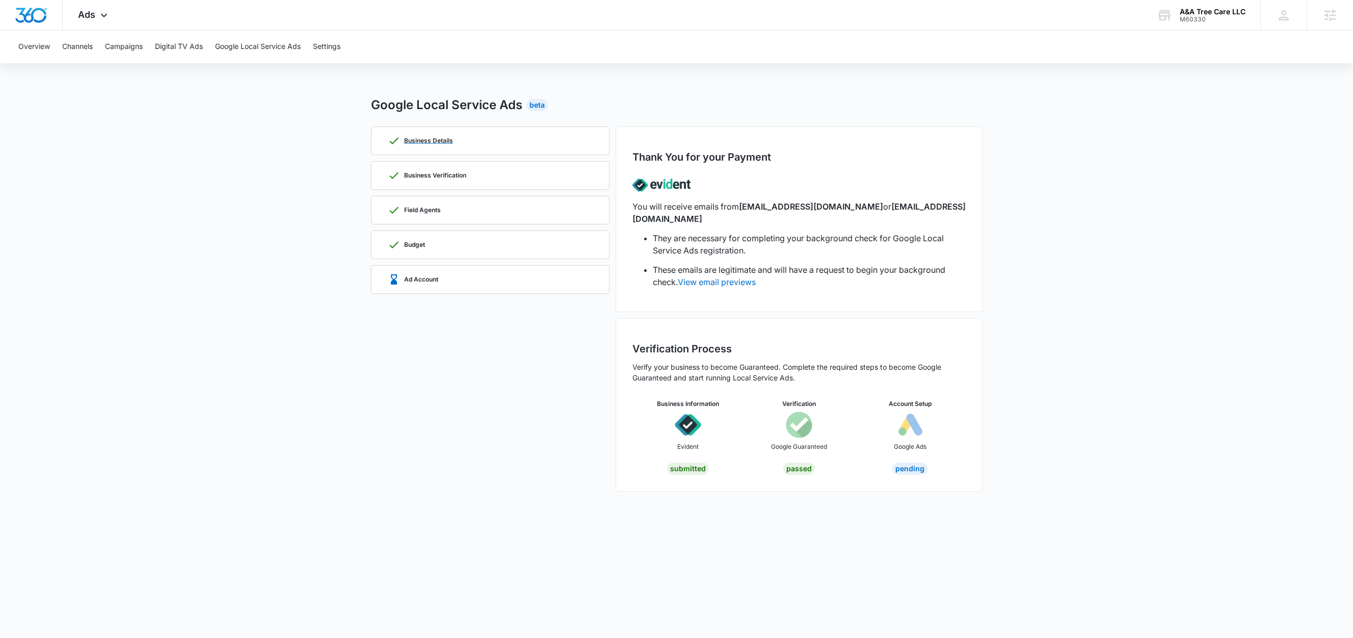
click at [457, 142] on div "Business Details" at bounding box center [490, 141] width 205 height 28
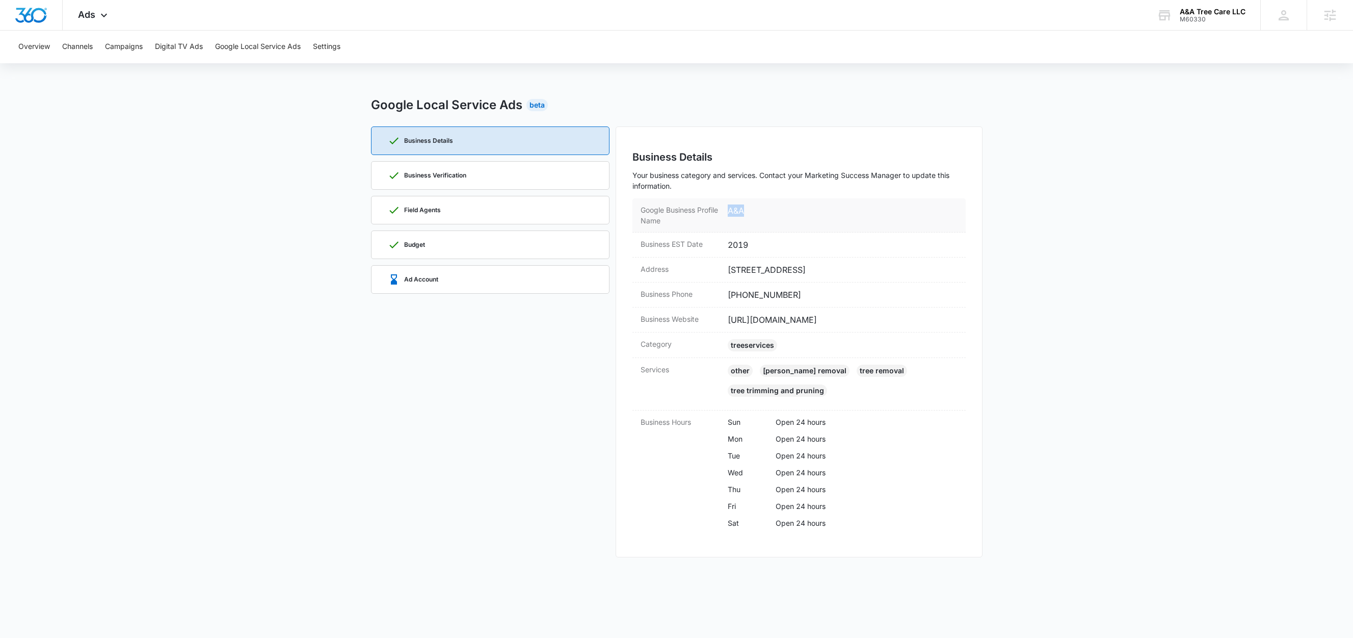
drag, startPoint x: 759, startPoint y: 211, endPoint x: 725, endPoint y: 214, distance: 33.7
click at [725, 214] on div "Google Business Profile Name A&A" at bounding box center [798, 215] width 333 height 34
copy dd "A&A"
click at [792, 321] on dd "https://aatreeexpert.com/" at bounding box center [843, 319] width 230 height 12
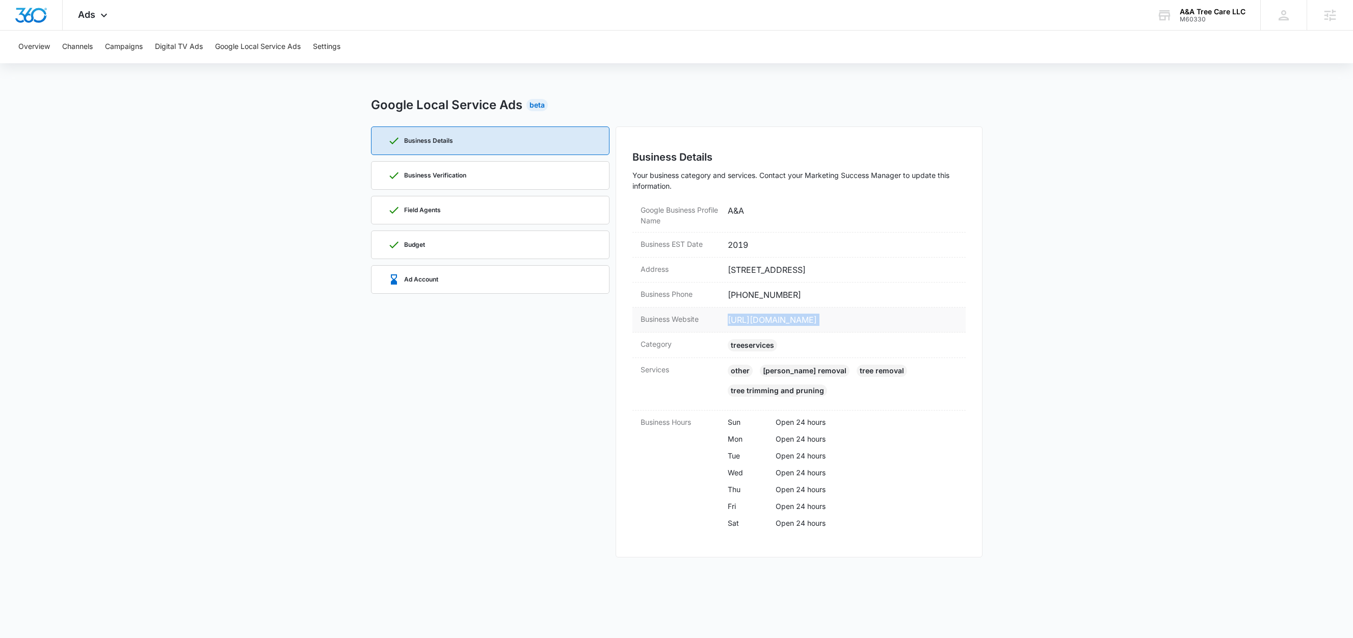
click at [792, 321] on dd "https://aatreeexpert.com/" at bounding box center [843, 319] width 230 height 12
copy dd "https://aatreeexpert.com/"
click at [434, 177] on p "Business Verification" at bounding box center [435, 175] width 62 height 6
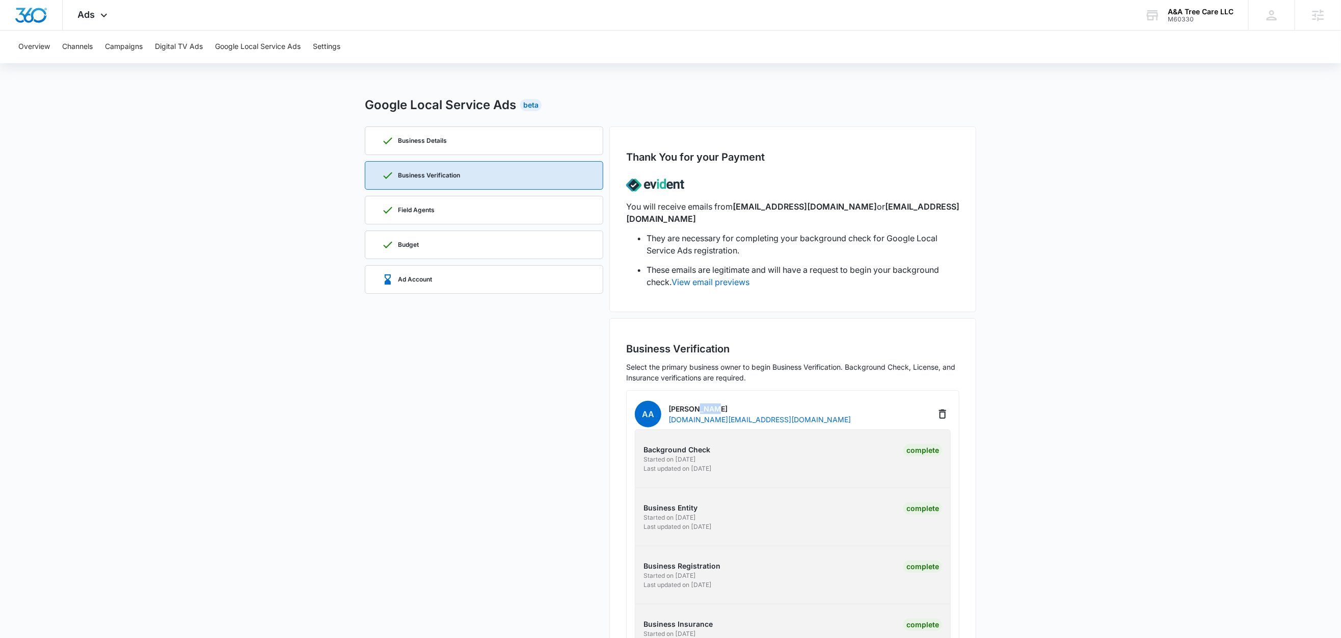
drag, startPoint x: 716, startPoint y: 395, endPoint x: 696, endPoint y: 396, distance: 19.4
click at [696, 403] on p "Austin Amdyn" at bounding box center [760, 408] width 182 height 11
click at [726, 403] on p "Austin Amdyn" at bounding box center [760, 408] width 182 height 11
drag, startPoint x: 723, startPoint y: 395, endPoint x: 695, endPoint y: 398, distance: 28.1
click at [695, 403] on p "Austin Amdyn" at bounding box center [760, 408] width 182 height 11
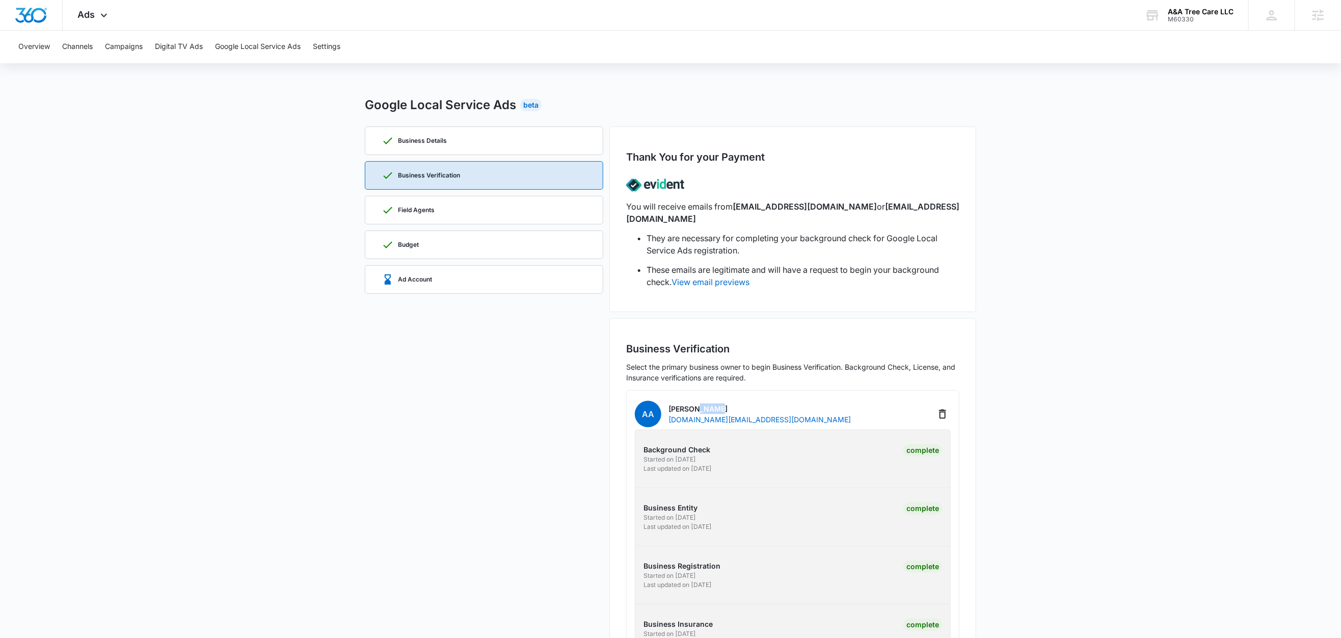
copy p "Amdyn"
click at [425, 215] on div "Field Agents" at bounding box center [408, 210] width 53 height 12
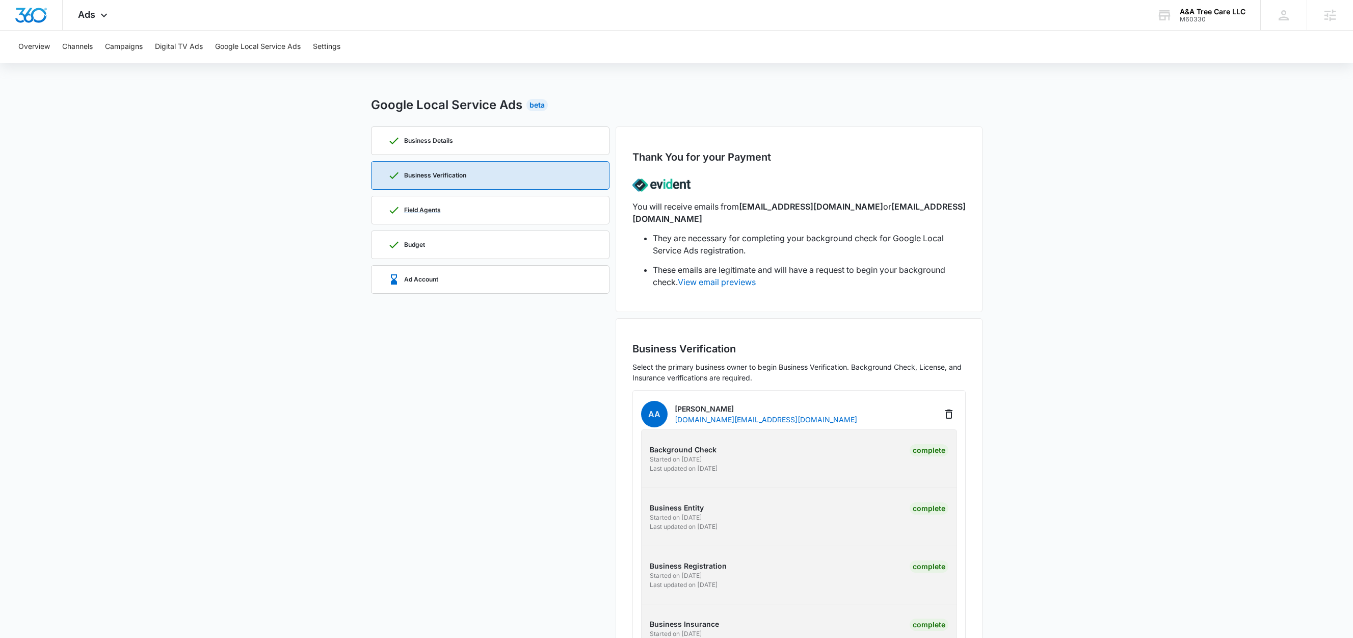
click at [425, 215] on div "Field Agents" at bounding box center [414, 210] width 53 height 12
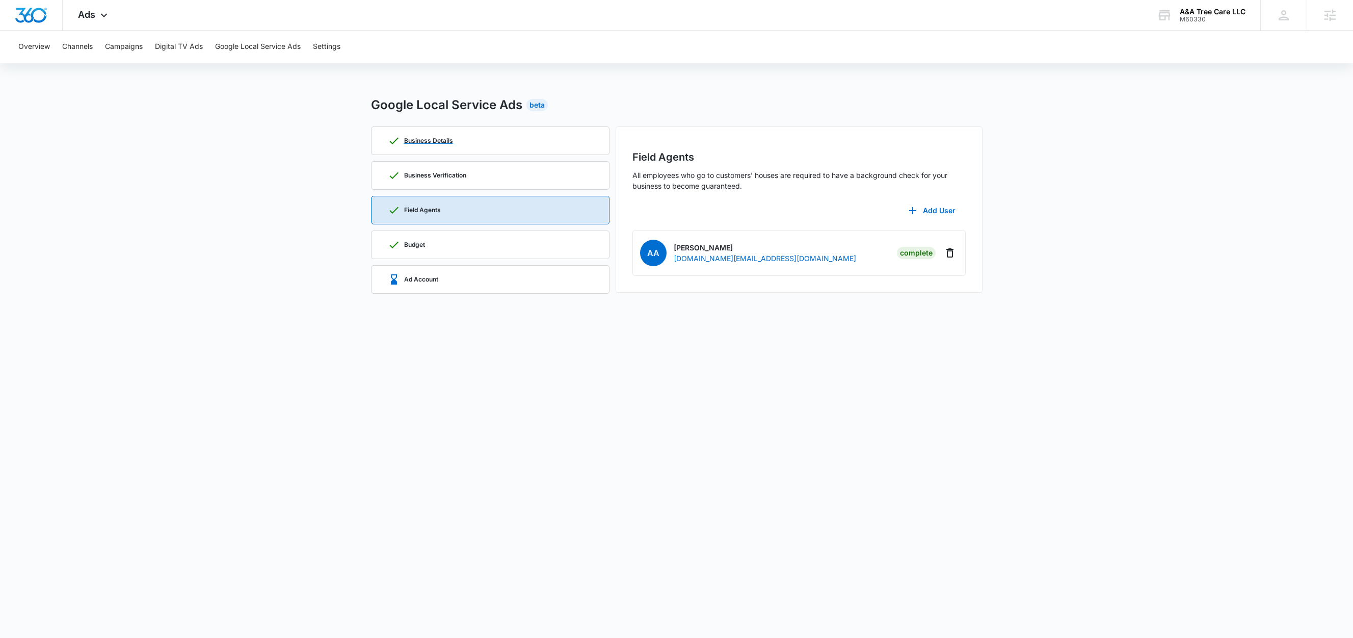
click at [450, 141] on p "Business Details" at bounding box center [428, 141] width 49 height 6
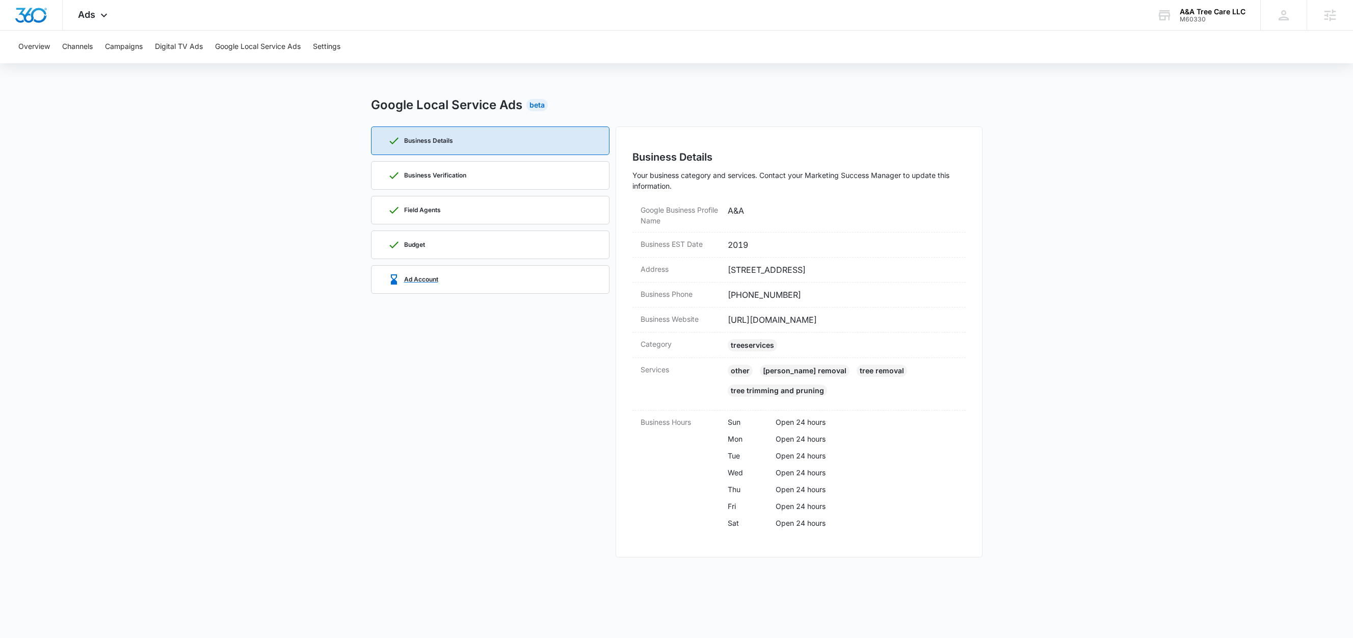
click at [493, 277] on div "Ad Account" at bounding box center [490, 280] width 205 height 28
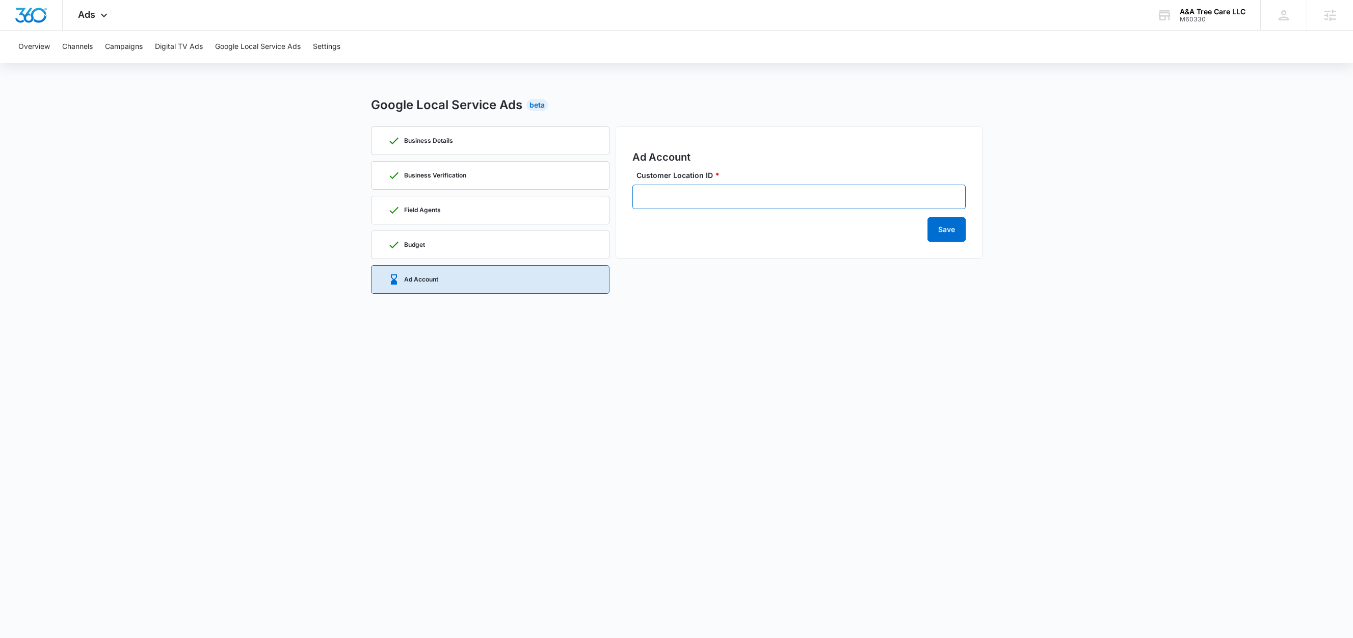
click at [726, 201] on input "Customer Location ID *" at bounding box center [798, 196] width 333 height 24
paste input "878-475-5443"
type input "878-475-5443"
click at [946, 230] on button "Save" at bounding box center [947, 229] width 38 height 24
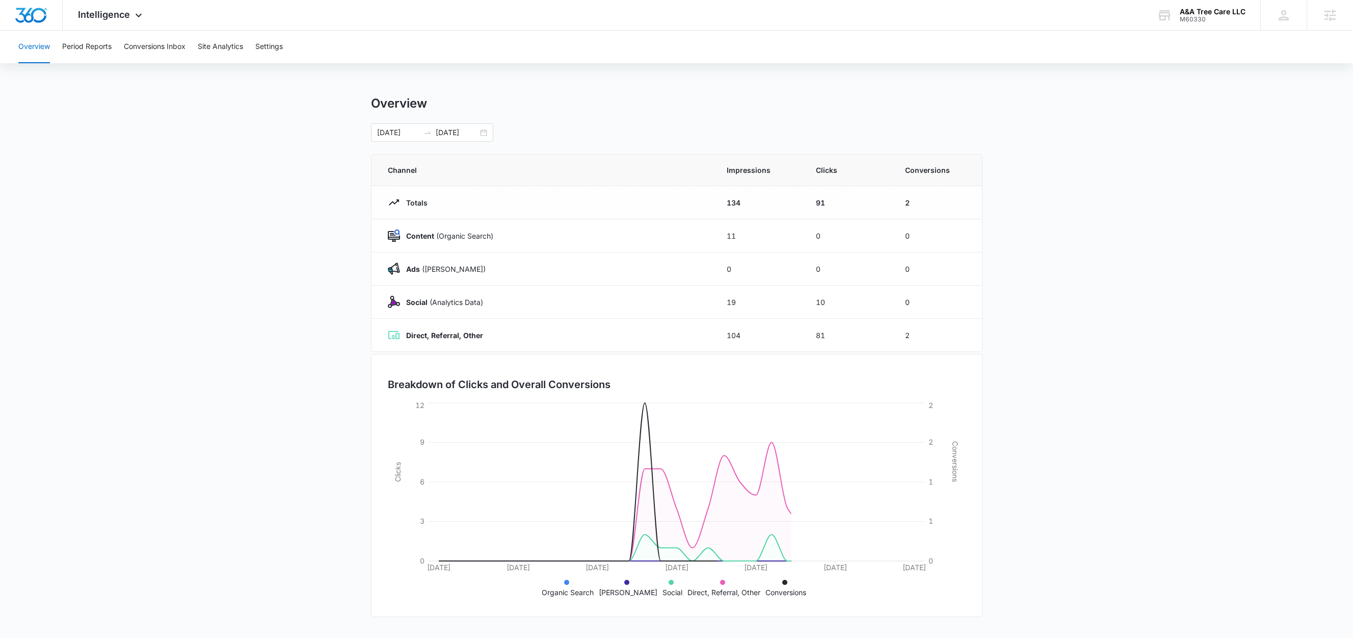
click at [287, 48] on div "Overview Period Reports Conversions Inbox Site Analytics Settings" at bounding box center [676, 47] width 1329 height 33
click at [280, 42] on button "Settings" at bounding box center [269, 47] width 28 height 33
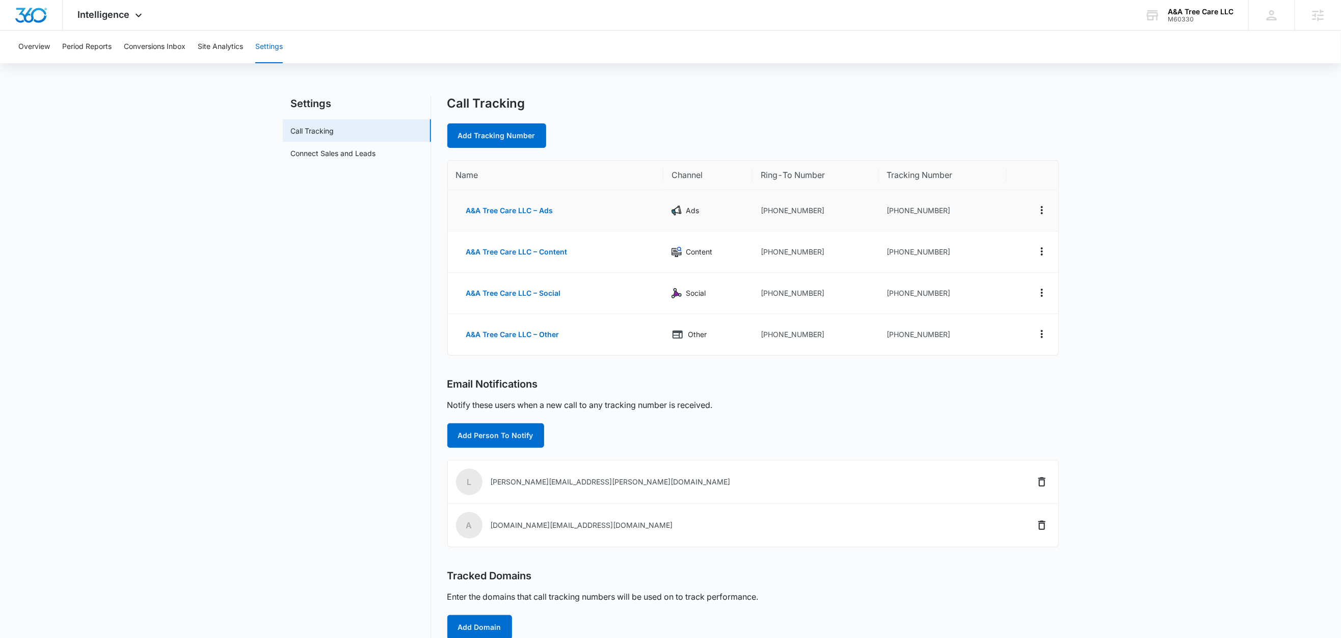
click at [836, 222] on td "[PHONE_NUMBER]" at bounding box center [816, 210] width 126 height 41
drag, startPoint x: 822, startPoint y: 211, endPoint x: 770, endPoint y: 215, distance: 51.6
click at [770, 215] on td "[PHONE_NUMBER]" at bounding box center [816, 210] width 126 height 41
copy td "9047793500"
click at [524, 136] on link "Add Tracking Number" at bounding box center [496, 135] width 99 height 24
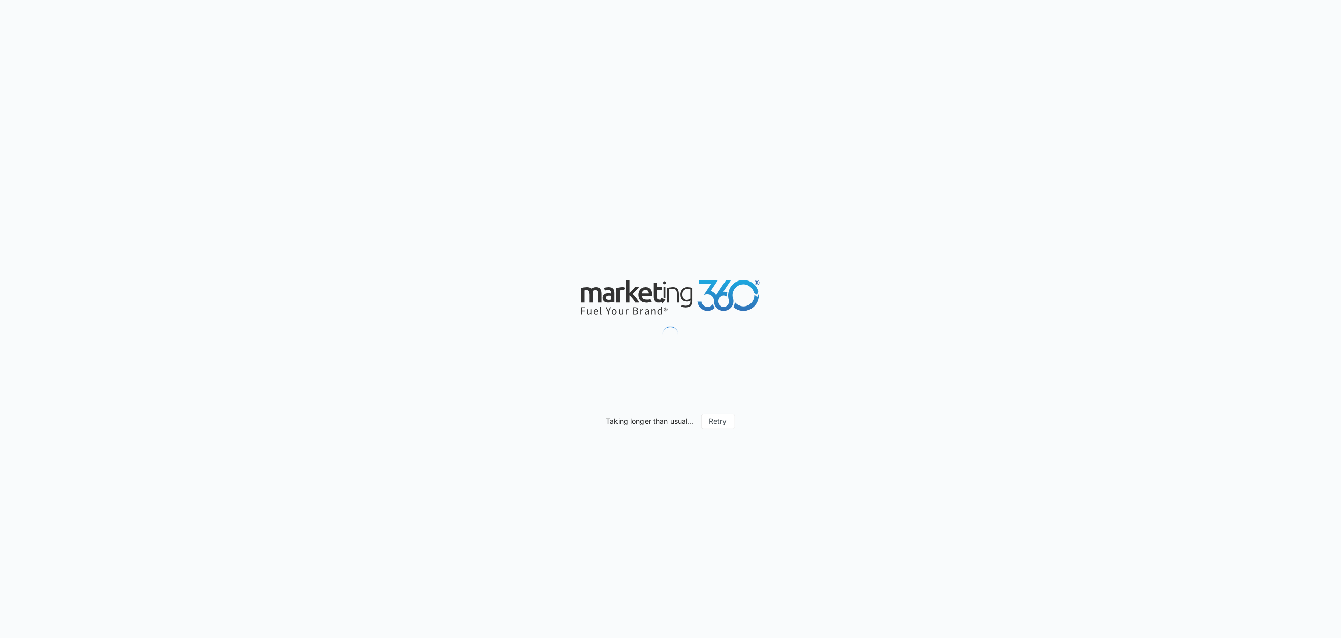
select select "by_area_code"
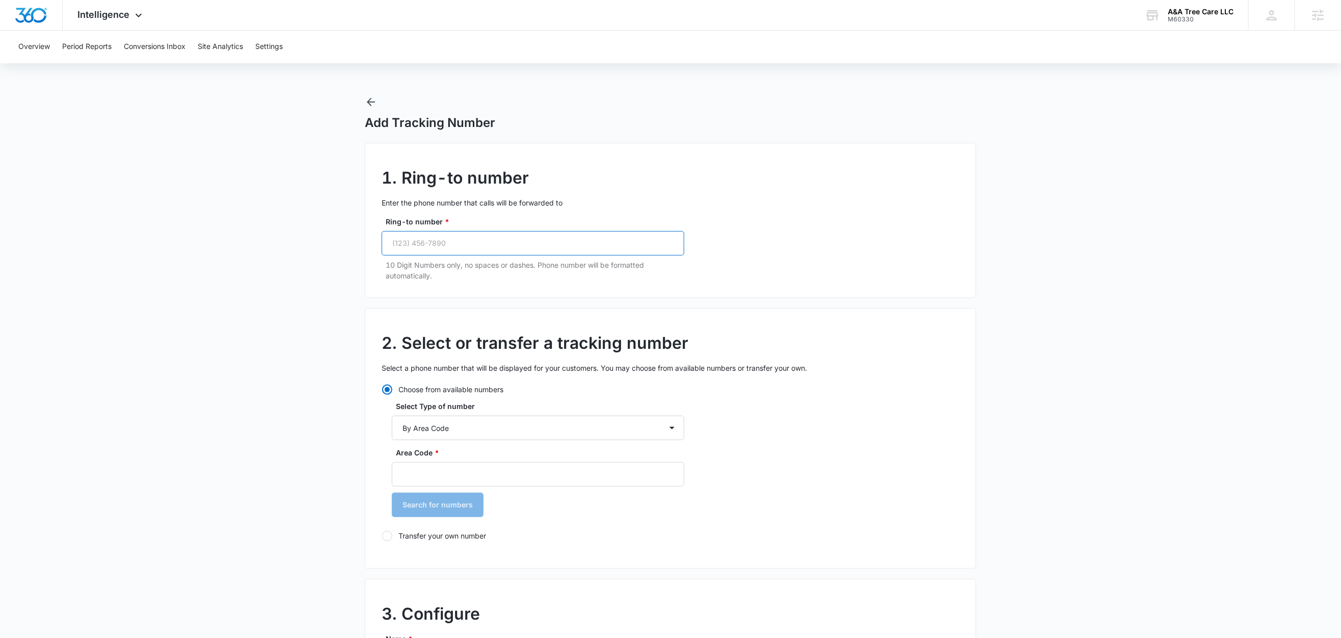
click at [461, 236] on input "Ring-to number *" at bounding box center [533, 243] width 303 height 24
paste input "(904) 779-3500"
type input "(904) 779-3500"
click at [227, 265] on main "Add Tracking Number 1. Ring-to number Enter the phone number that calls will be…" at bounding box center [670, 590] width 1341 height 989
click at [417, 480] on input "Area Code *" at bounding box center [538, 474] width 293 height 24
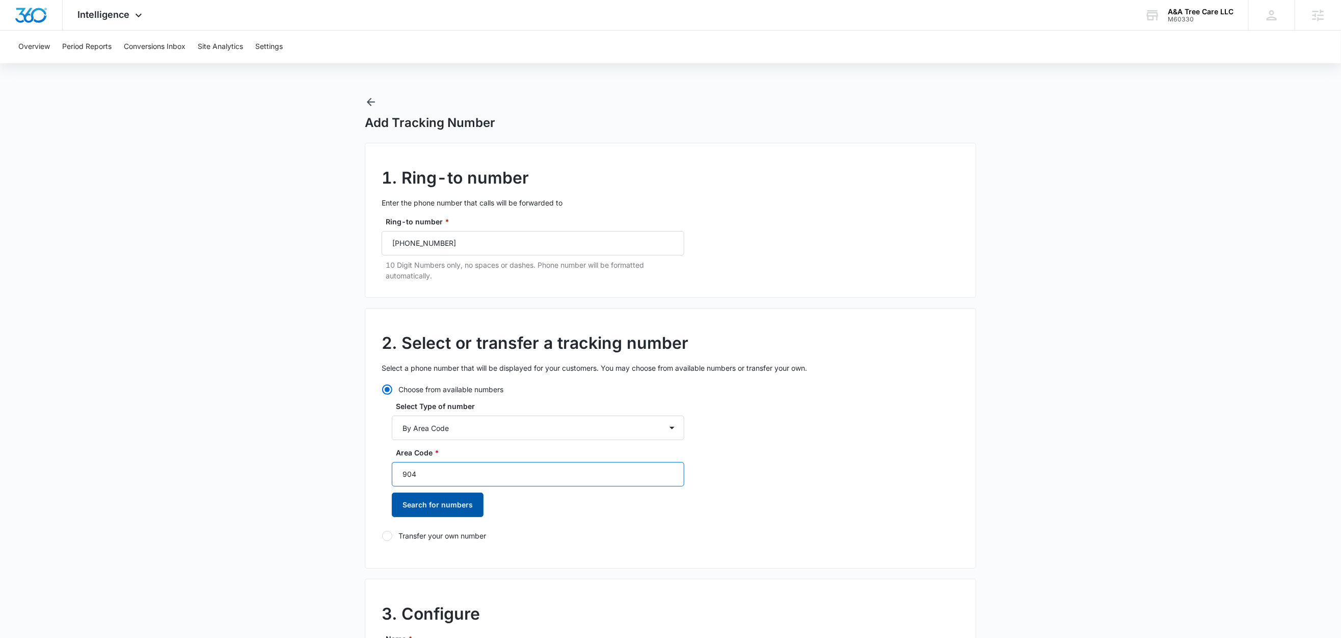
type input "904"
click at [427, 511] on button "Search for numbers" at bounding box center [438, 504] width 92 height 24
click at [431, 558] on label "[PHONE_NUMBER]" at bounding box center [538, 557] width 293 height 11
click at [392, 558] on input "[PHONE_NUMBER]" at bounding box center [392, 558] width 1 height 1
radio input "true"
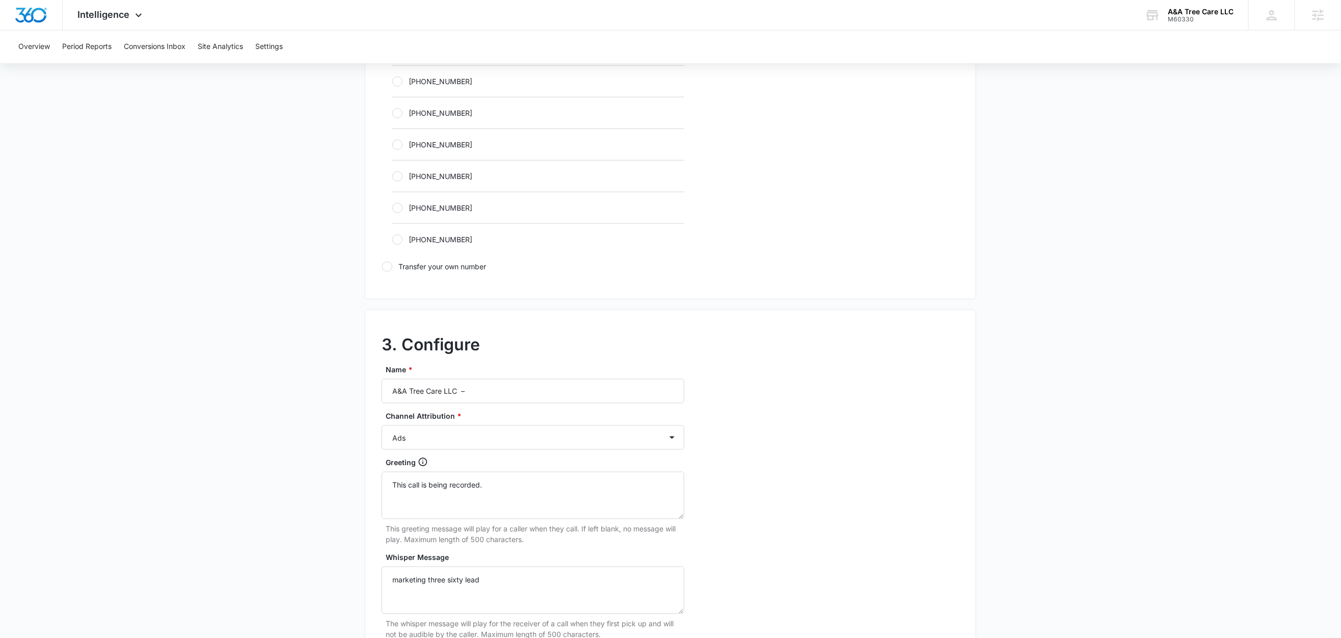
scroll to position [719, 0]
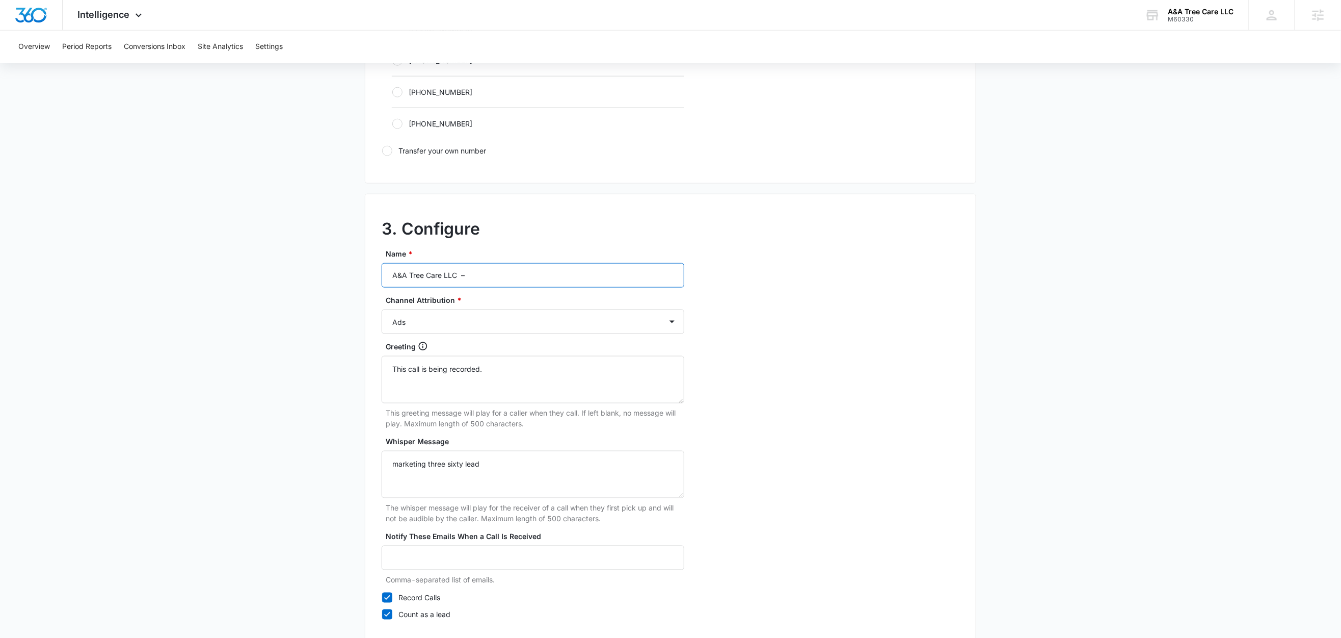
click at [497, 278] on input "A&A Tree Care LLC –" at bounding box center [533, 275] width 303 height 24
type input "A&A Tree Care LLC – LSA"
click at [295, 348] on main "Add Tracking Number 1. Ring-to number Enter the phone number that calls will be…" at bounding box center [670, 38] width 1341 height 1323
click at [398, 325] on select "Ads Local Service Ads Content Social Other" at bounding box center [533, 321] width 303 height 24
select select "LSA"
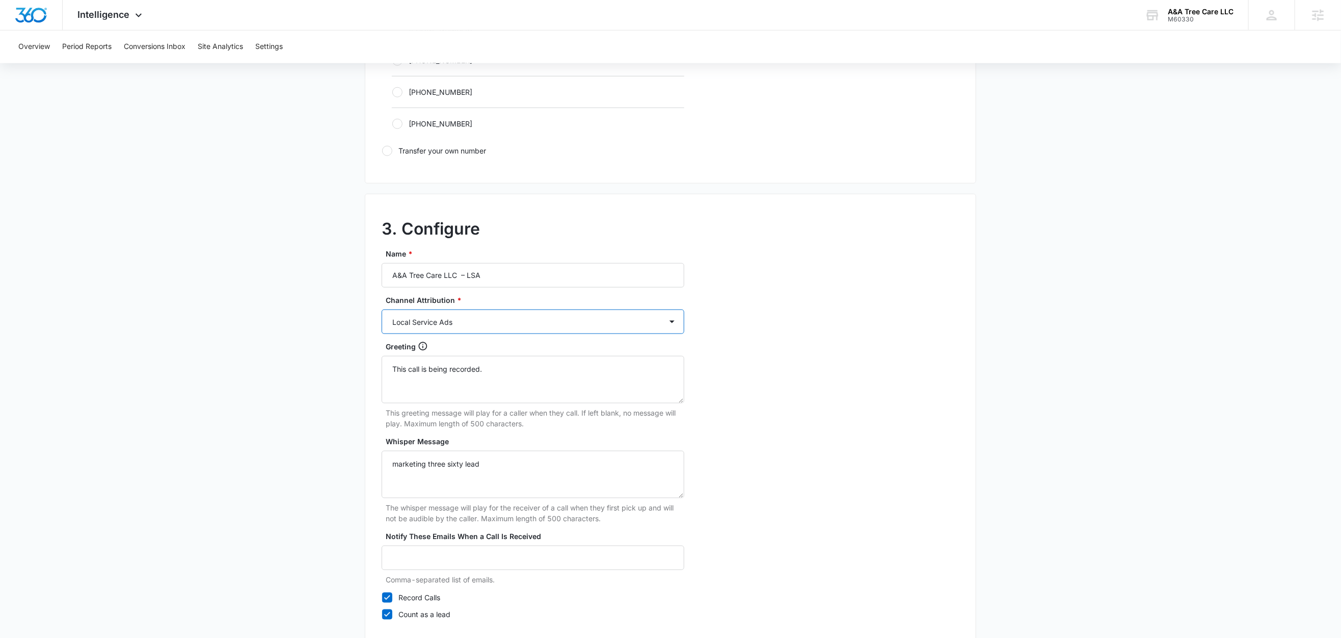
click at [382, 312] on select "Ads Local Service Ads Content Social Other" at bounding box center [533, 321] width 303 height 24
click at [247, 387] on main "Add Tracking Number 1. Ring-to number Enter the phone number that calls will be…" at bounding box center [670, 38] width 1341 height 1323
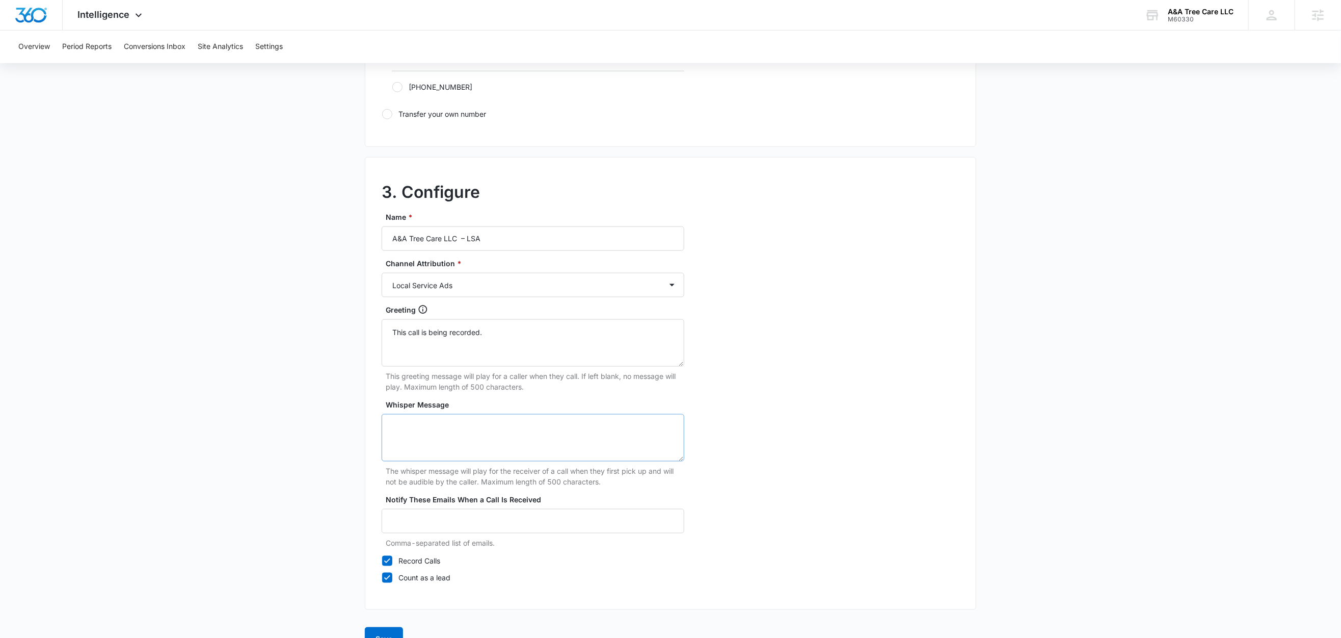
scroll to position [786, 0]
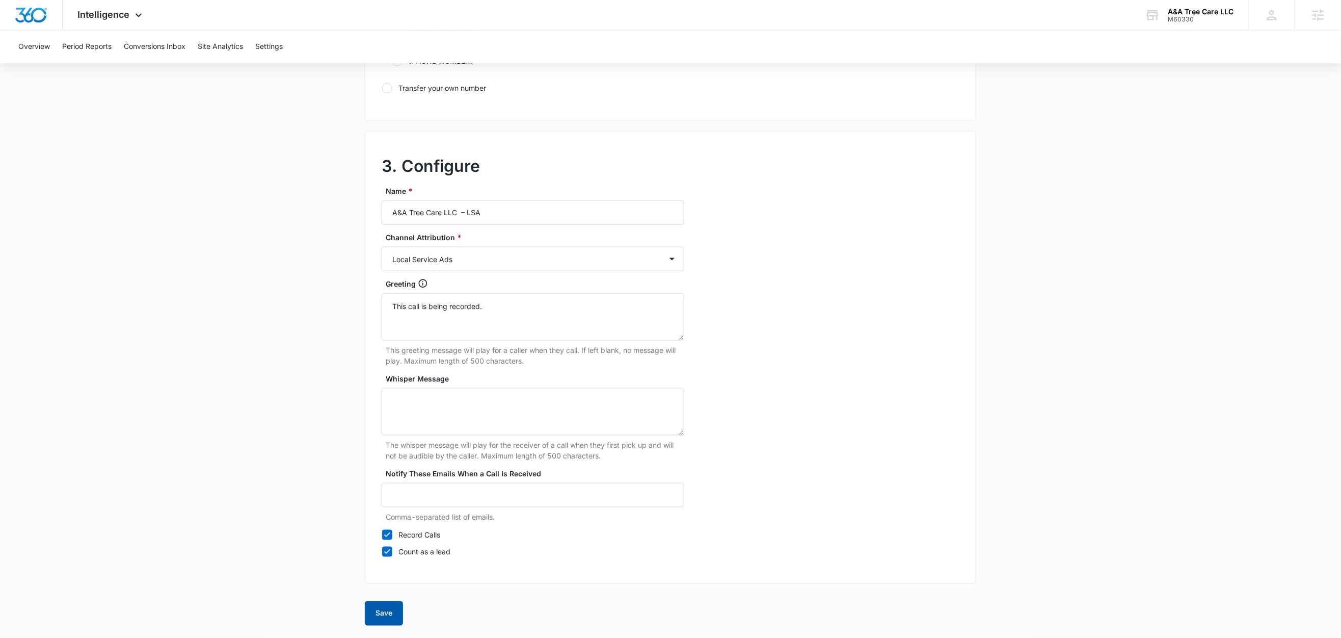
click at [380, 617] on button "Save" at bounding box center [384, 613] width 38 height 24
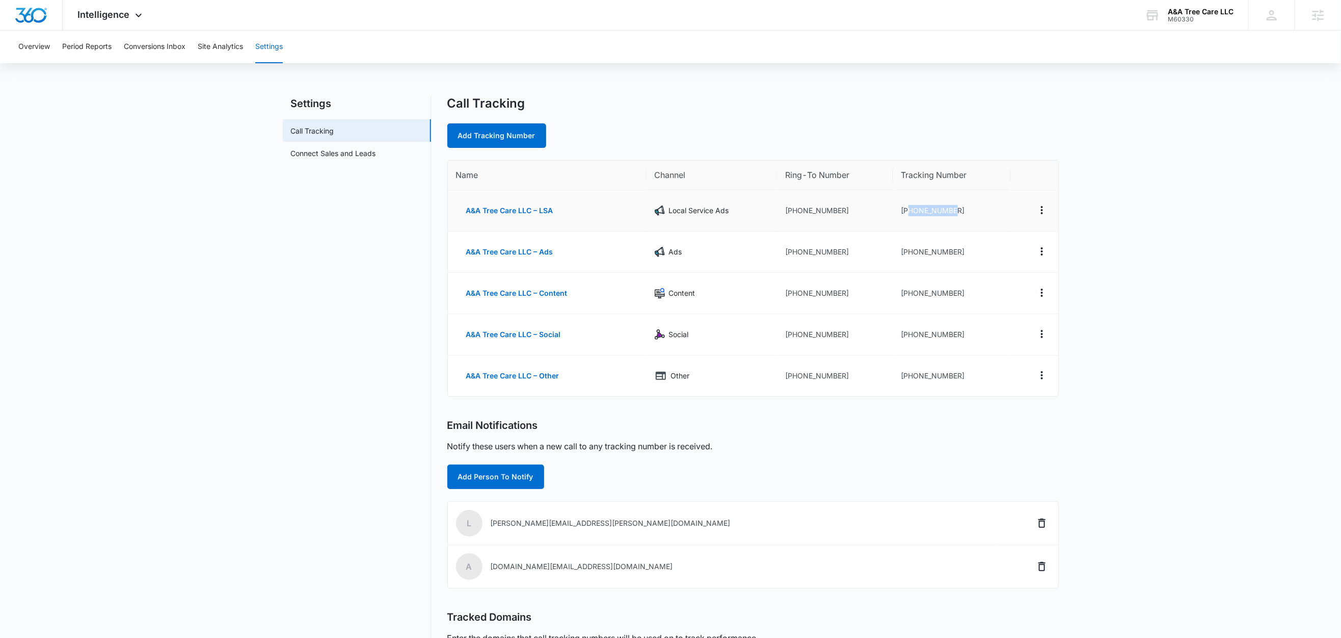
drag, startPoint x: 961, startPoint y: 208, endPoint x: 910, endPoint y: 215, distance: 50.8
click at [910, 215] on td "[PHONE_NUMBER]" at bounding box center [952, 210] width 118 height 41
copy td "9044587906"
click at [1148, 189] on main "Settings Call Tracking Connect Sales and Leads Call Tracking Add Tracking Numbe…" at bounding box center [670, 417] width 1341 height 643
click at [904, 228] on td "[PHONE_NUMBER]" at bounding box center [952, 210] width 118 height 41
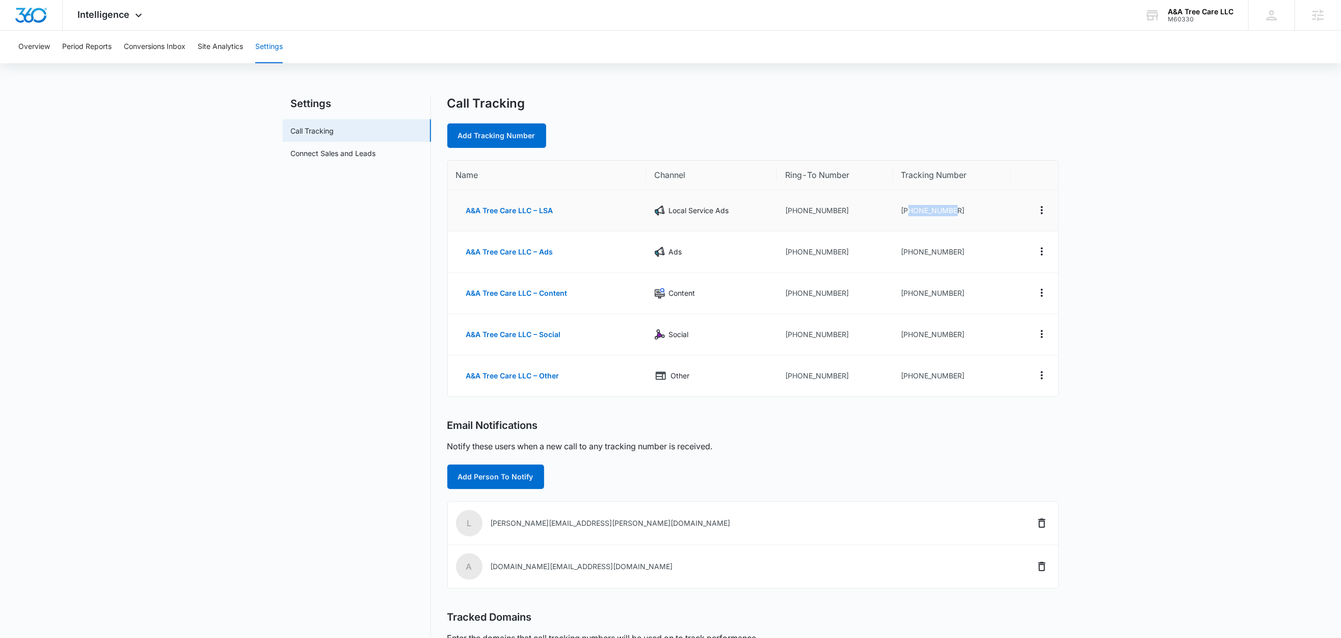
drag, startPoint x: 970, startPoint y: 213, endPoint x: 907, endPoint y: 216, distance: 63.8
click at [907, 216] on td "[PHONE_NUMBER]" at bounding box center [952, 210] width 118 height 41
copy td "9044587906"
